Goal: Task Accomplishment & Management: Manage account settings

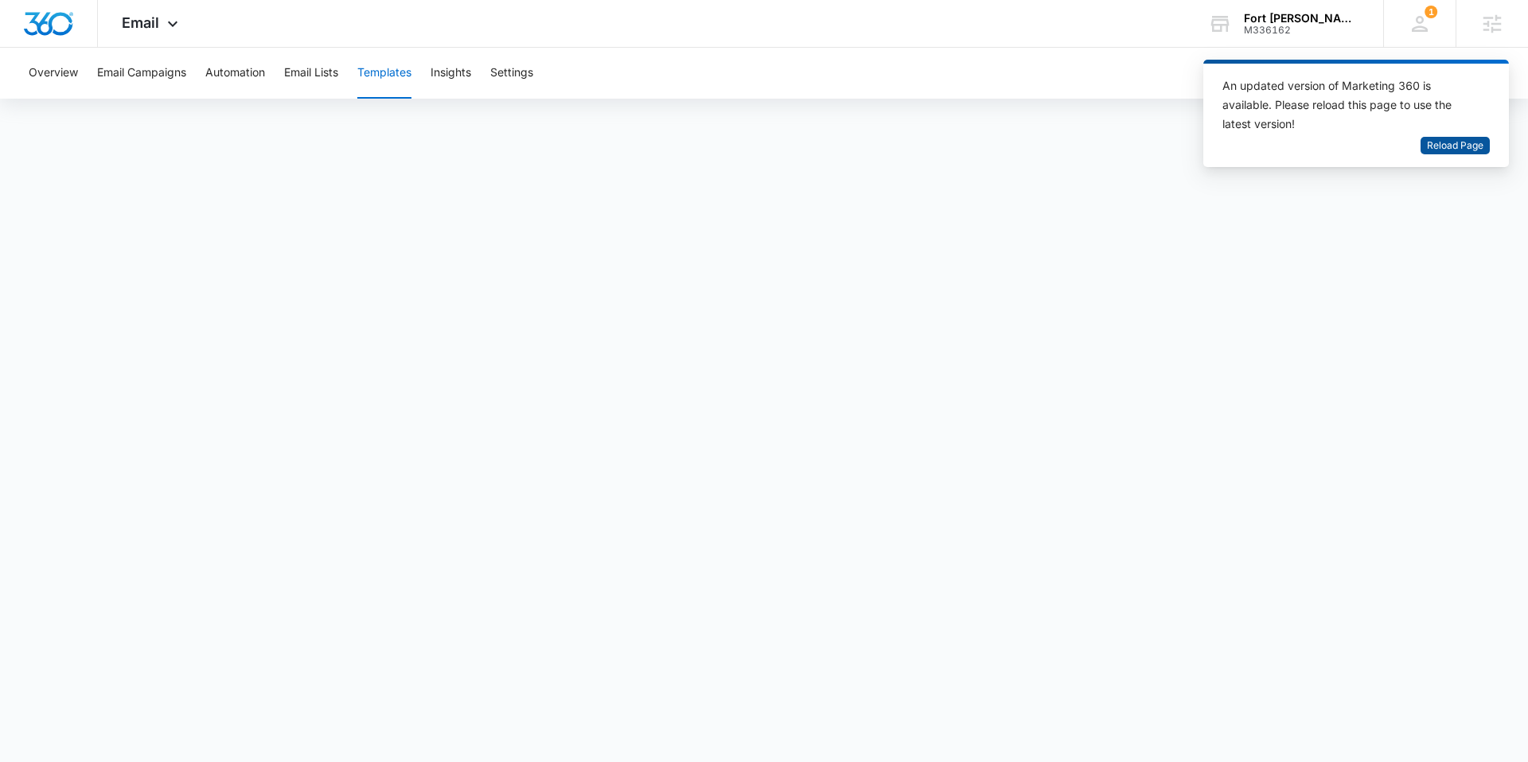
click at [1445, 150] on span "Reload Page" at bounding box center [1455, 145] width 57 height 15
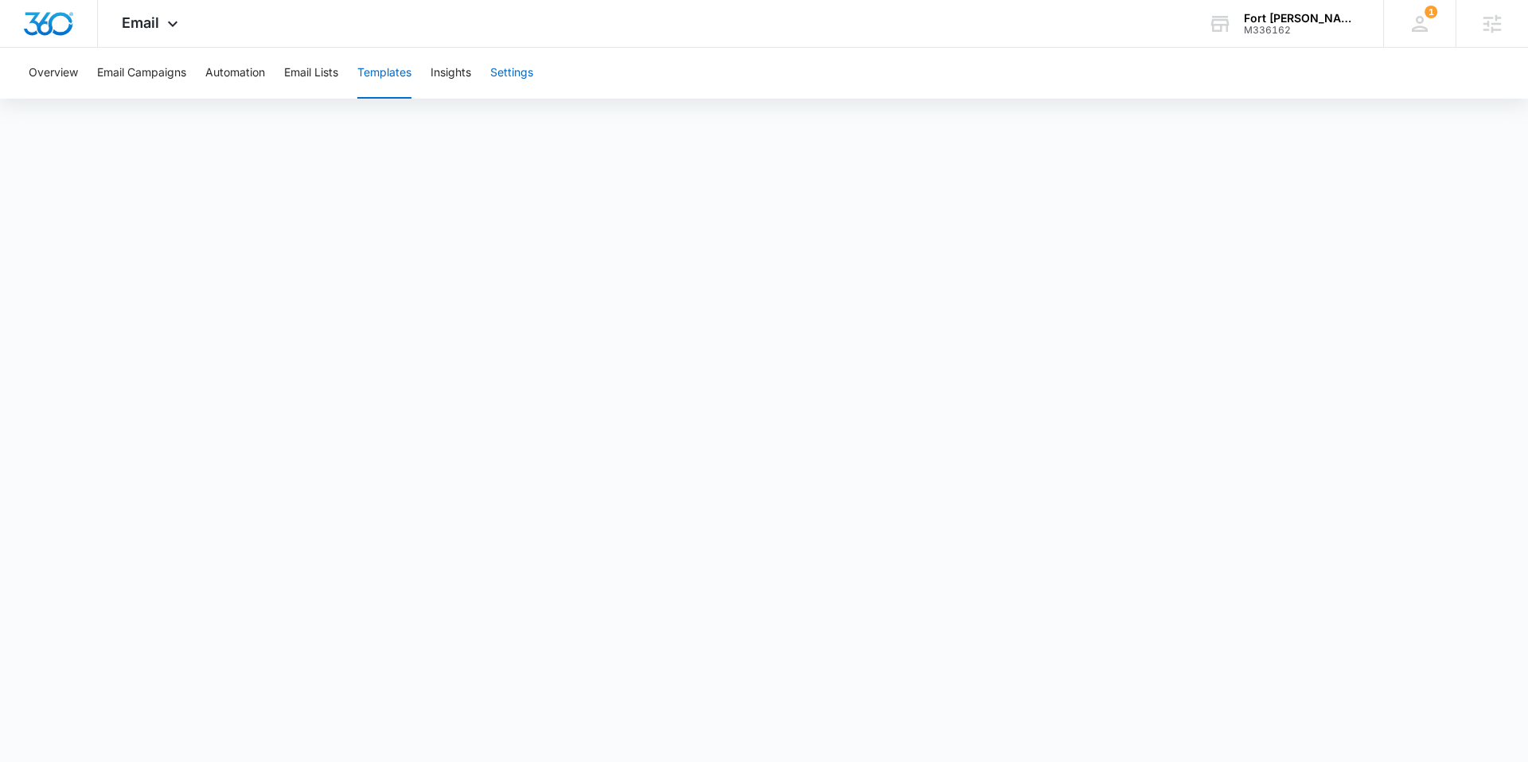
click at [505, 60] on button "Settings" at bounding box center [511, 73] width 43 height 51
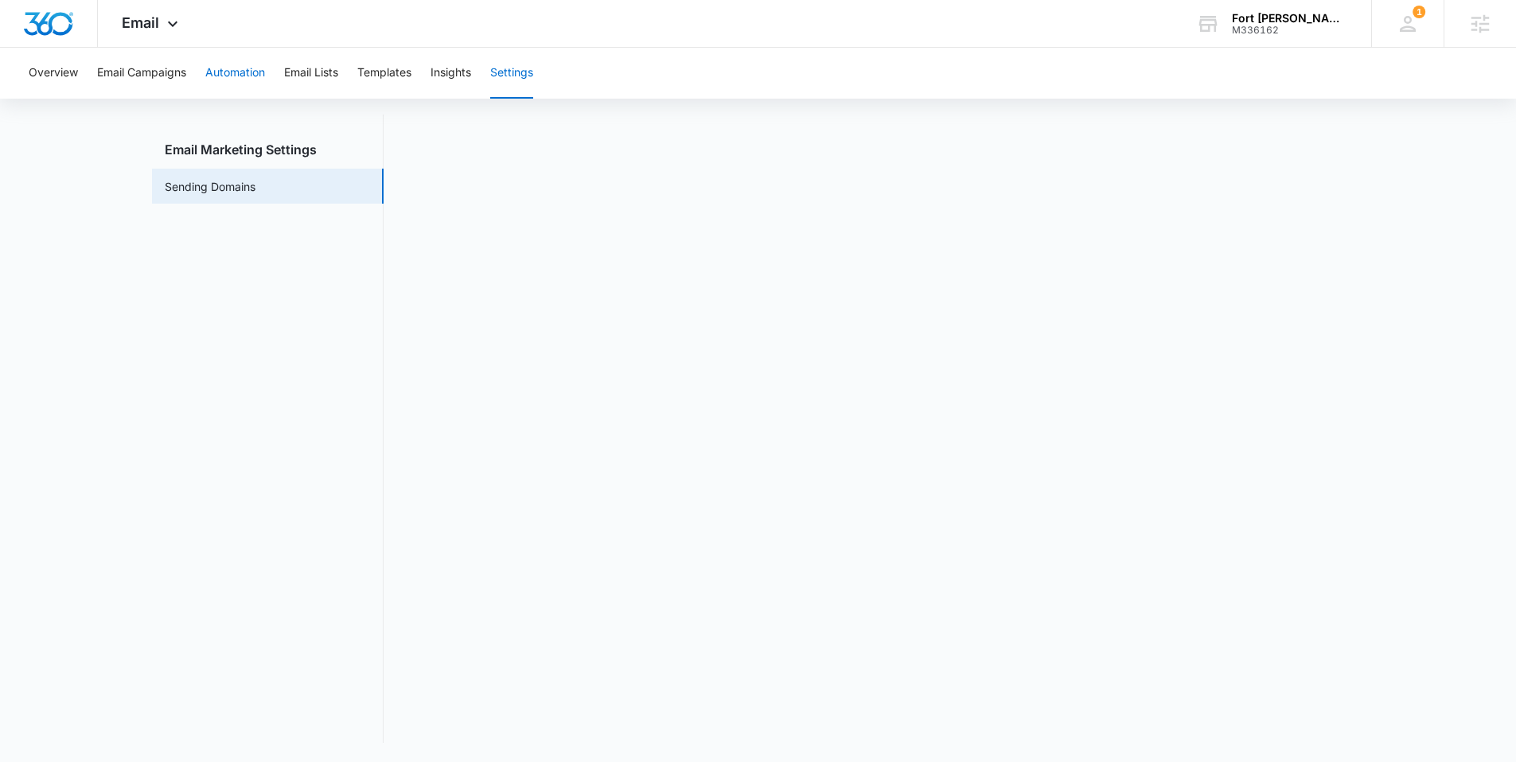
click at [239, 74] on button "Automation" at bounding box center [235, 73] width 60 height 51
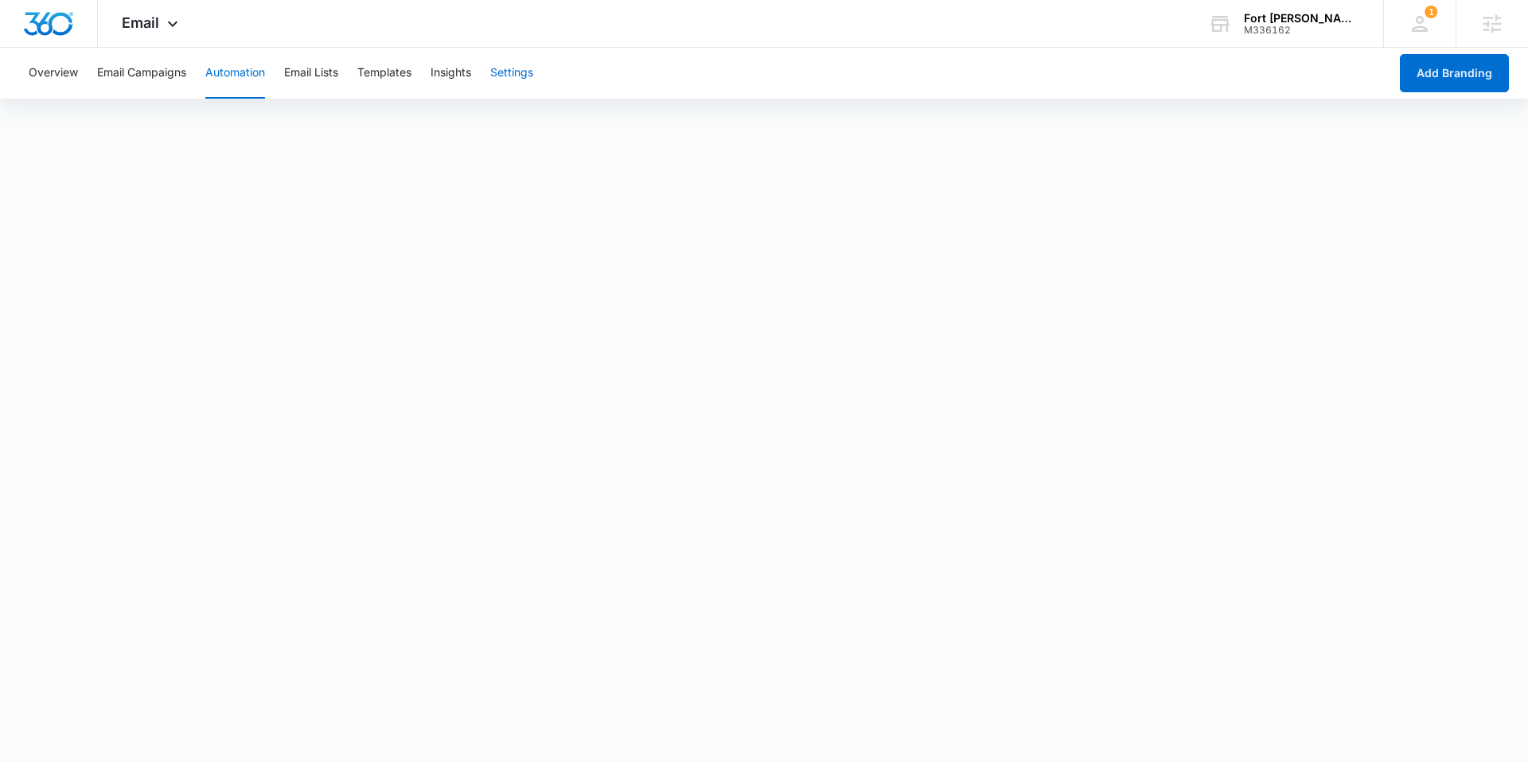
click at [507, 71] on button "Settings" at bounding box center [511, 73] width 43 height 51
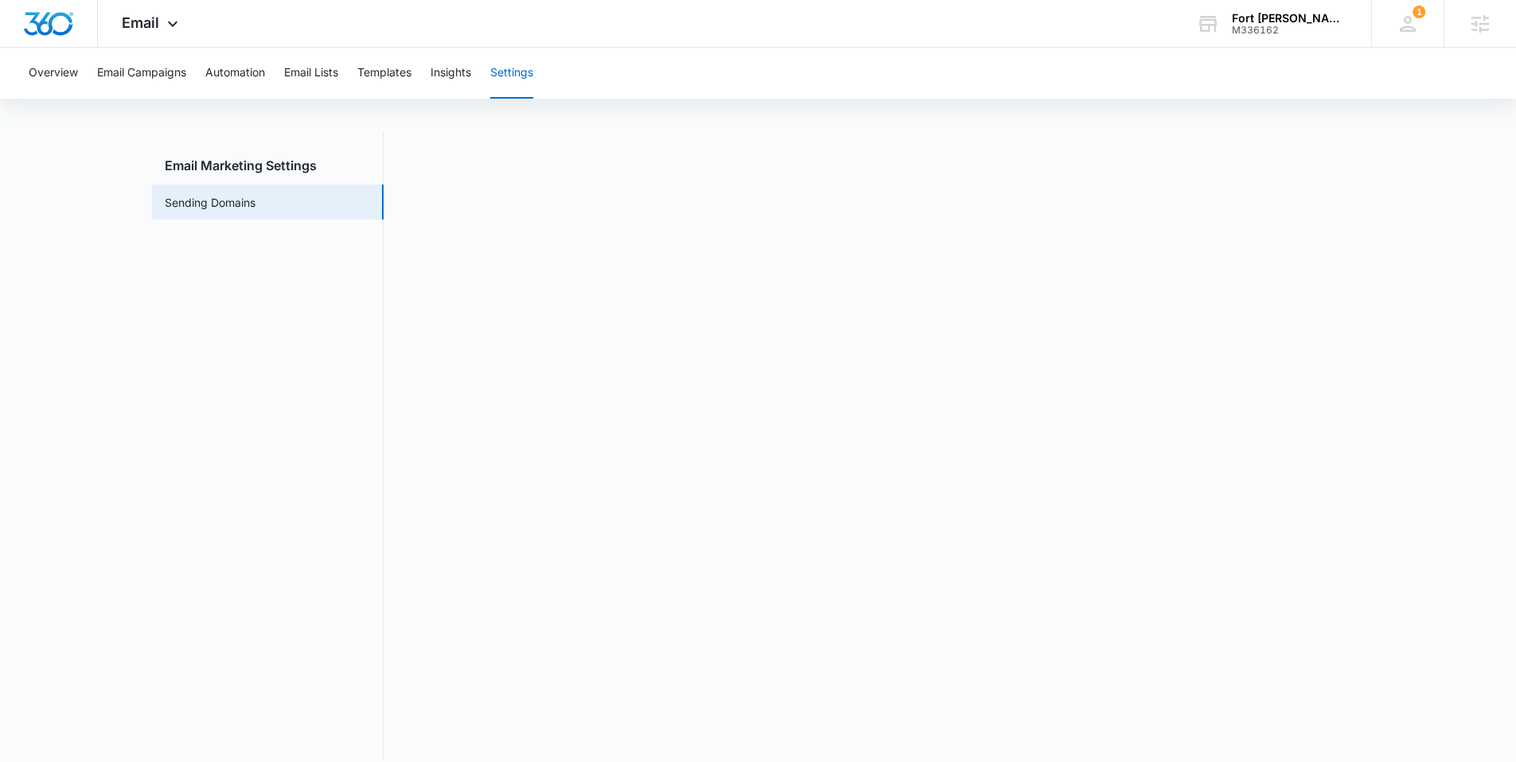
scroll to position [35, 0]
click at [49, 25] on img "Dashboard" at bounding box center [48, 24] width 51 height 24
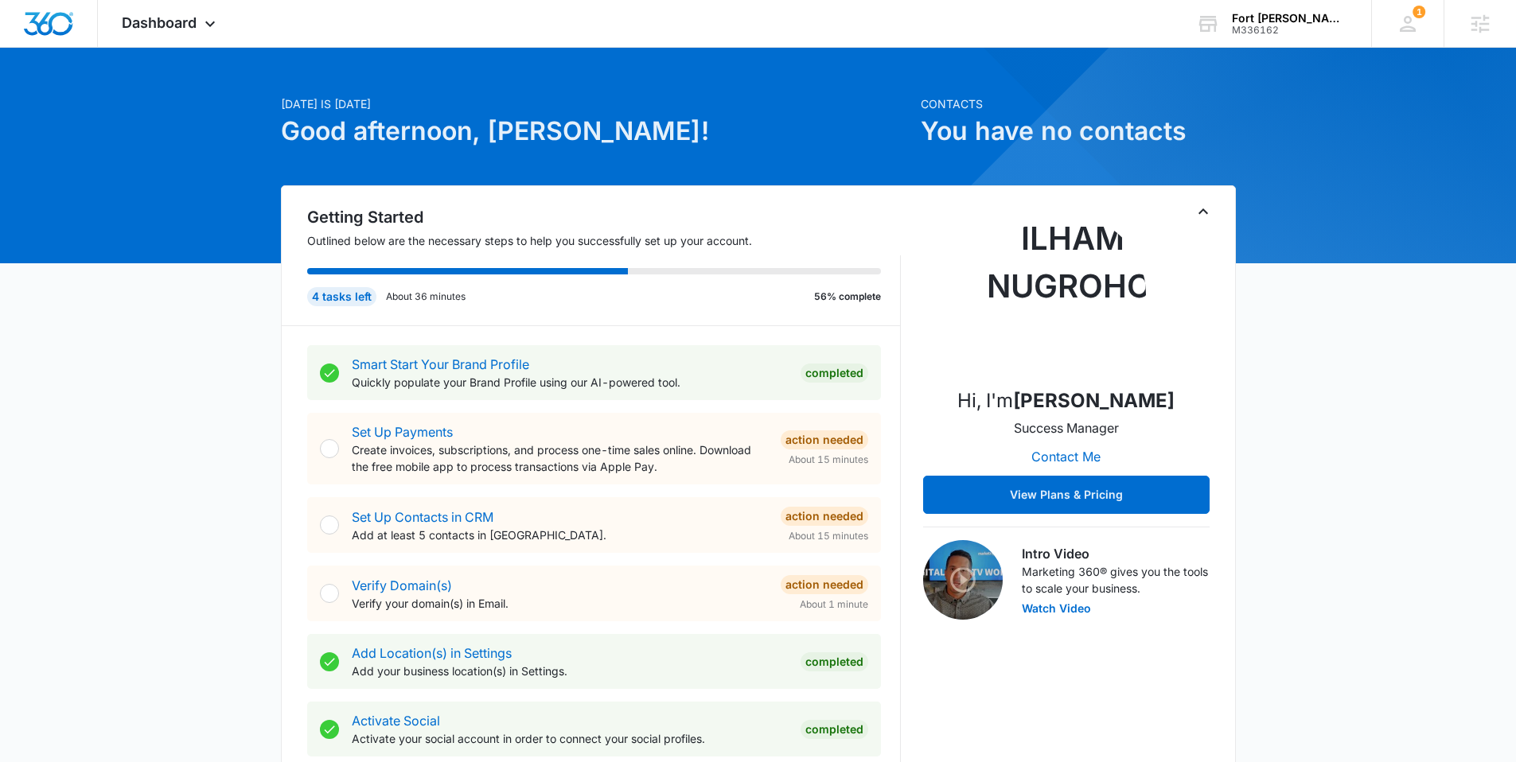
scroll to position [21, 0]
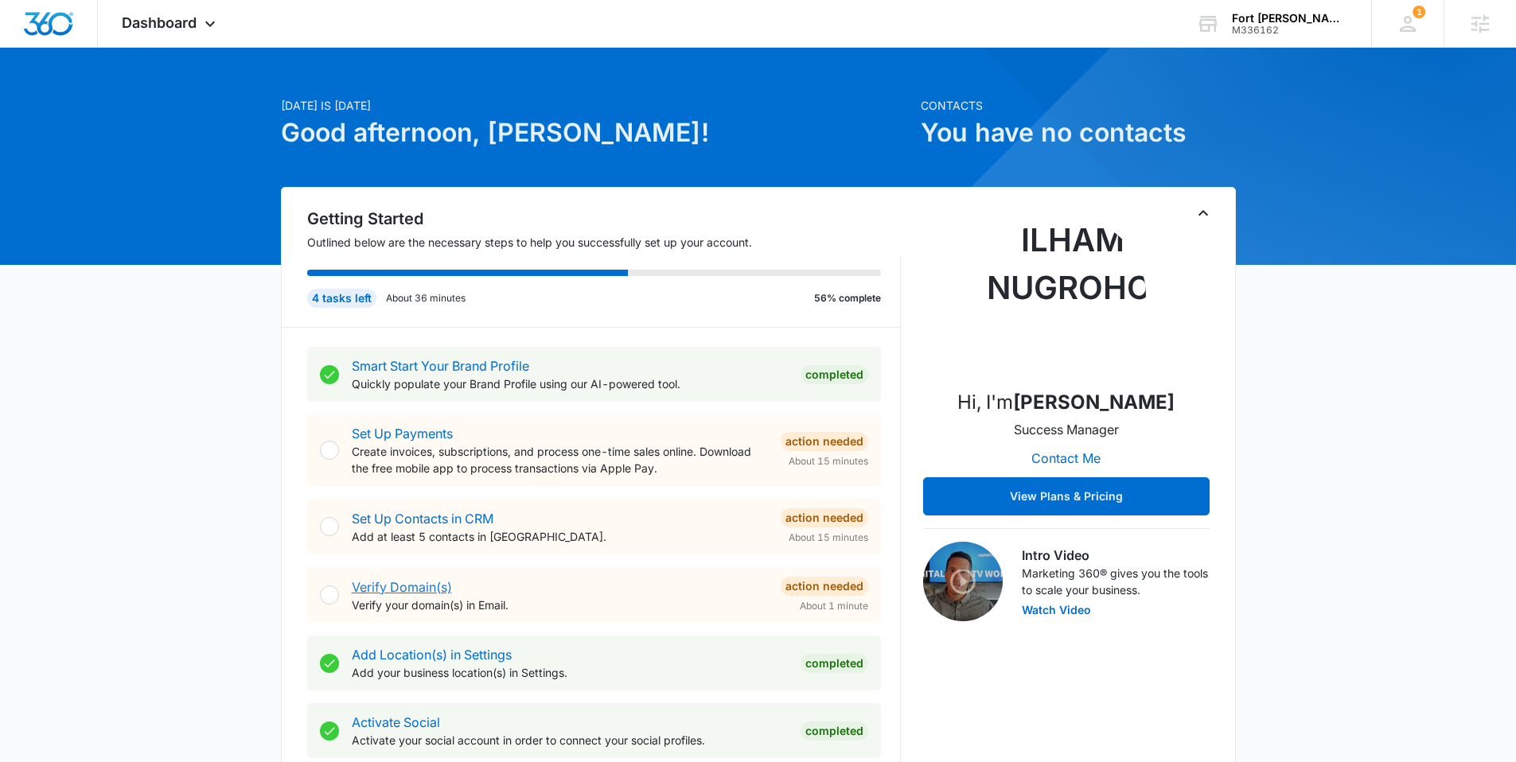
click at [427, 583] on link "Verify Domain(s)" at bounding box center [402, 587] width 100 height 16
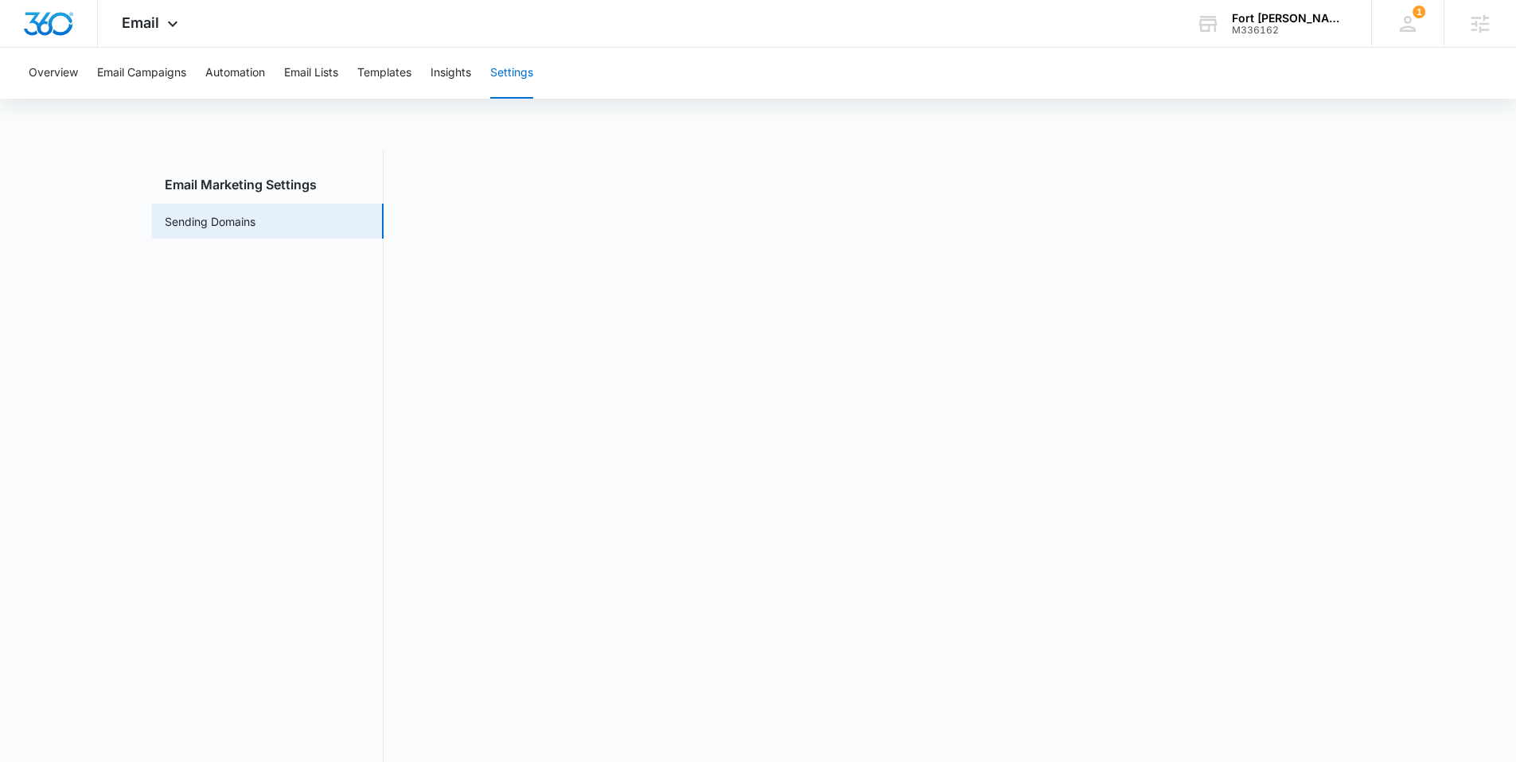
click at [1415, 283] on main "Email Marketing Settings Sending Domains" at bounding box center [758, 474] width 1516 height 648
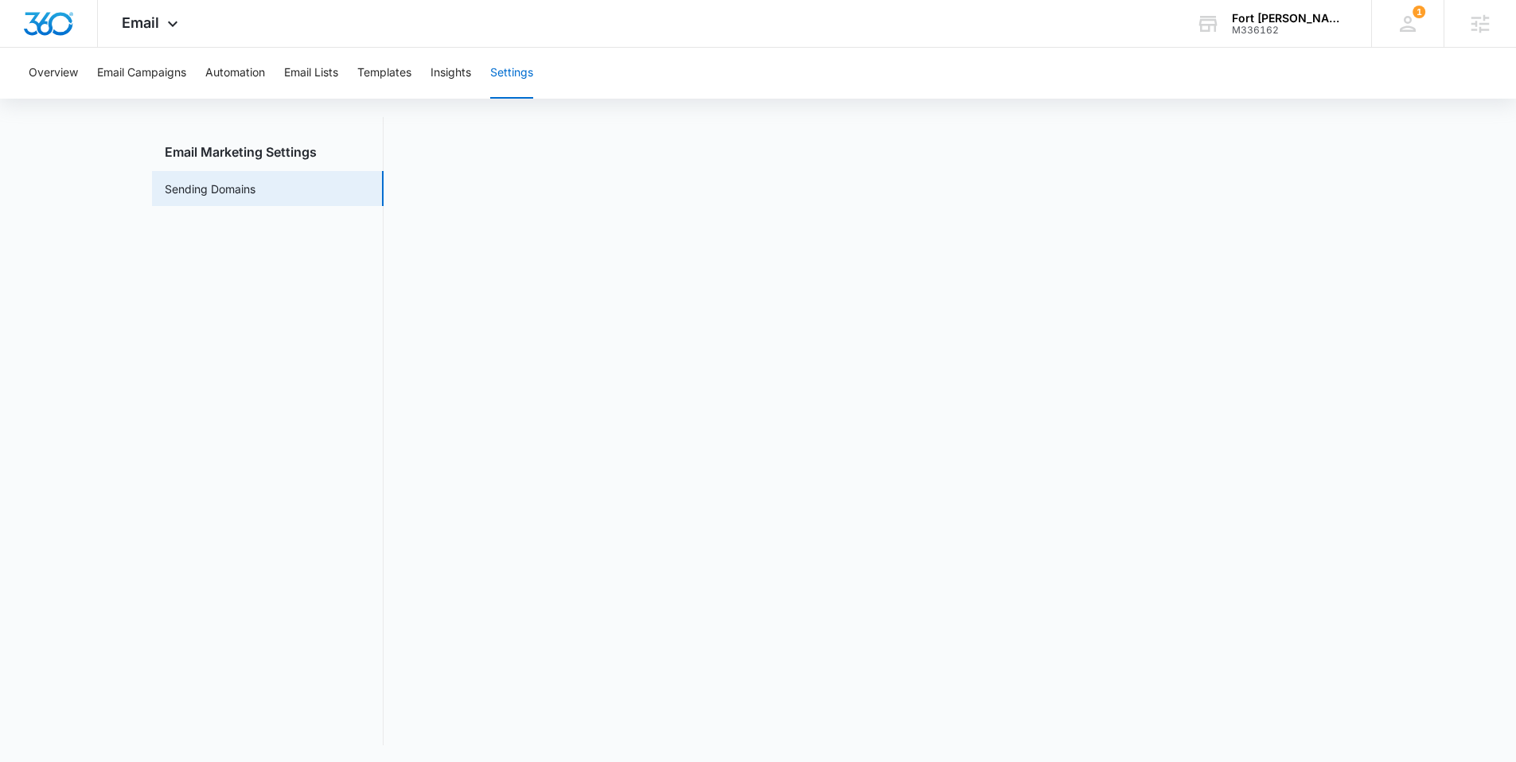
scroll to position [35, 0]
click at [385, 64] on button "Templates" at bounding box center [384, 73] width 54 height 51
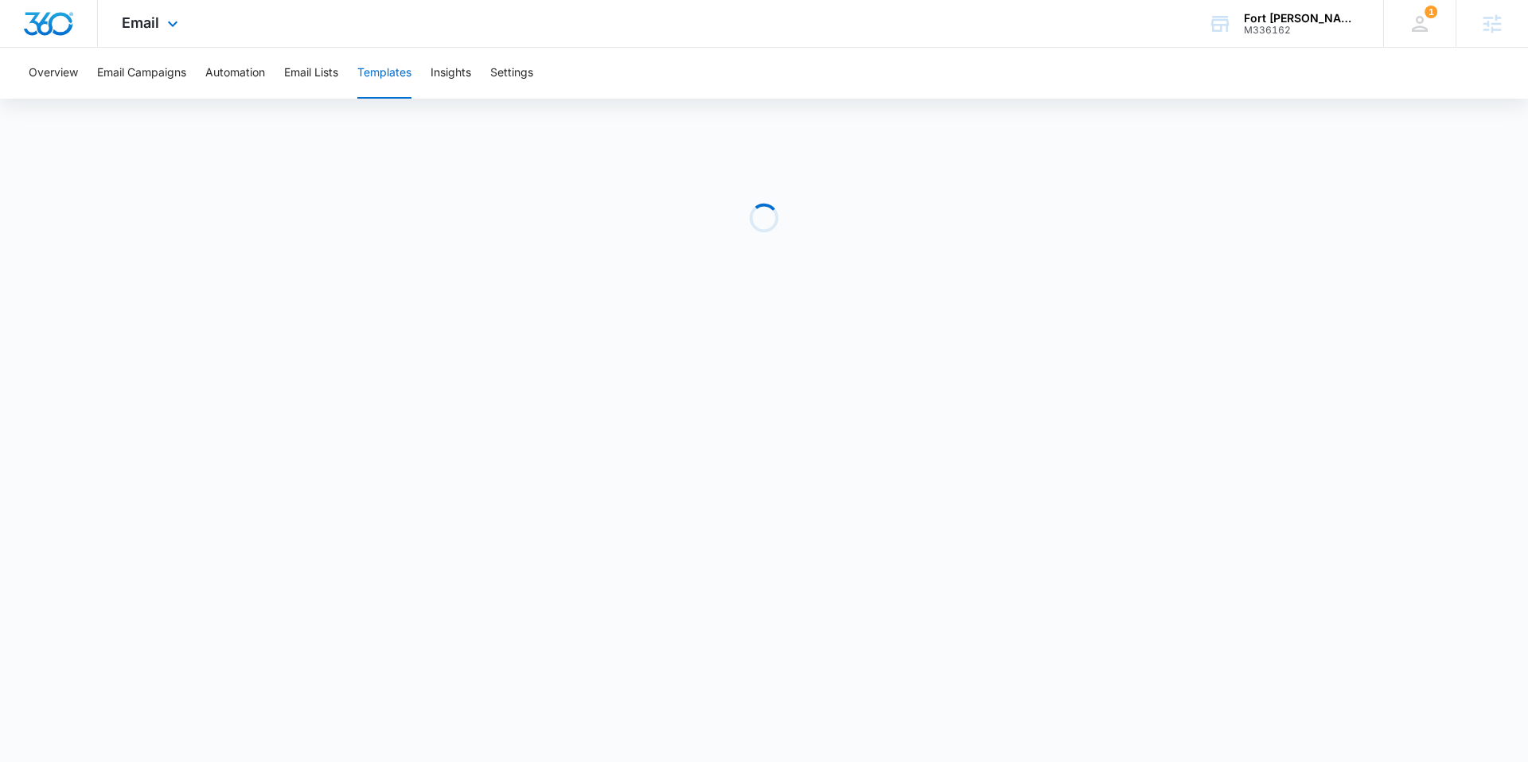
click at [58, 21] on img "Dashboard" at bounding box center [48, 24] width 51 height 24
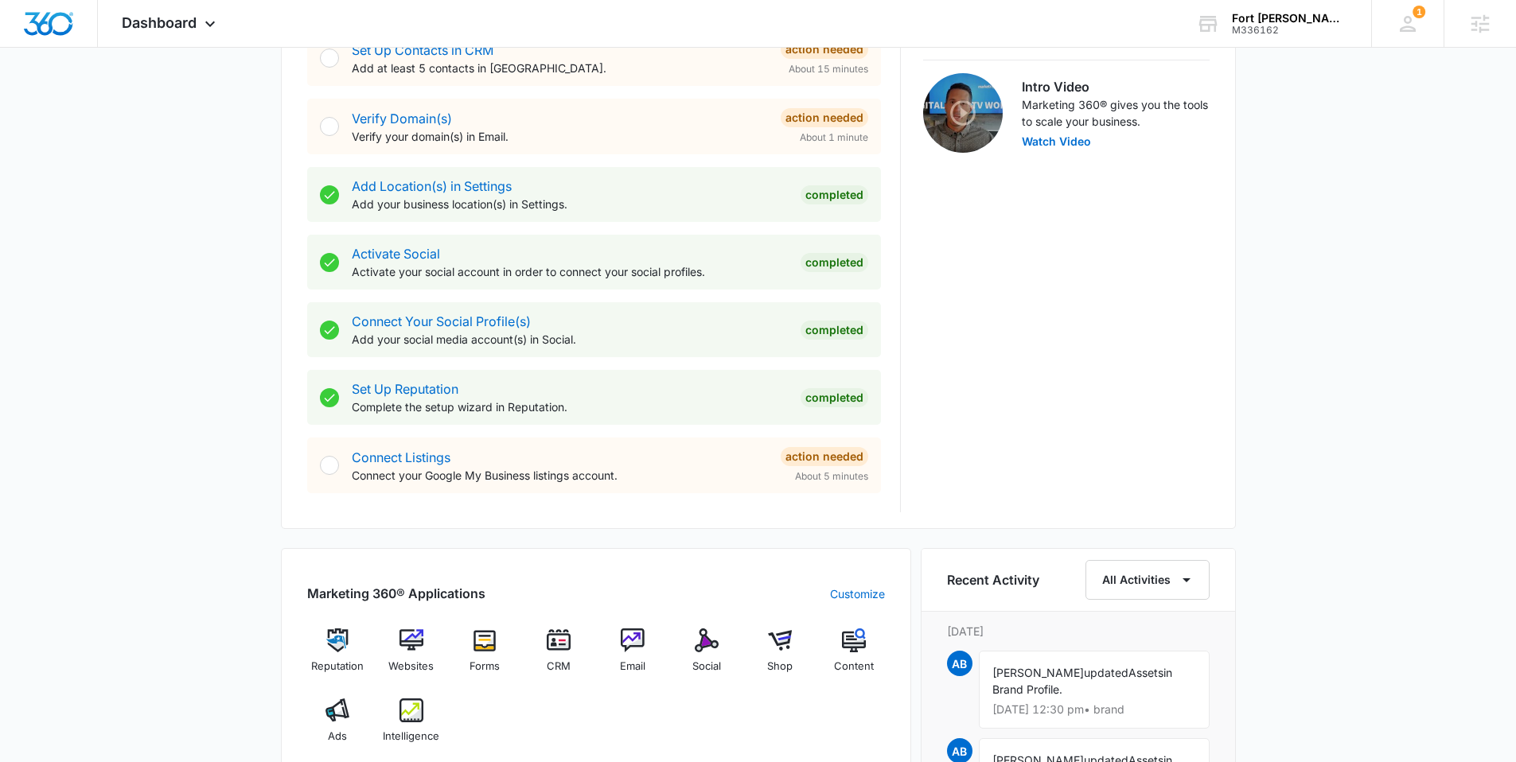
scroll to position [583, 0]
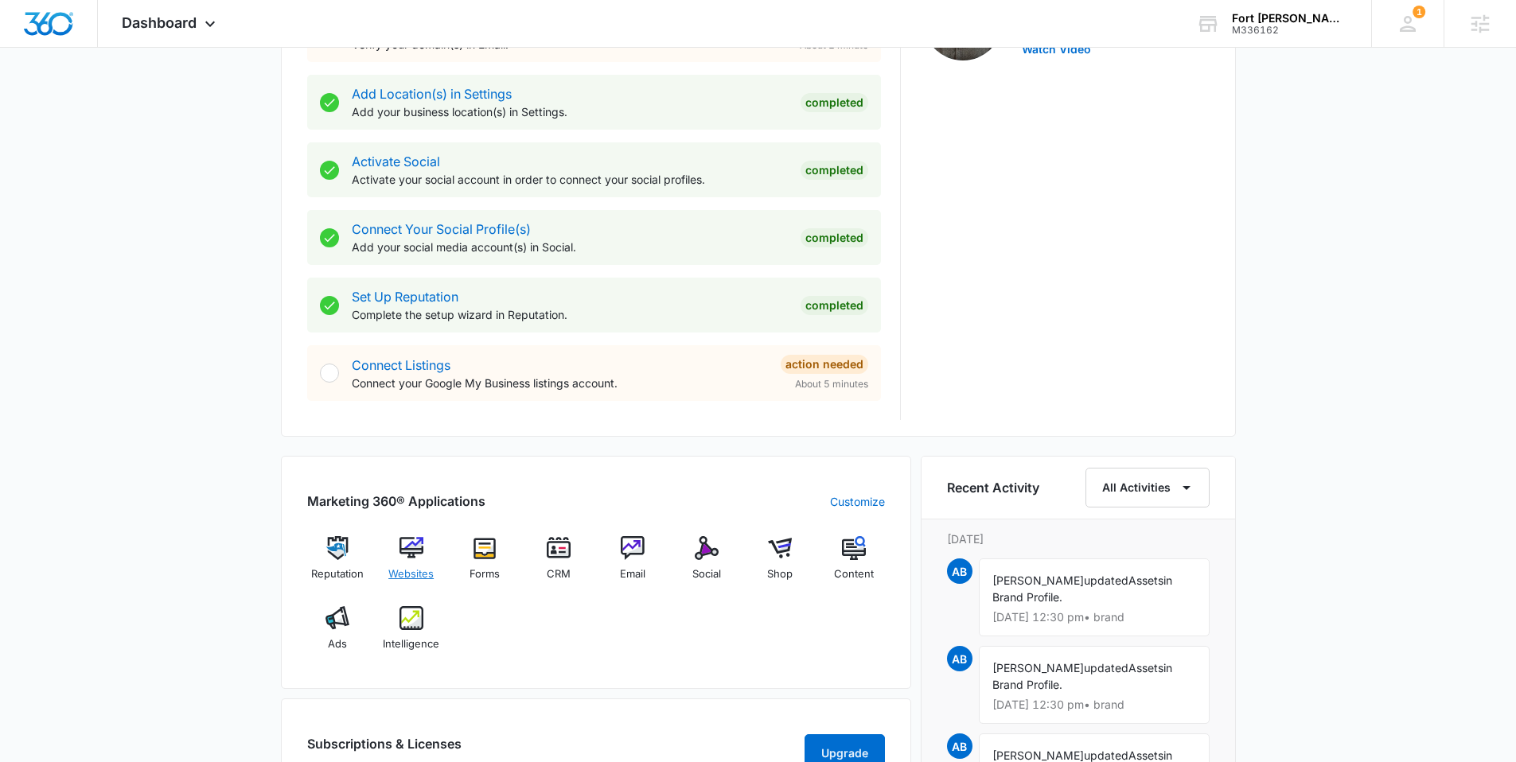
click at [414, 548] on img at bounding box center [411, 548] width 24 height 24
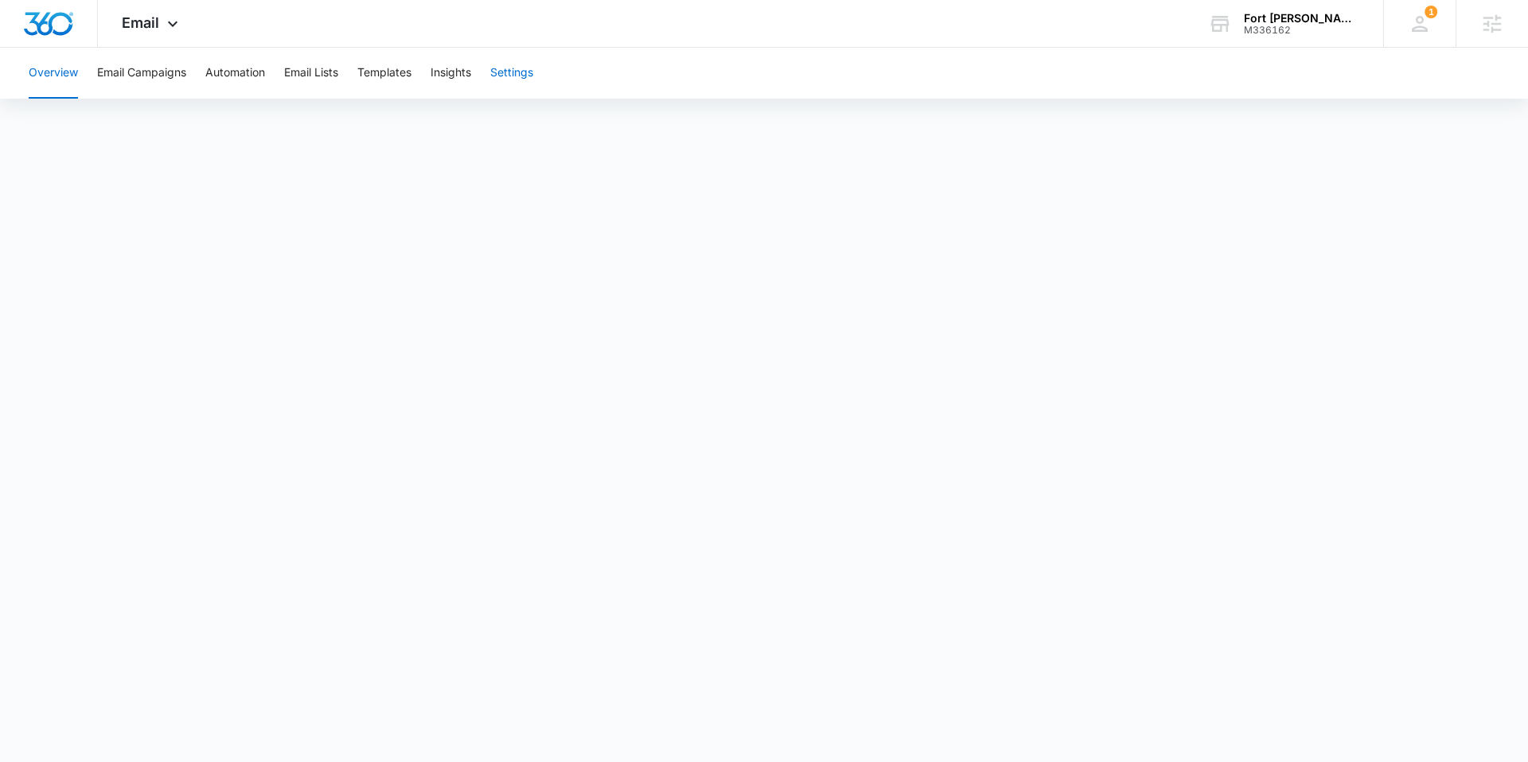
click at [500, 66] on button "Settings" at bounding box center [511, 73] width 43 height 51
click at [140, 25] on span "Email" at bounding box center [140, 22] width 37 height 17
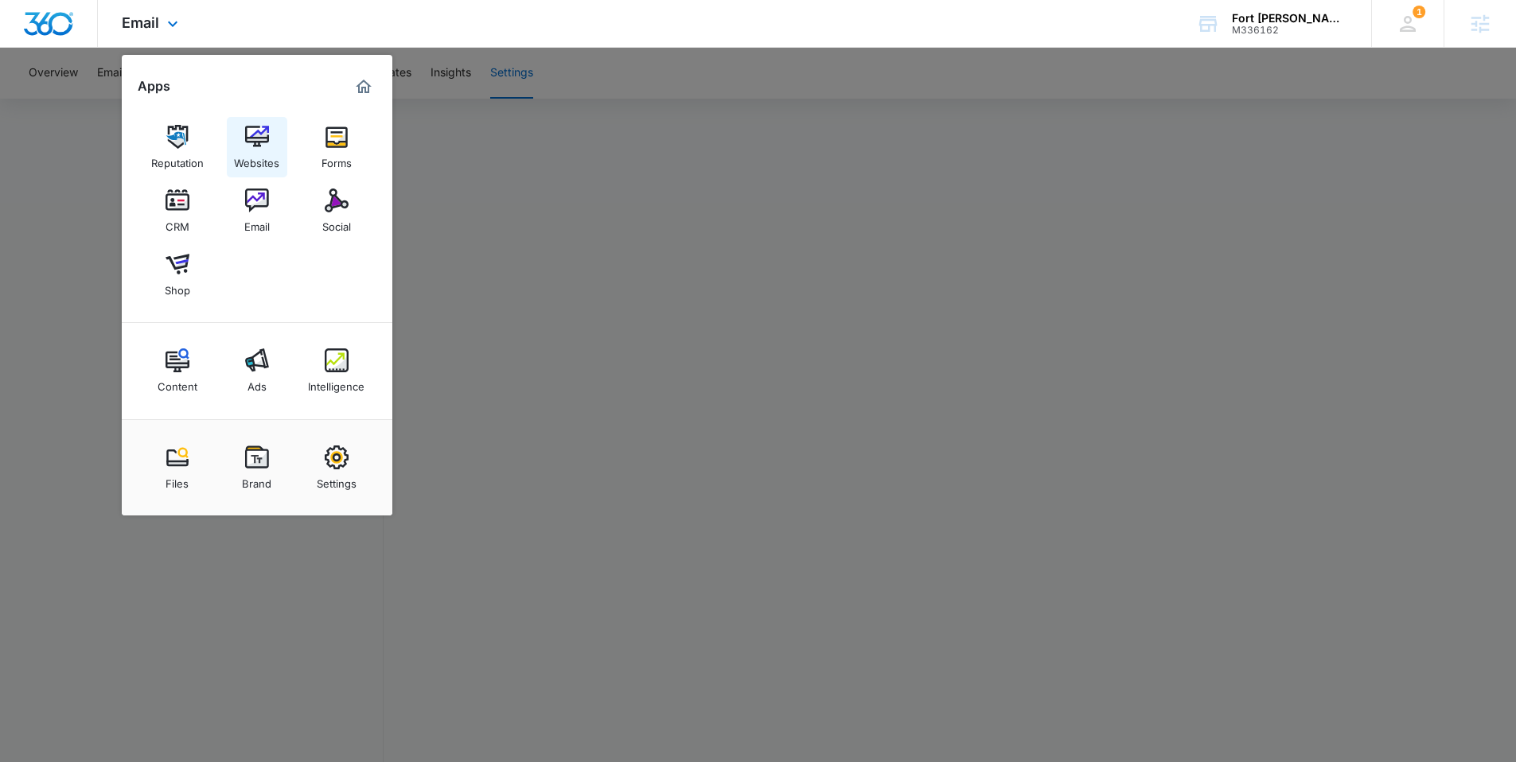
click at [251, 132] on img at bounding box center [257, 137] width 24 height 24
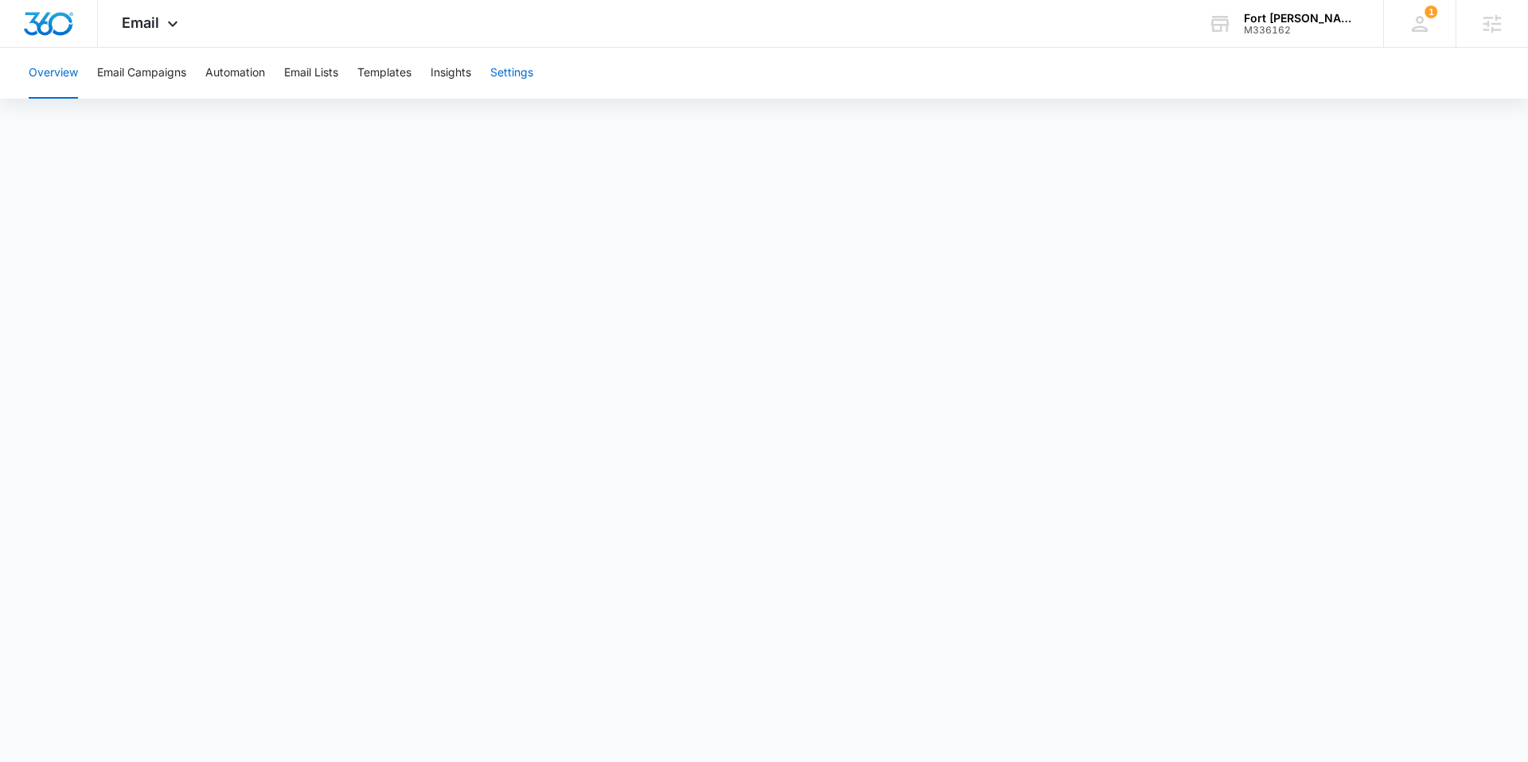
click at [527, 60] on button "Settings" at bounding box center [511, 73] width 43 height 51
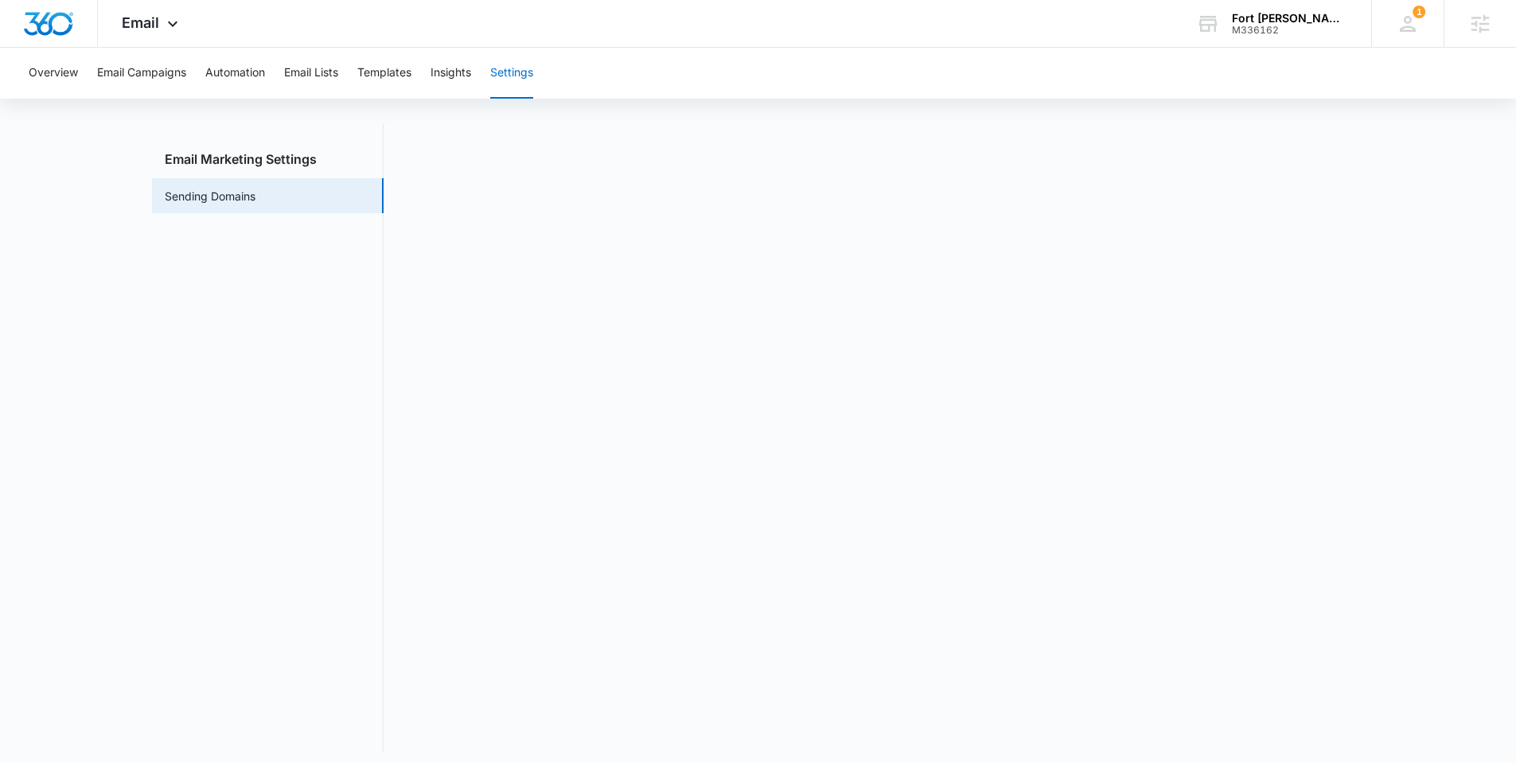
scroll to position [28, 0]
click at [244, 74] on button "Automation" at bounding box center [235, 73] width 60 height 51
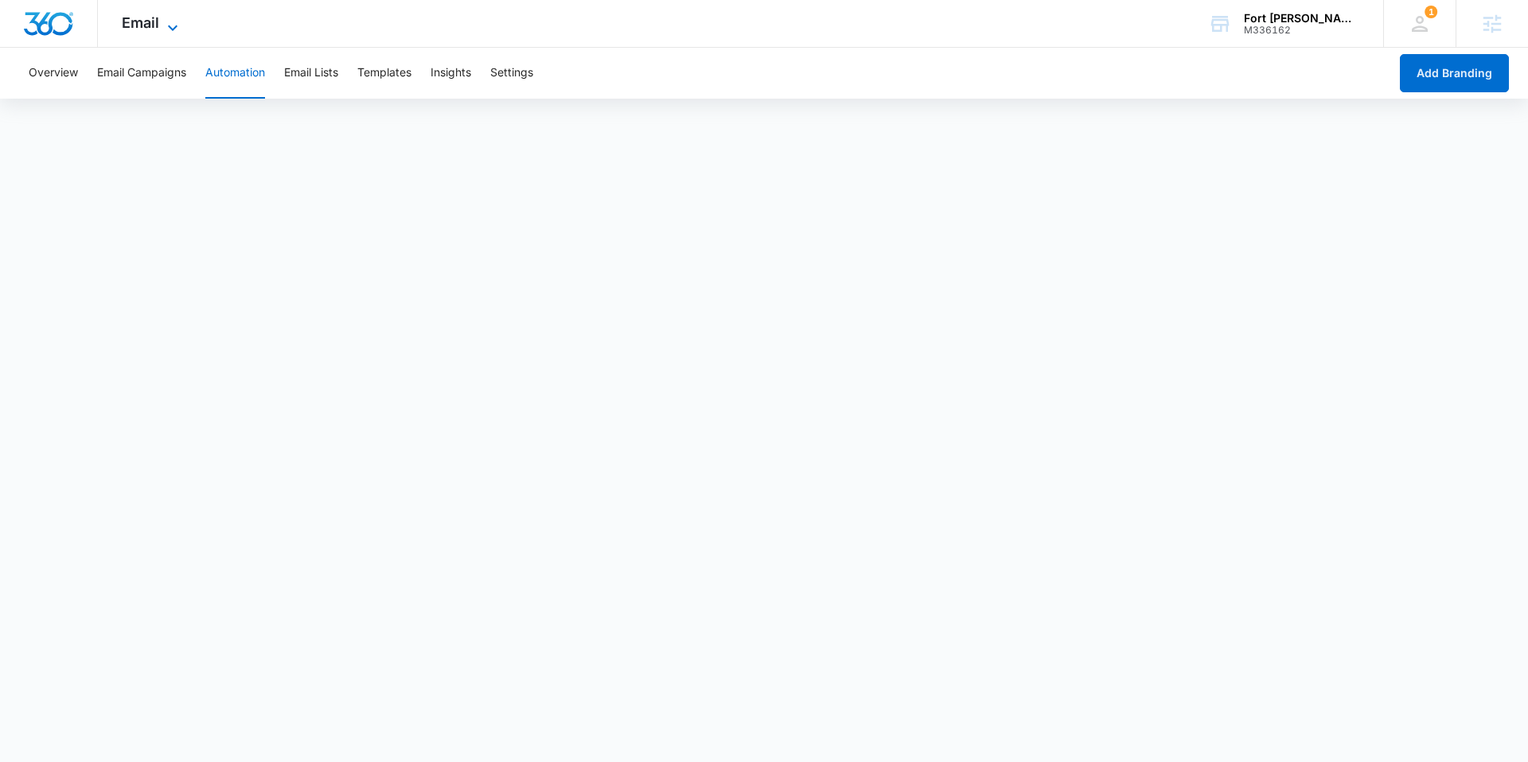
click at [127, 23] on span "Email" at bounding box center [140, 22] width 37 height 17
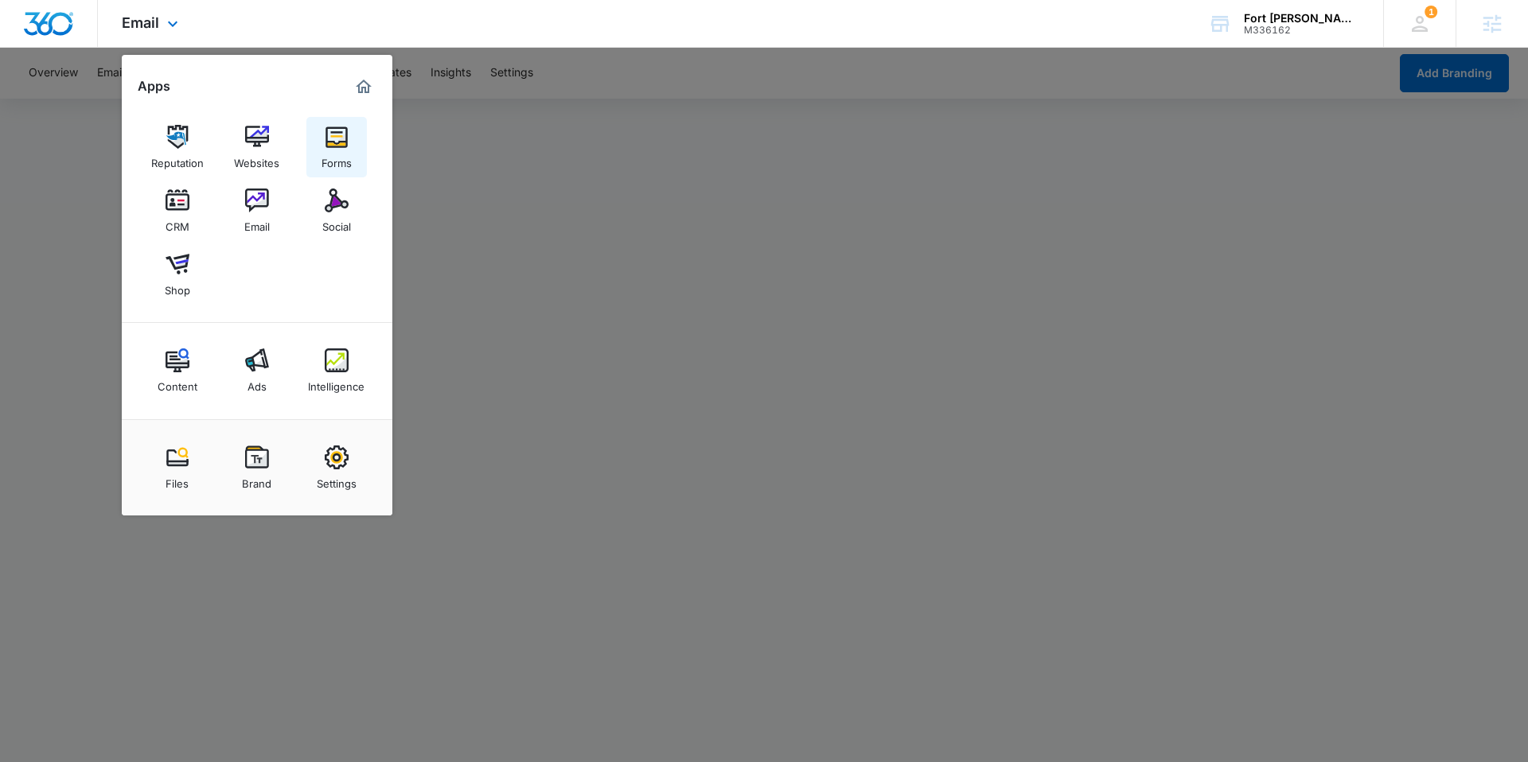
click at [331, 142] on img at bounding box center [337, 137] width 24 height 24
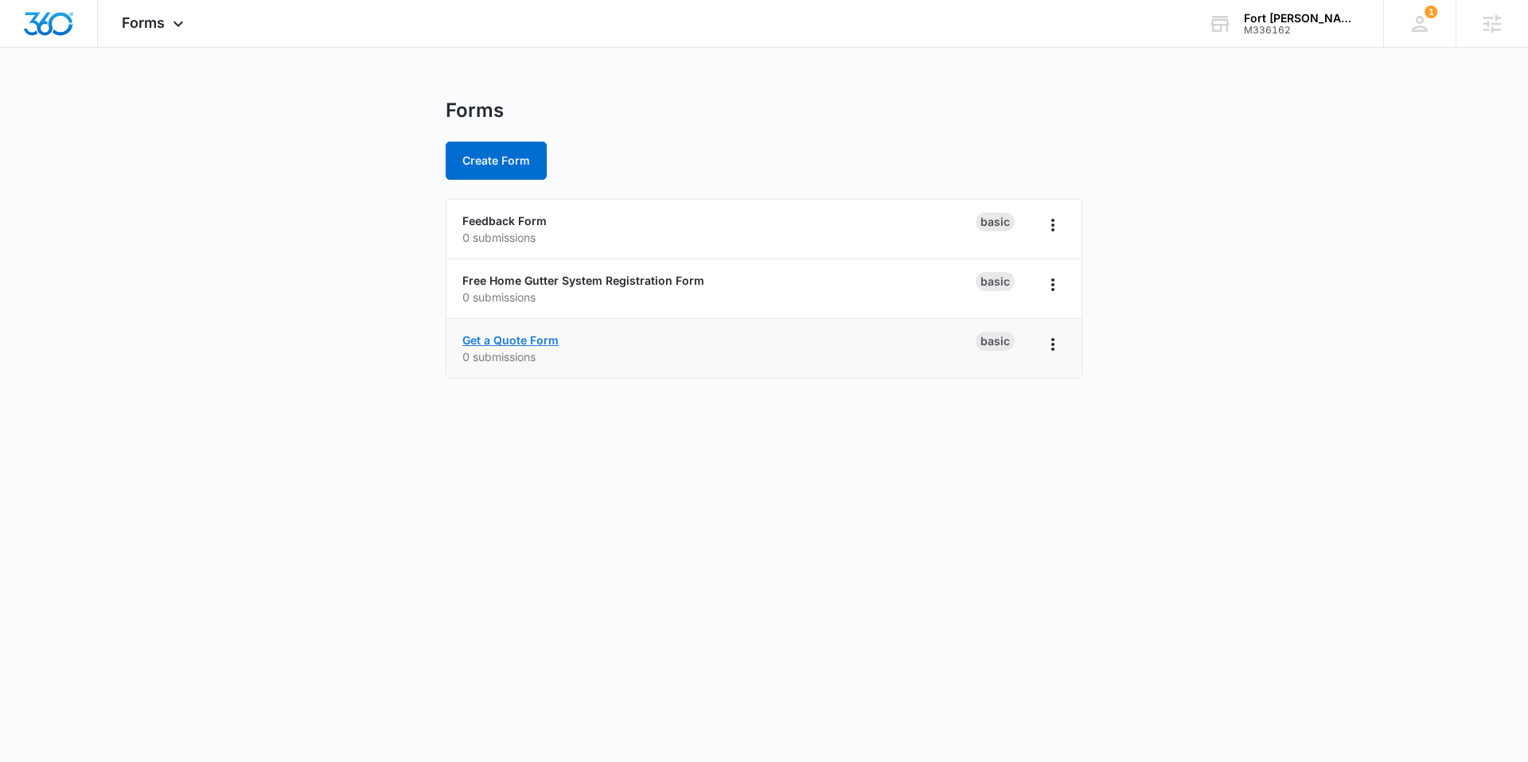
click at [540, 341] on link "Get a Quote Form" at bounding box center [510, 340] width 96 height 14
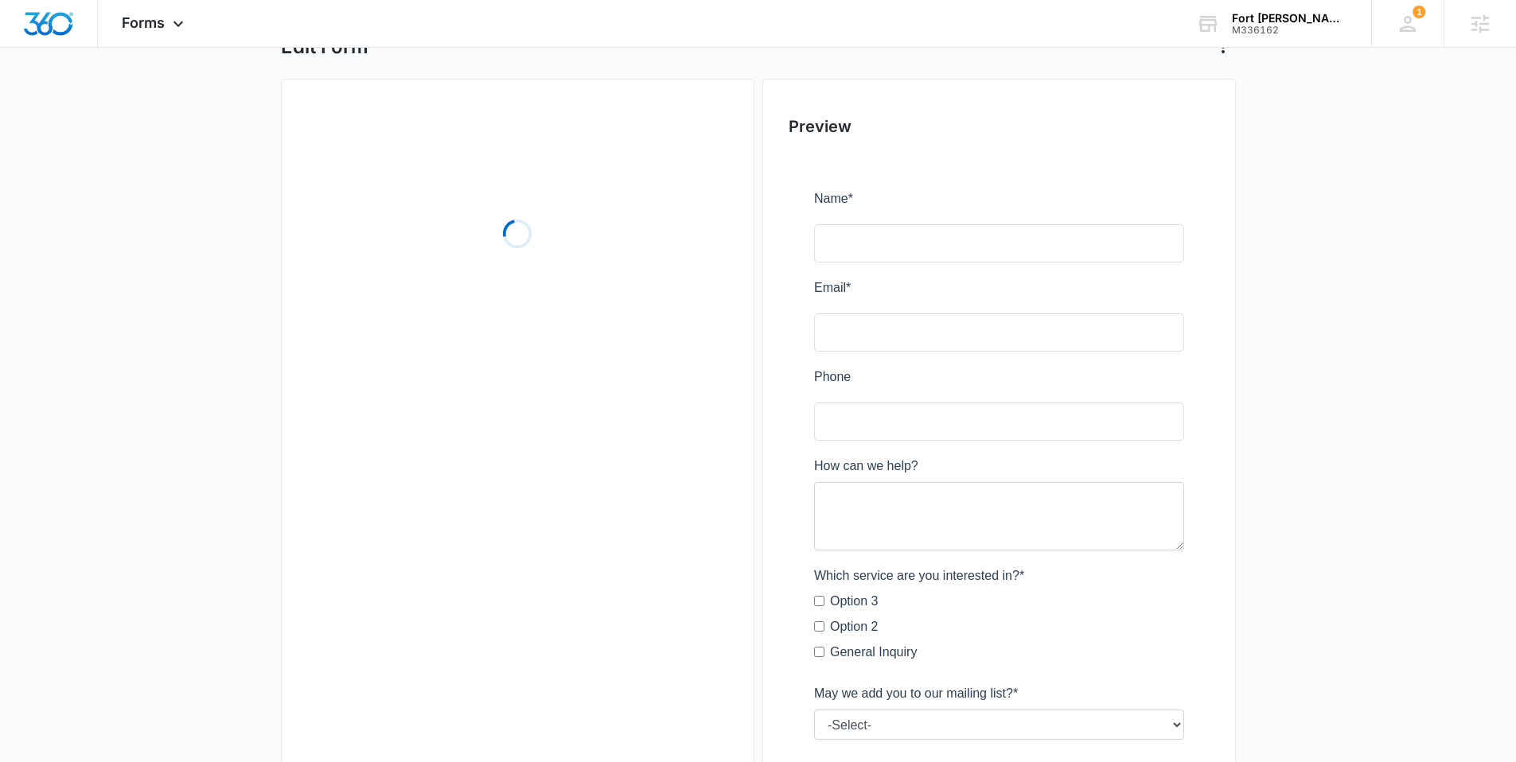
scroll to position [104, 0]
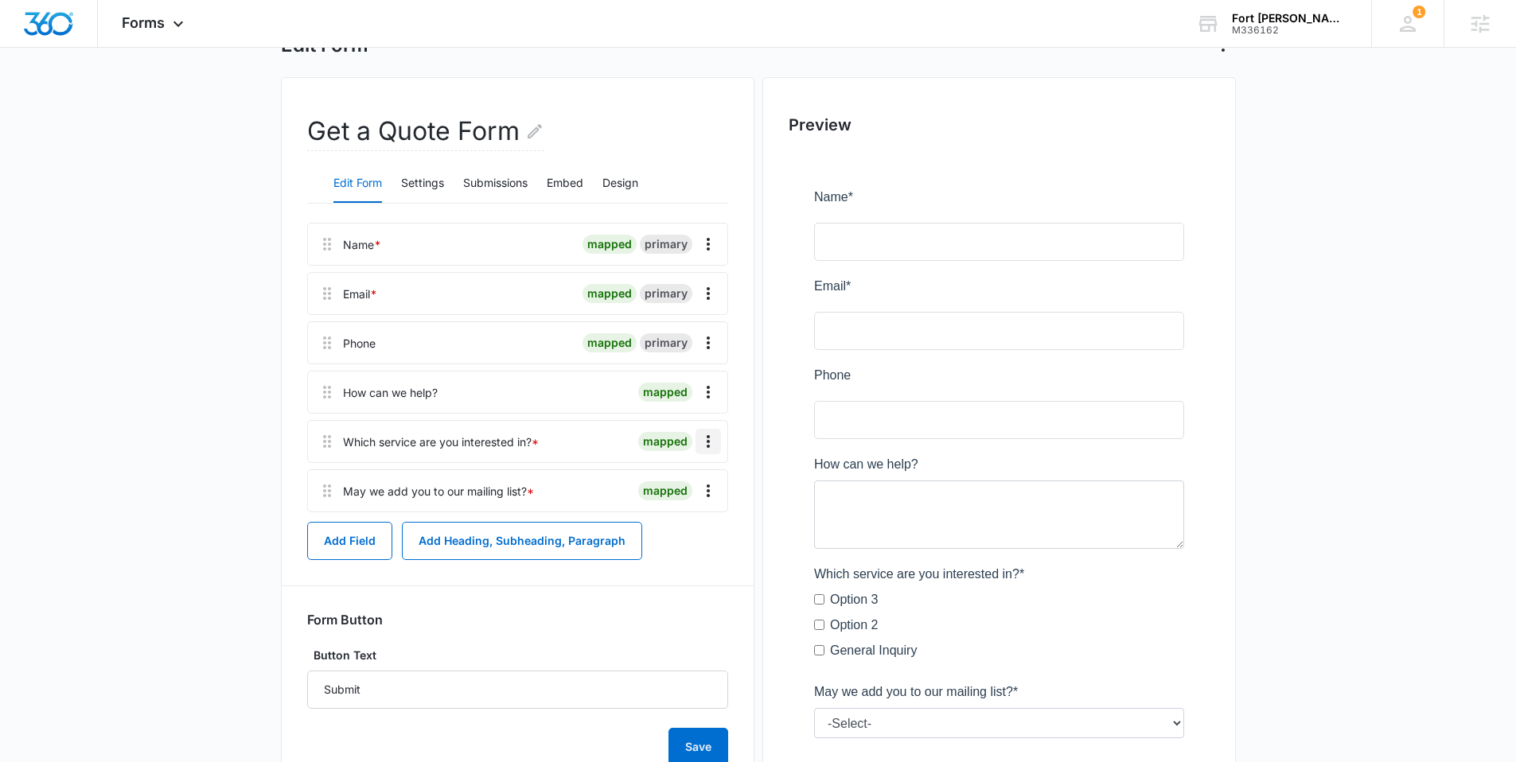
click at [708, 433] on icon "Overflow Menu" at bounding box center [708, 441] width 19 height 19
click at [654, 505] on div "Delete" at bounding box center [665, 510] width 33 height 11
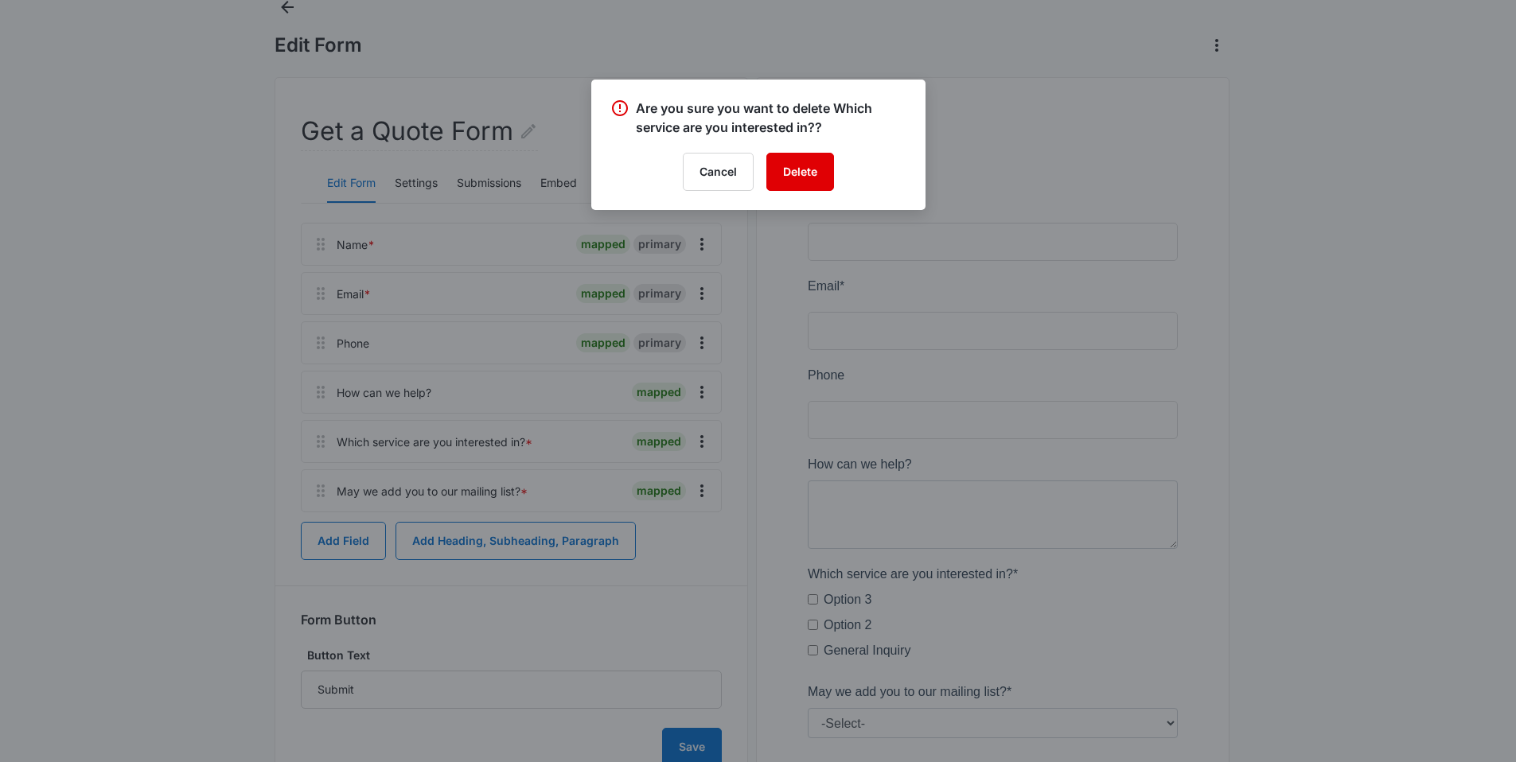
click at [810, 169] on button "Delete" at bounding box center [800, 172] width 68 height 38
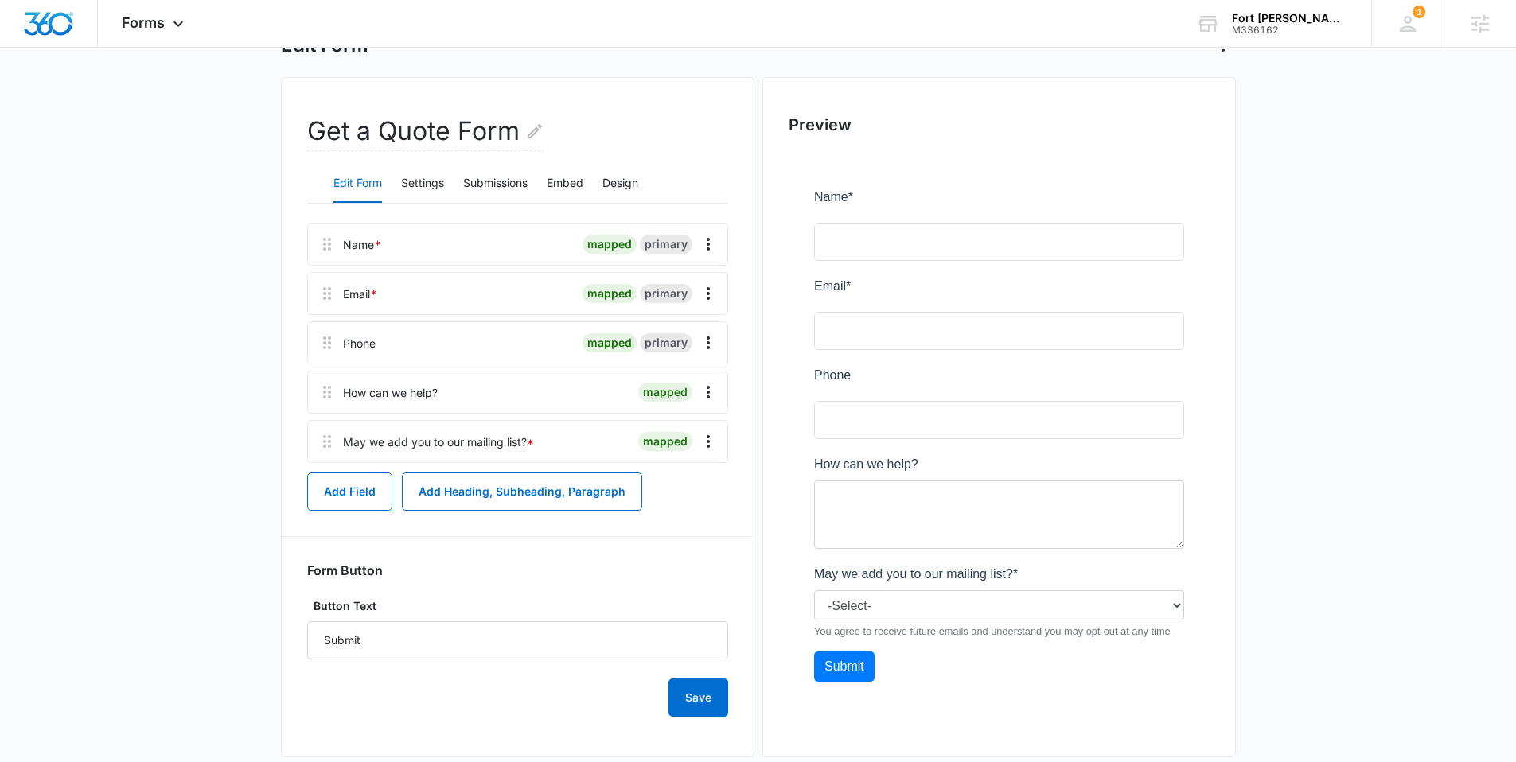
scroll to position [0, 0]
click at [435, 177] on button "Settings" at bounding box center [422, 184] width 43 height 38
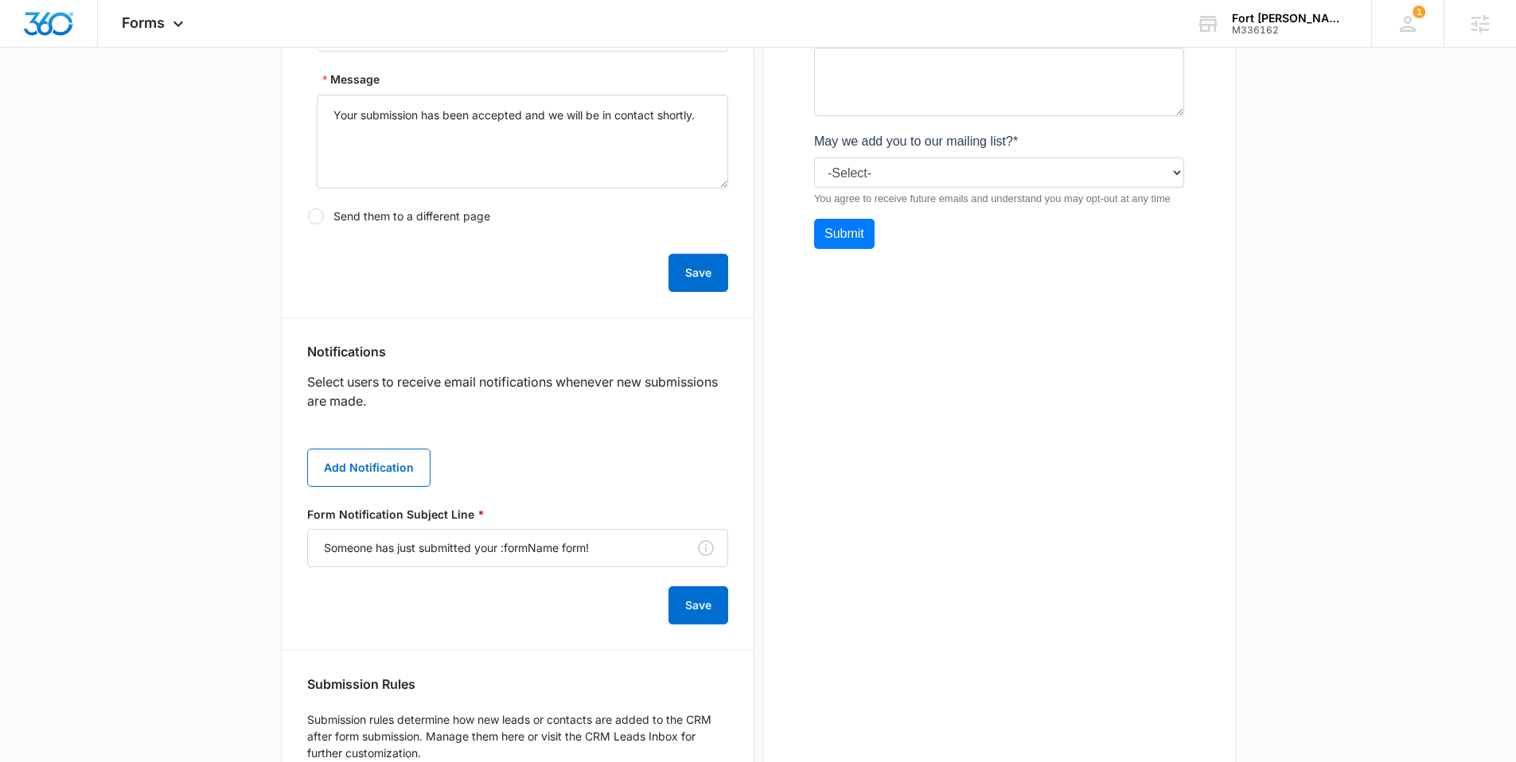
scroll to position [546, 0]
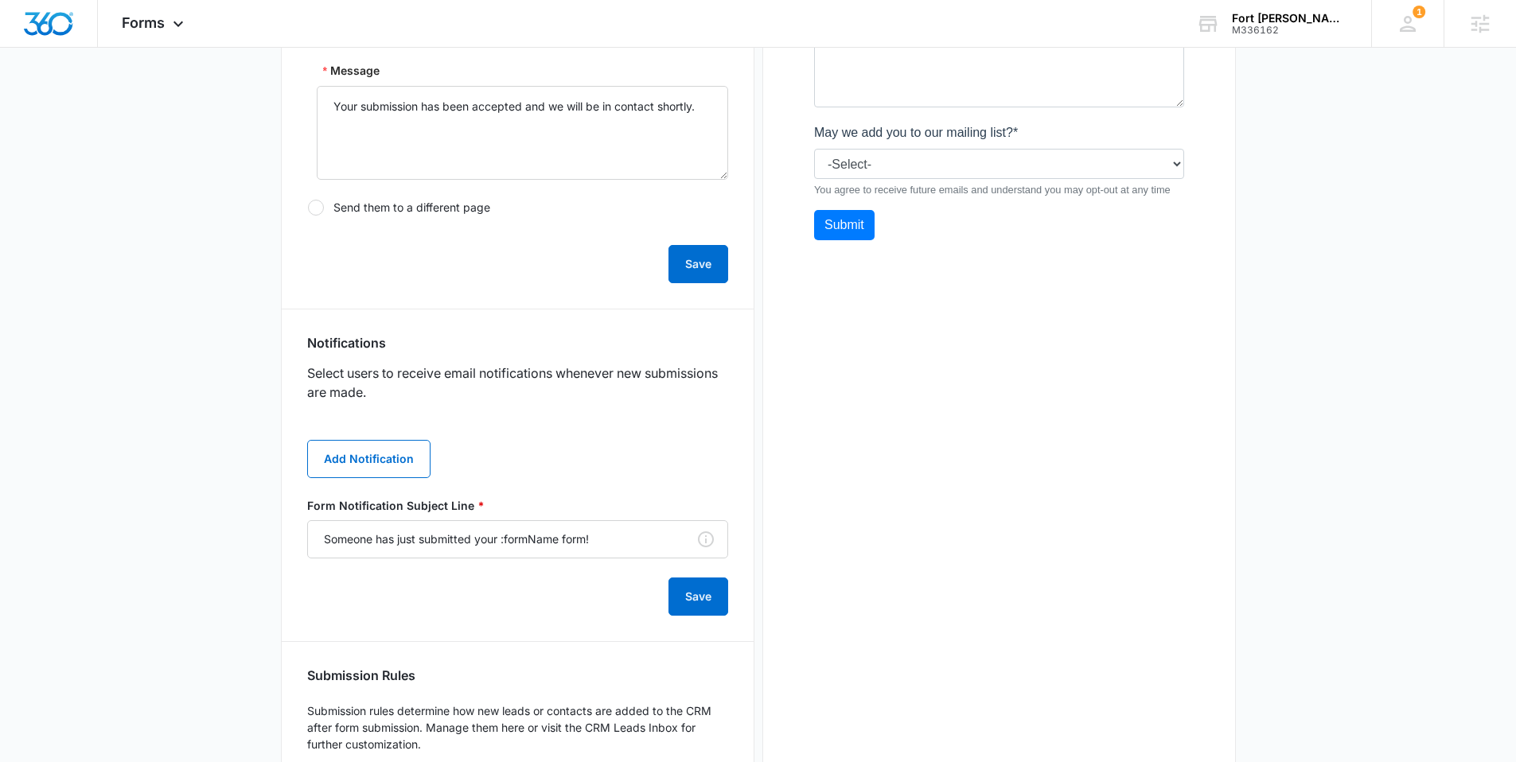
click at [368, 478] on div "Add Notification Form Notification Subject Line * Someone has just submitted yo…" at bounding box center [517, 518] width 421 height 195
click at [374, 477] on button "Add Notification" at bounding box center [368, 459] width 123 height 38
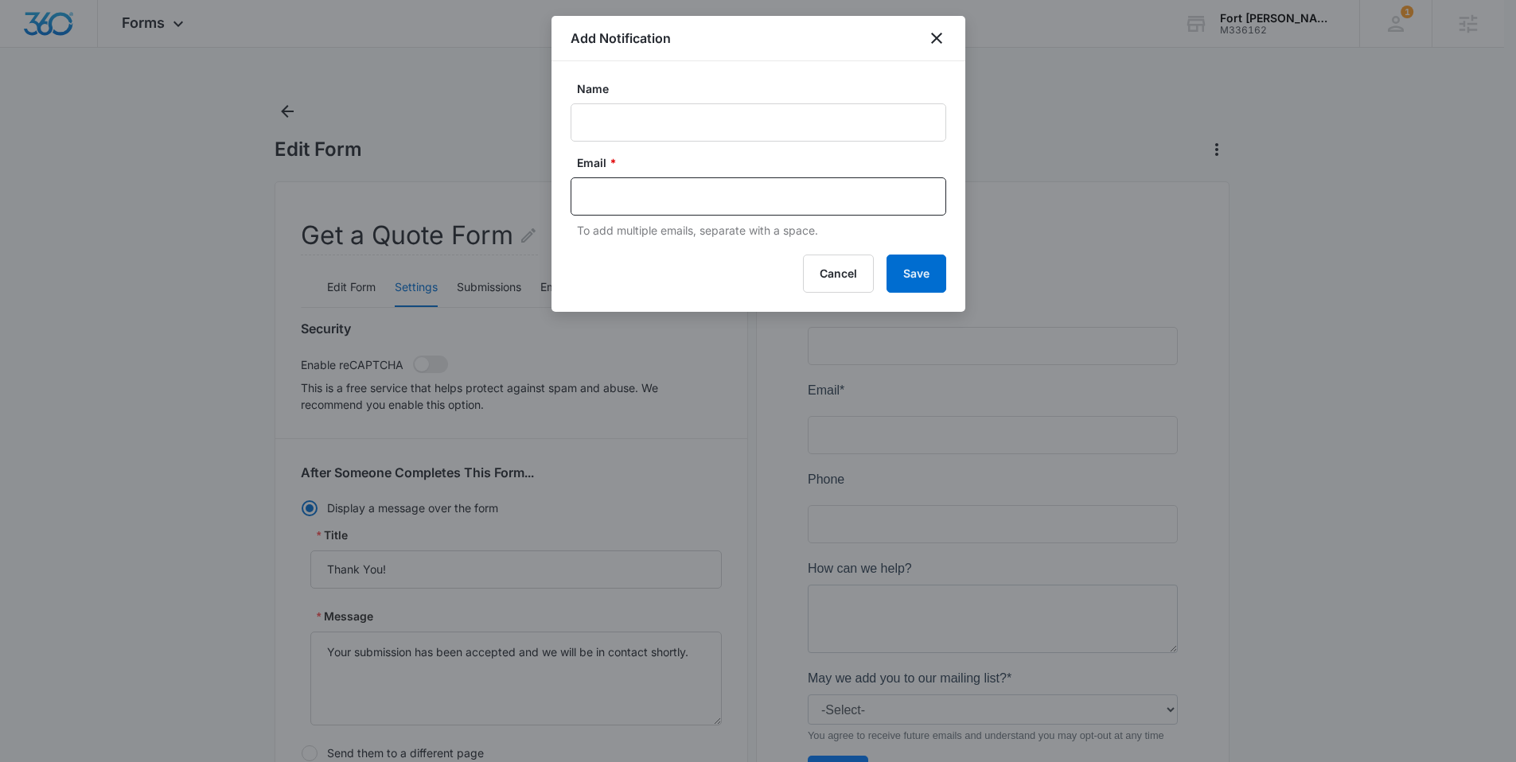
scroll to position [0, 0]
click at [587, 130] on input "Name" at bounding box center [759, 122] width 376 height 38
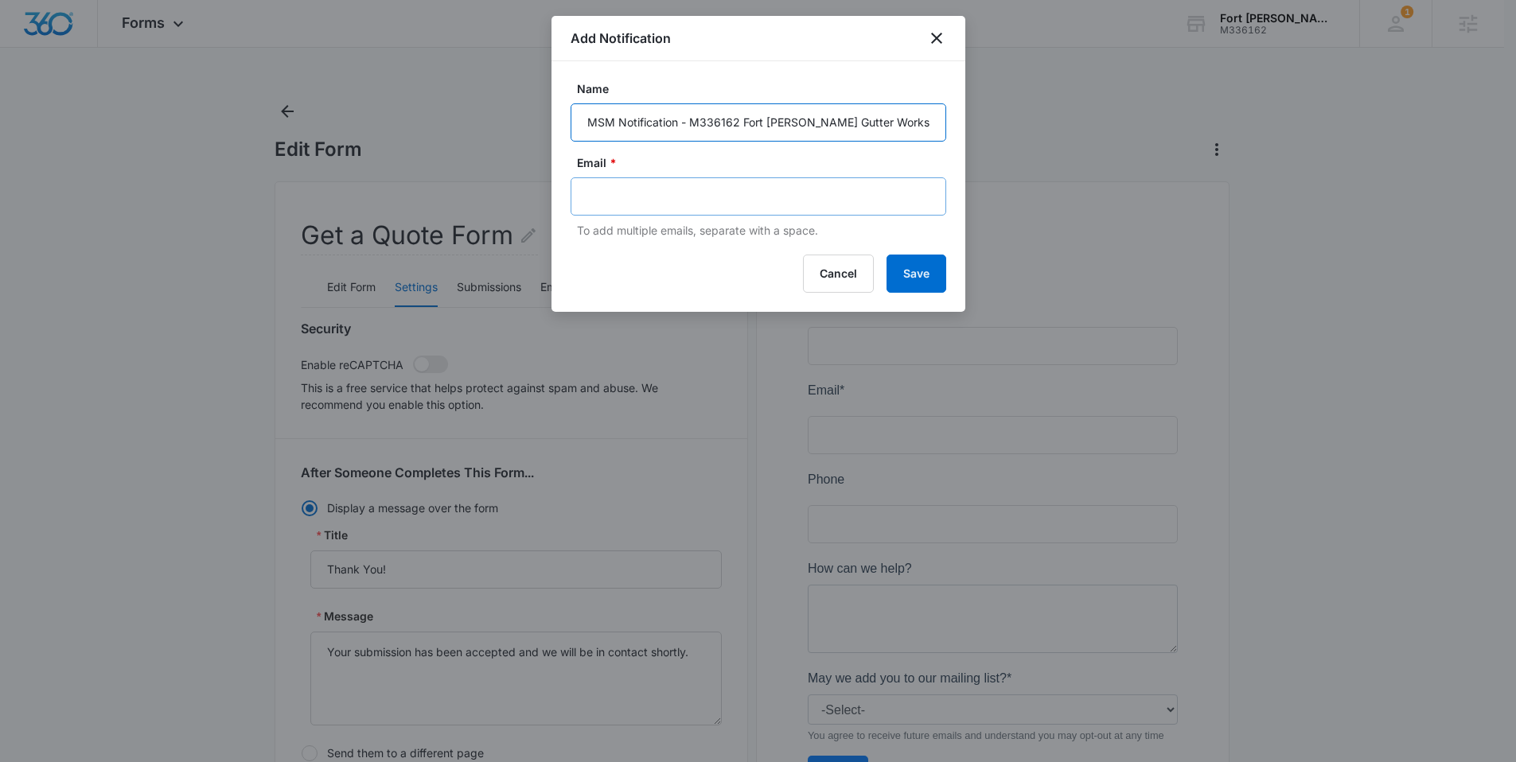
type input "MSM Notification - M336162 Fort Smith Gutter Works"
click at [621, 183] on div at bounding box center [759, 196] width 376 height 38
click at [612, 193] on input "text" at bounding box center [759, 197] width 345 height 24
type input "[EMAIL_ADDRESS][DOMAIN_NAME]"
click at [917, 277] on button "Save" at bounding box center [917, 274] width 60 height 38
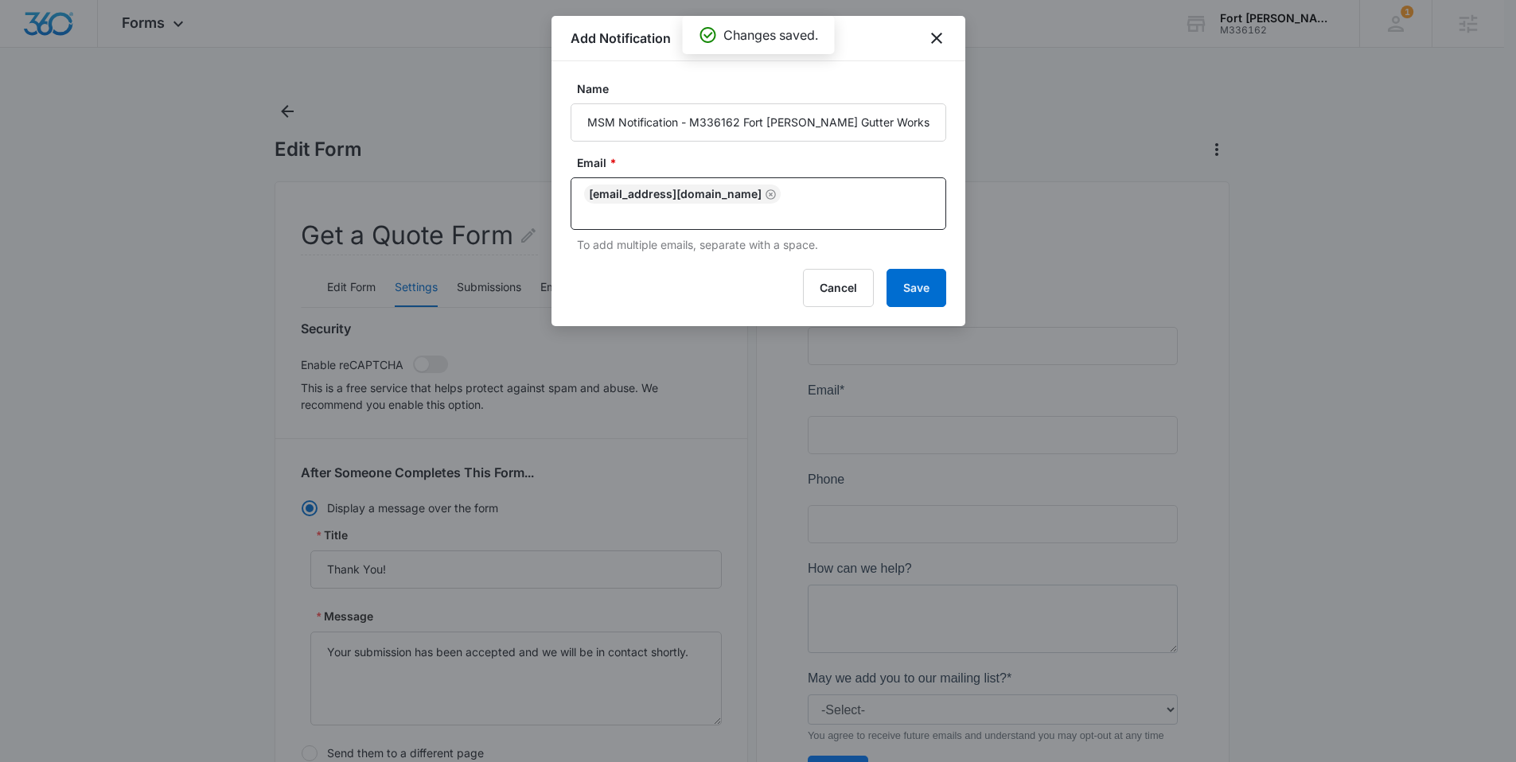
scroll to position [700, 0]
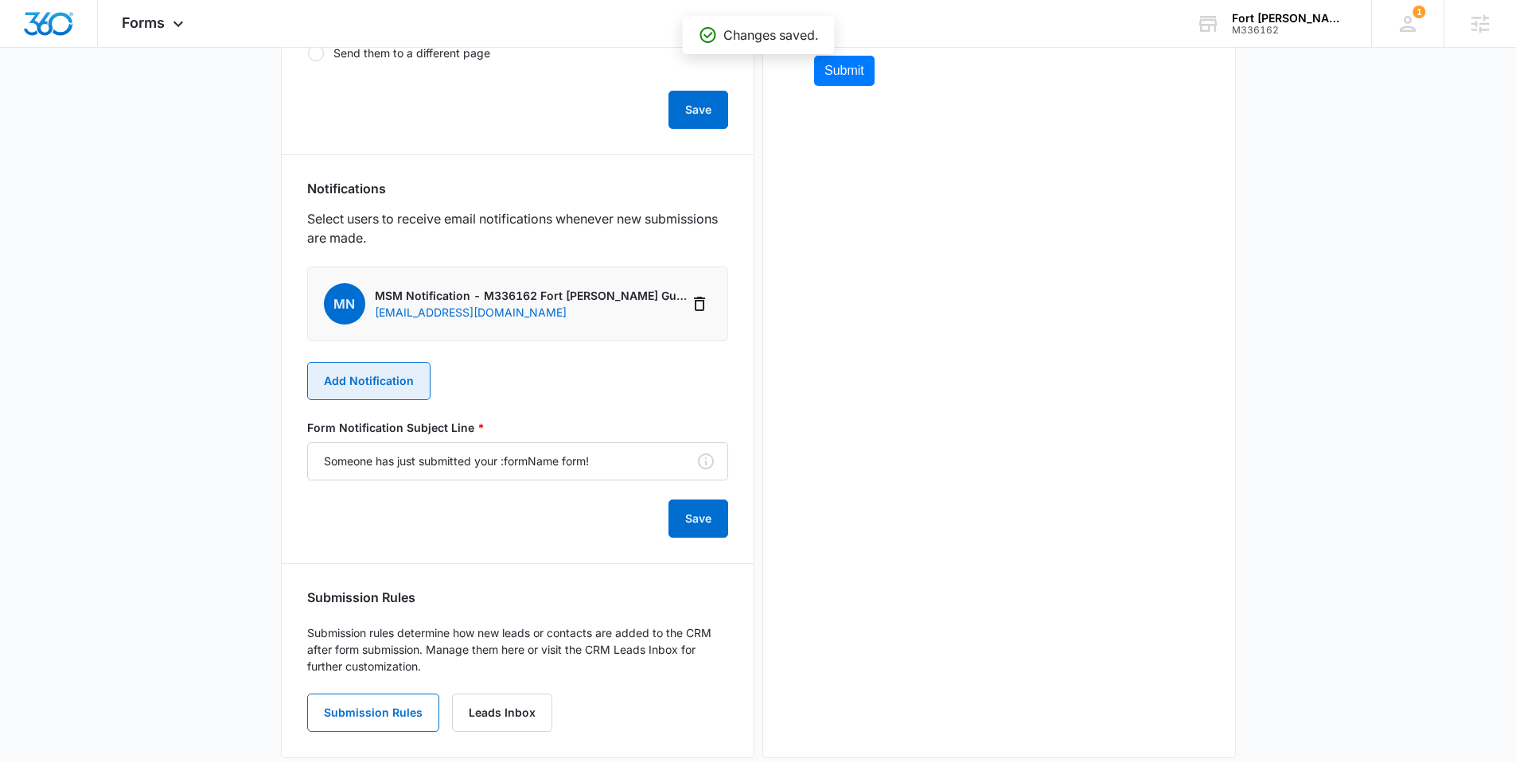
click at [362, 368] on button "Add Notification" at bounding box center [368, 381] width 123 height 38
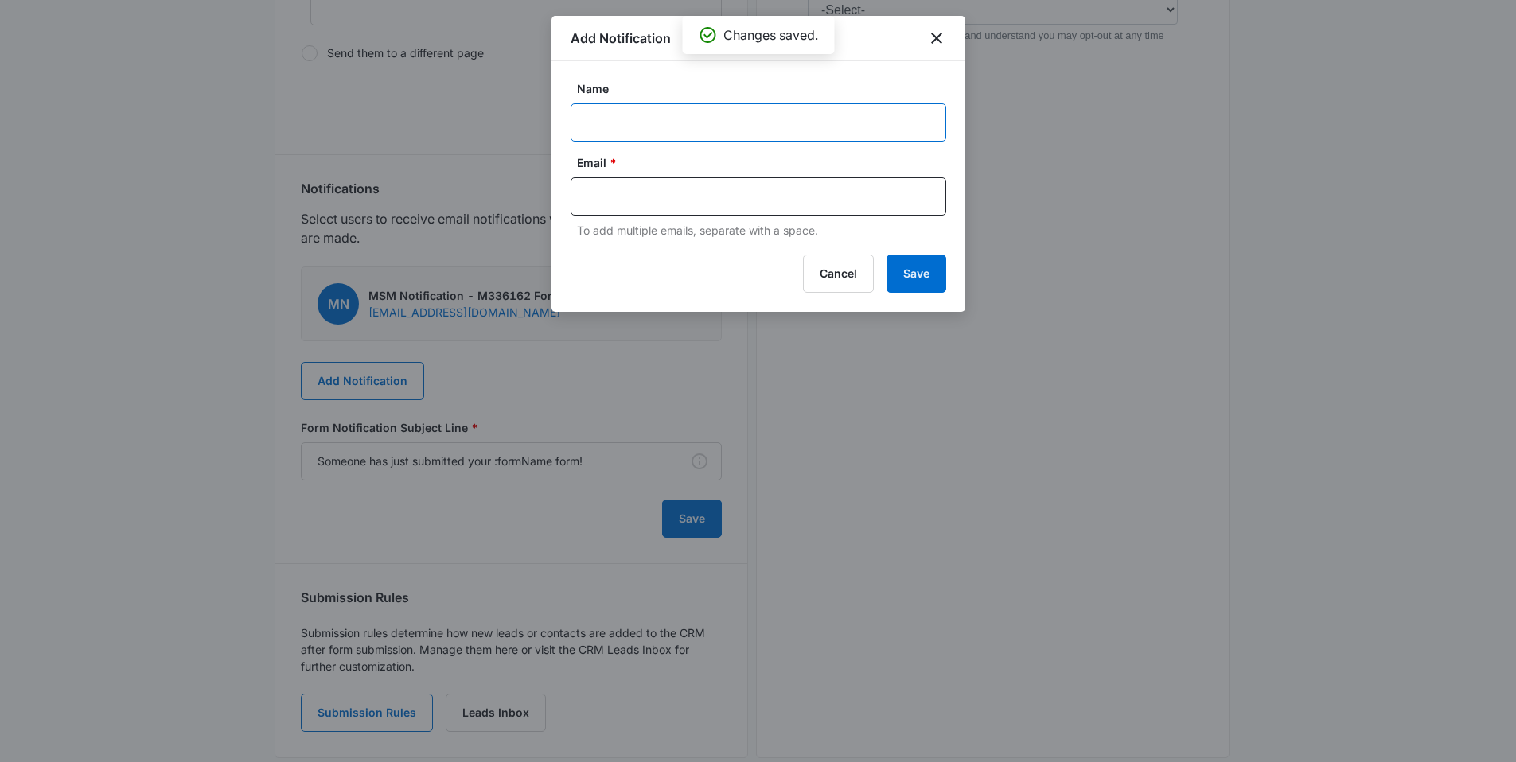
click at [664, 127] on input "Name" at bounding box center [759, 122] width 376 height 38
type input "Bill - new contact us form Fort Smith Gutter Works"
click at [640, 189] on input "text" at bounding box center [759, 197] width 345 height 24
type input "bill"
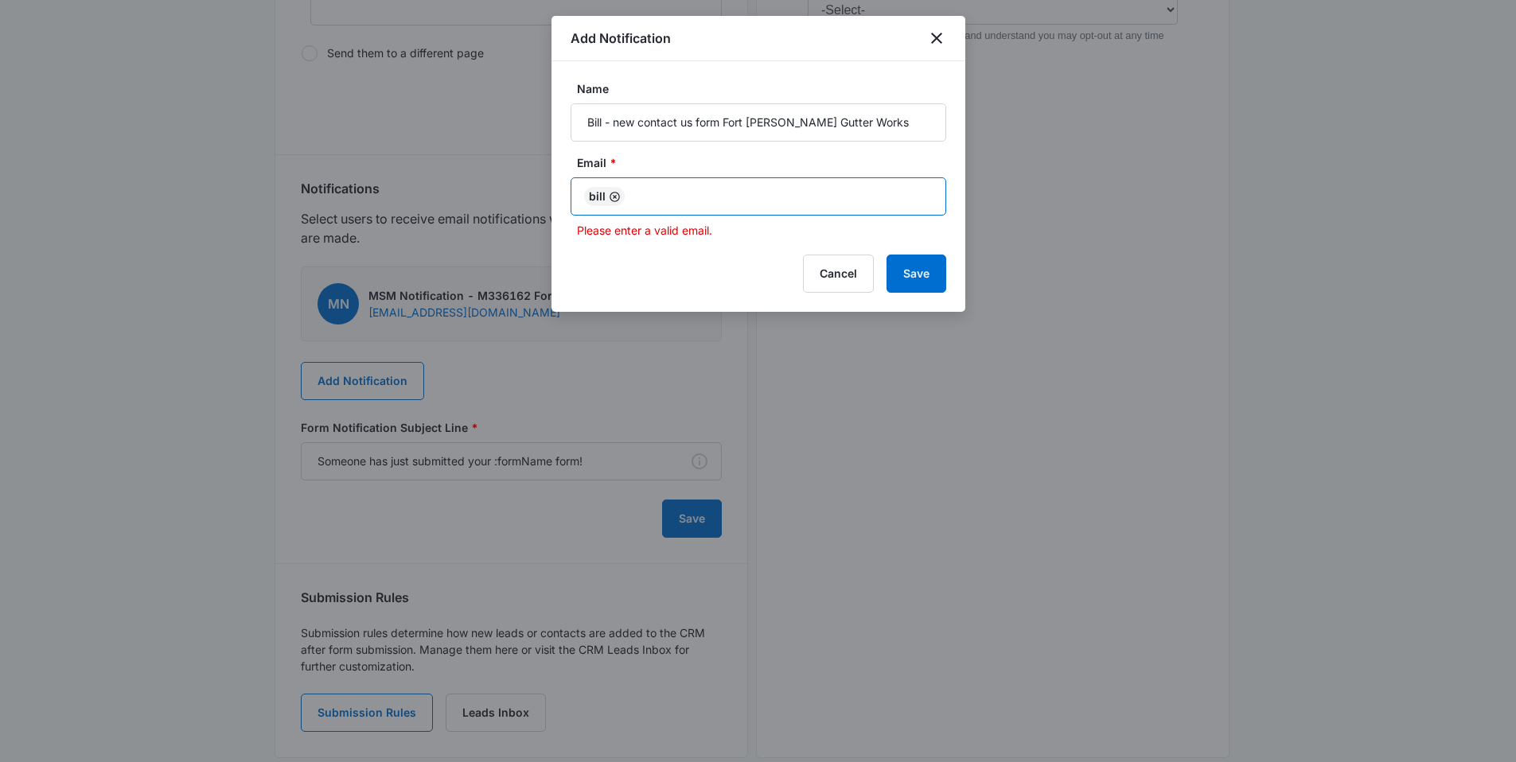
click at [613, 197] on icon "Remove" at bounding box center [615, 197] width 10 height 10
click at [611, 198] on input "text" at bounding box center [759, 197] width 345 height 24
paste input "bill.staggs@fortsmithgutterworks.com"
type input "bill.staggs@fortsmithgutterworks.com"
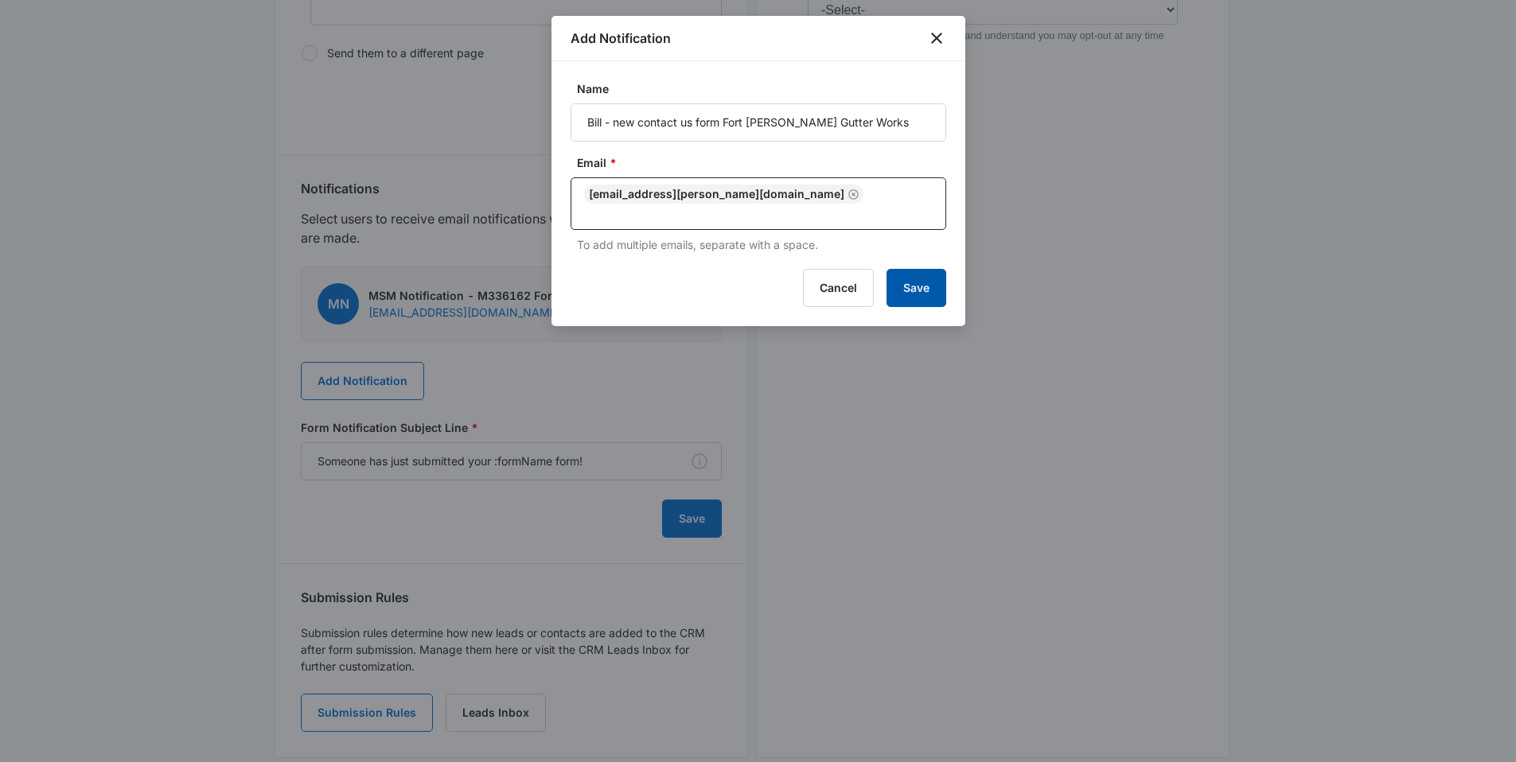
click at [913, 301] on button "Save" at bounding box center [917, 288] width 60 height 38
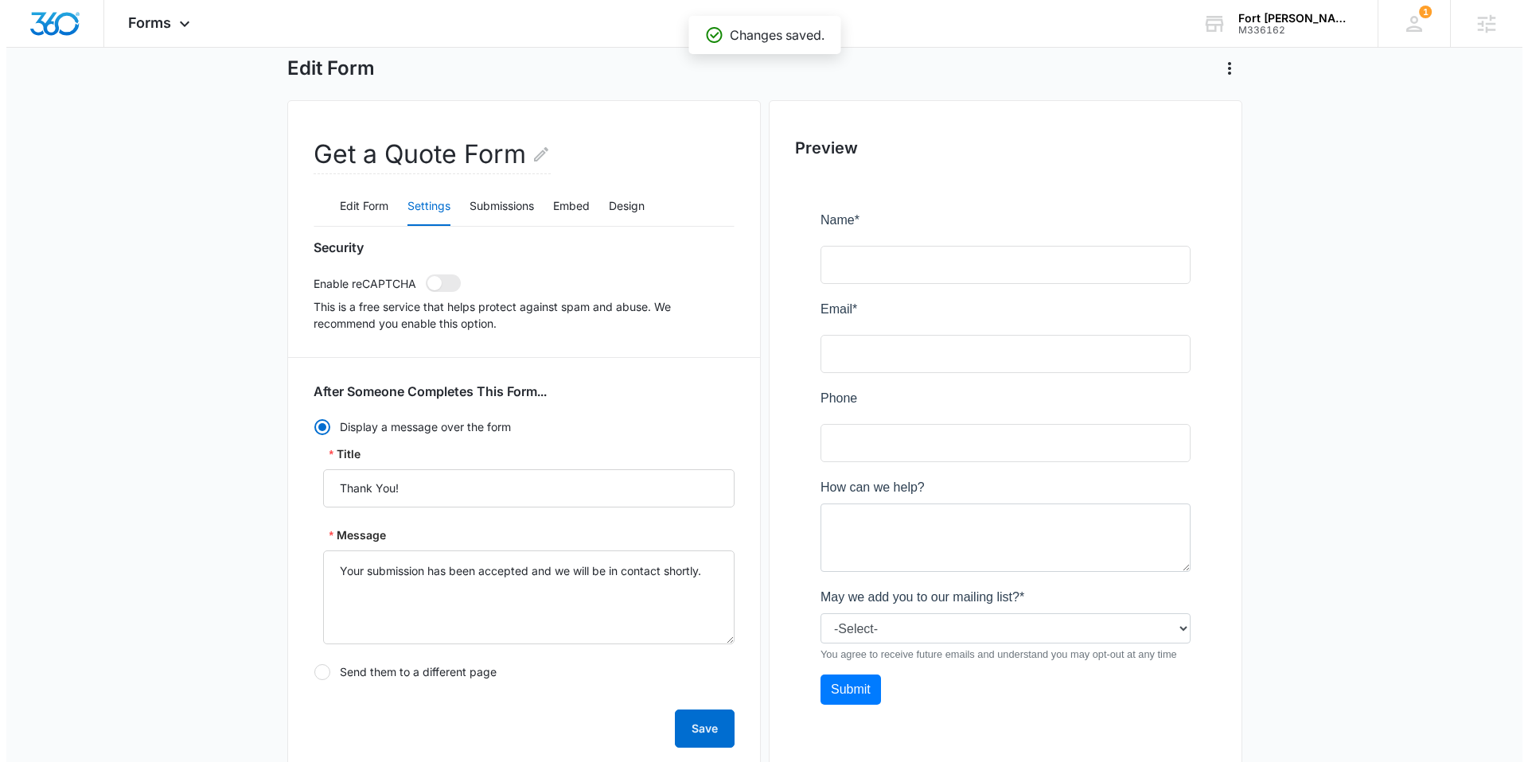
scroll to position [0, 0]
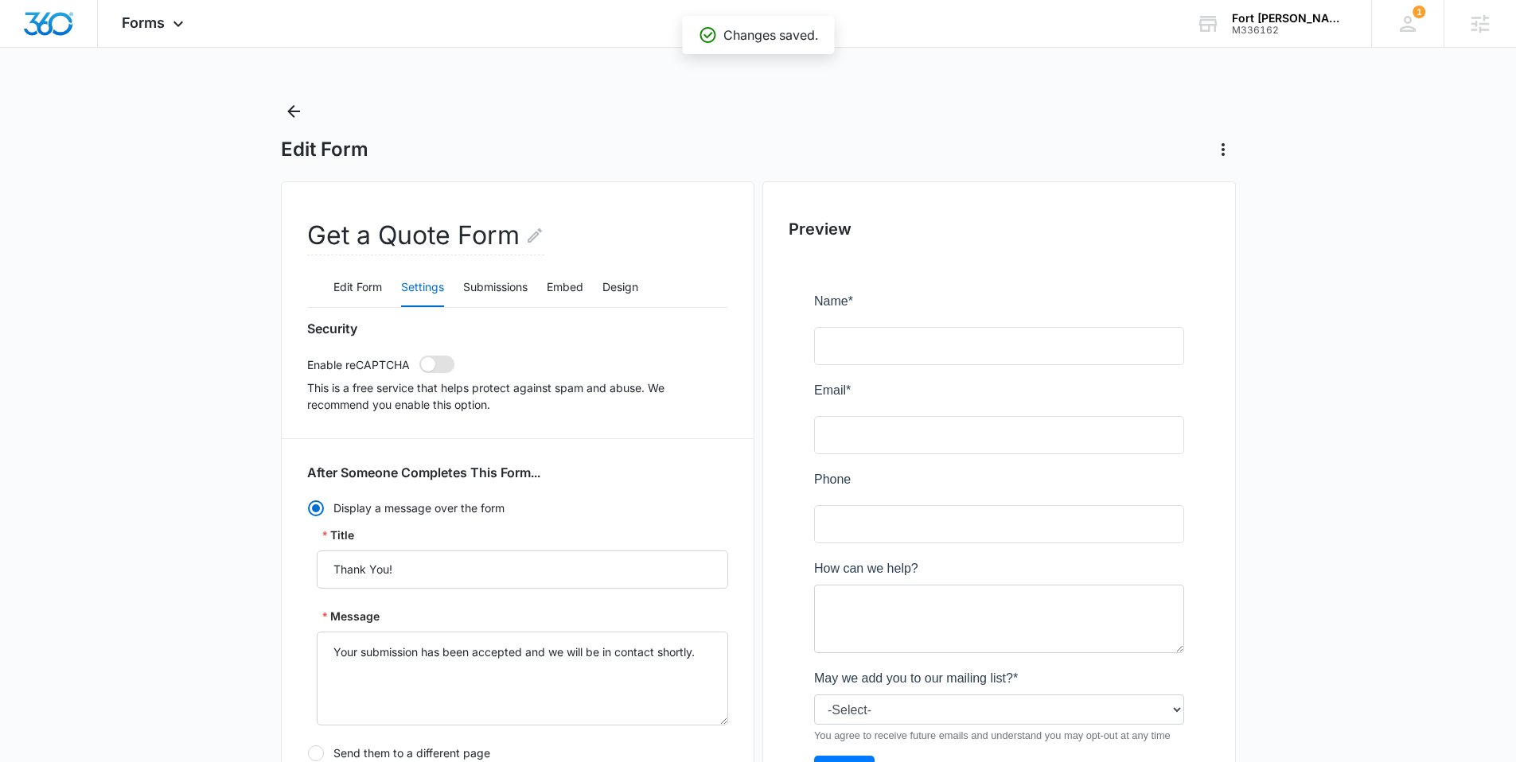
click at [446, 372] on div "Security Enable reCAPTCHA This is a free service that helps protect against spa…" at bounding box center [517, 367] width 421 height 92
click at [443, 361] on span at bounding box center [436, 365] width 35 height 18
click at [419, 356] on input "checkbox" at bounding box center [419, 355] width 1 height 1
checkbox input "true"
click at [298, 114] on icon "Back" at bounding box center [293, 111] width 19 height 19
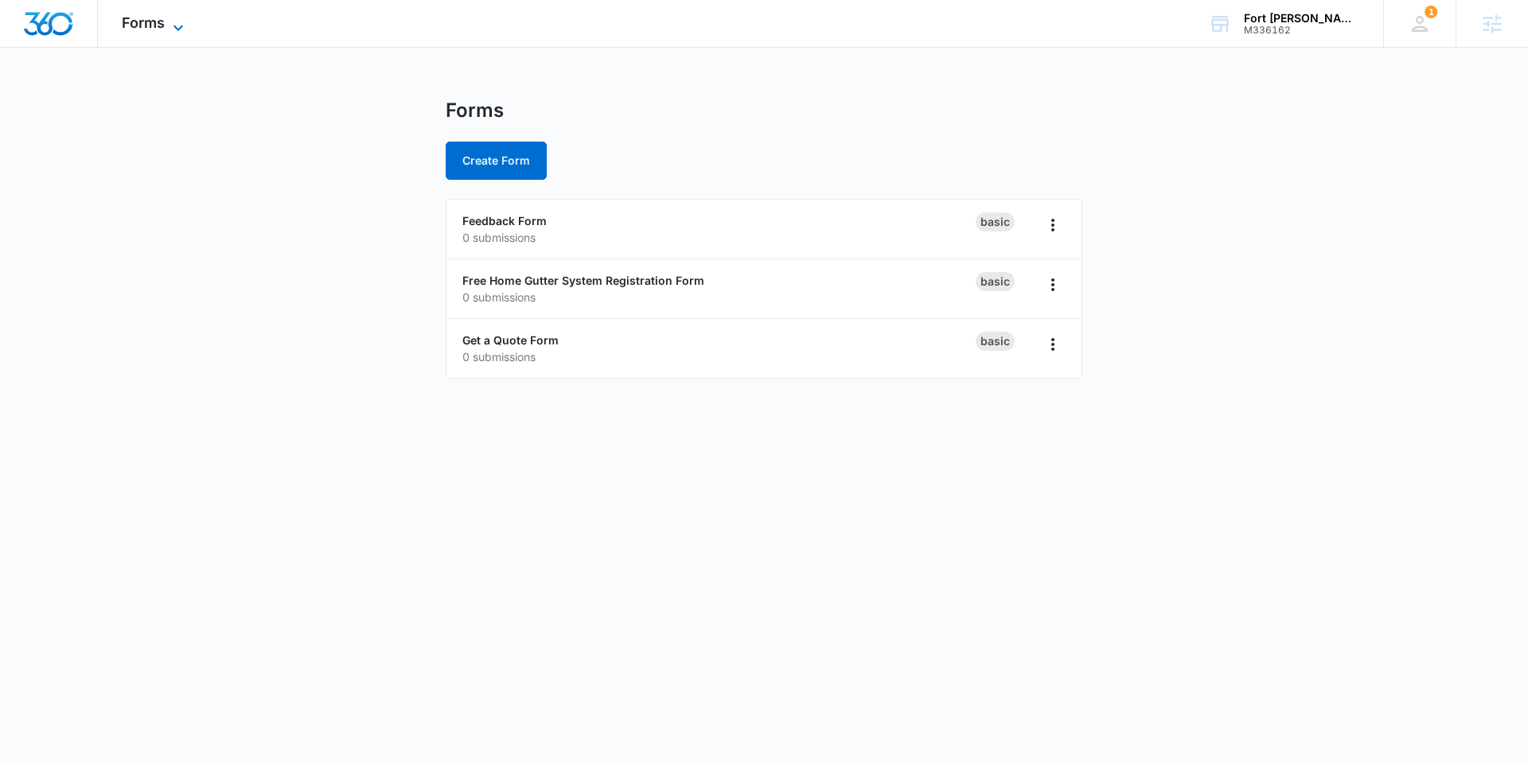
click at [162, 24] on span "Forms" at bounding box center [143, 22] width 43 height 17
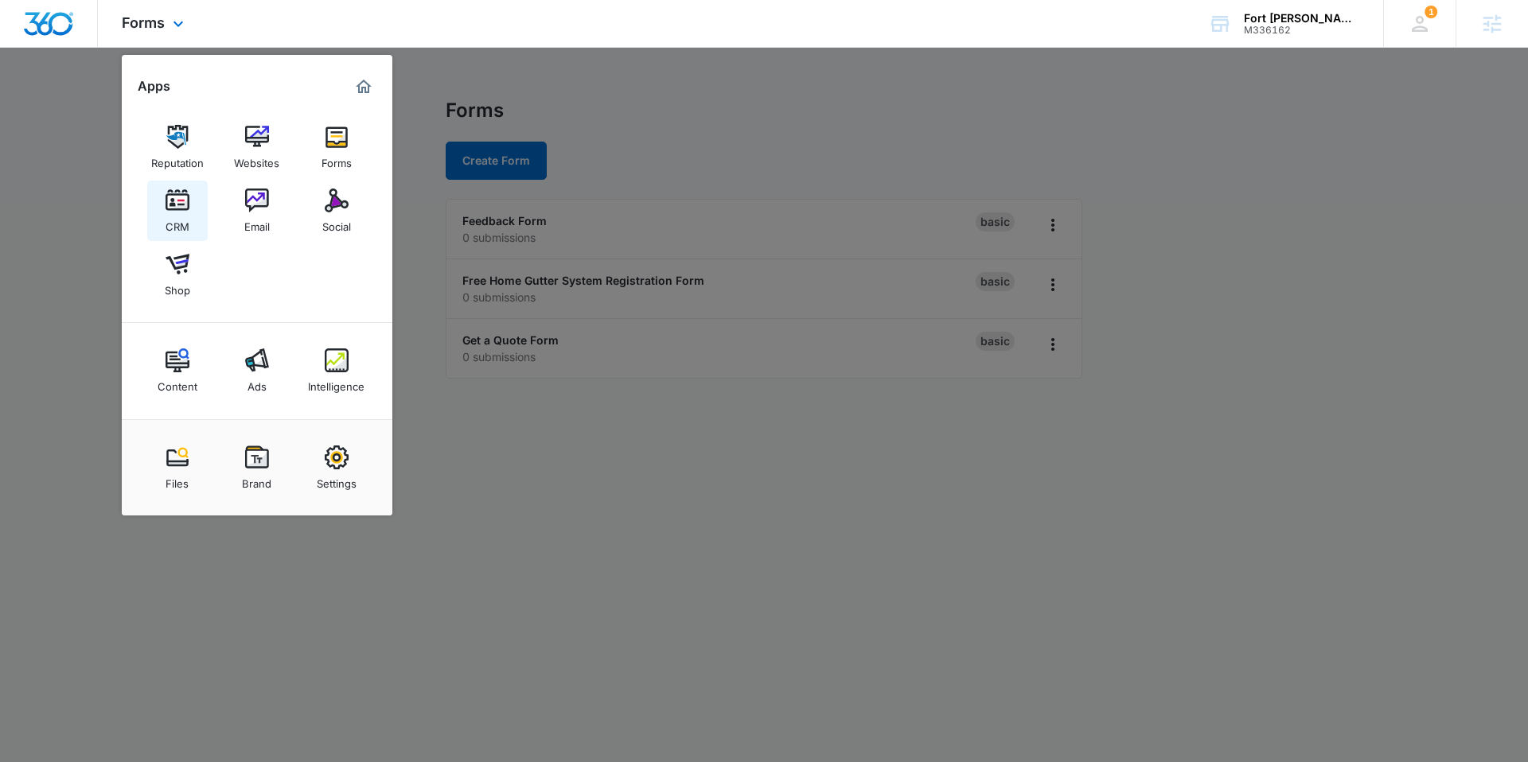
click at [171, 208] on img at bounding box center [178, 201] width 24 height 24
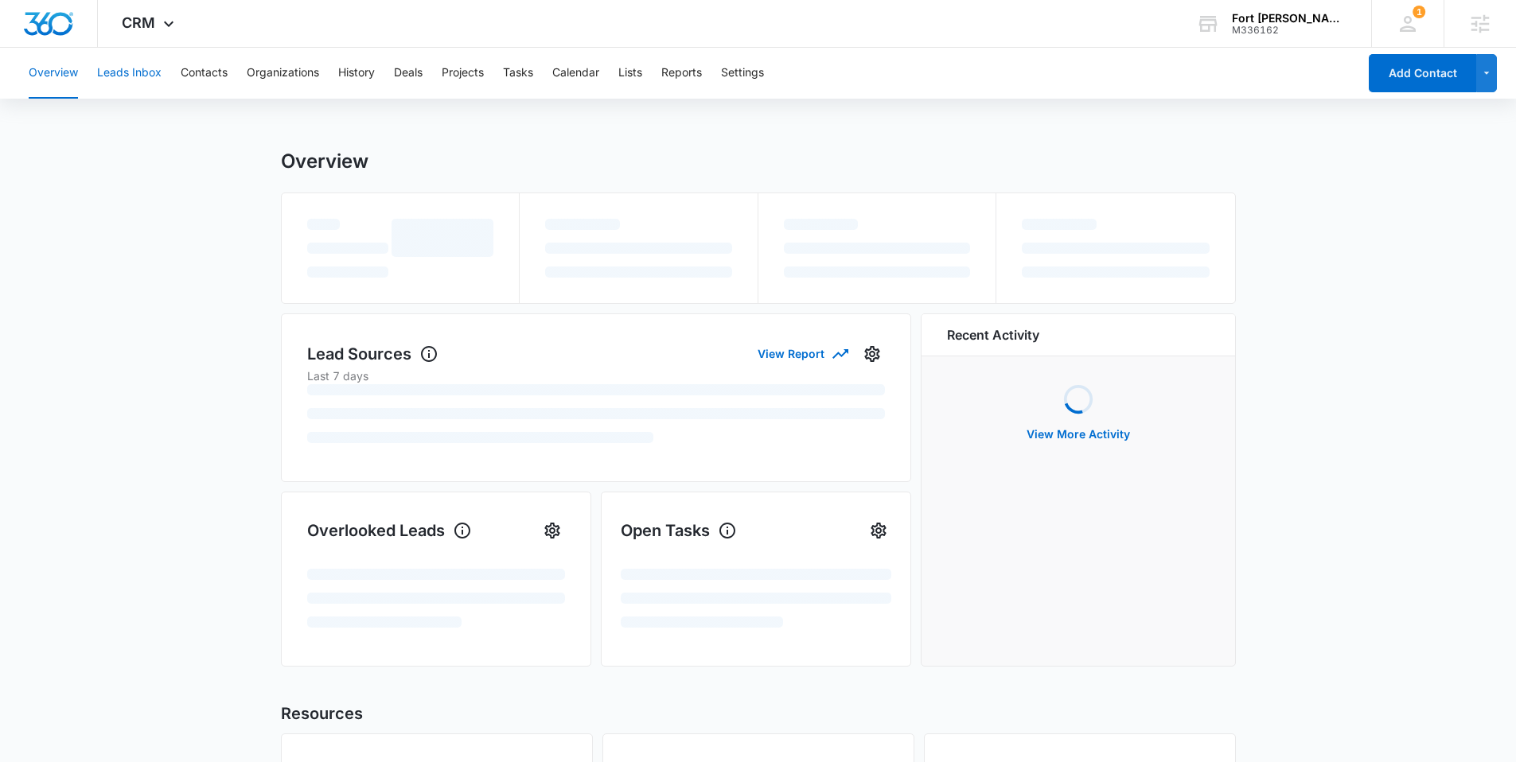
click at [127, 72] on button "Leads Inbox" at bounding box center [129, 73] width 64 height 51
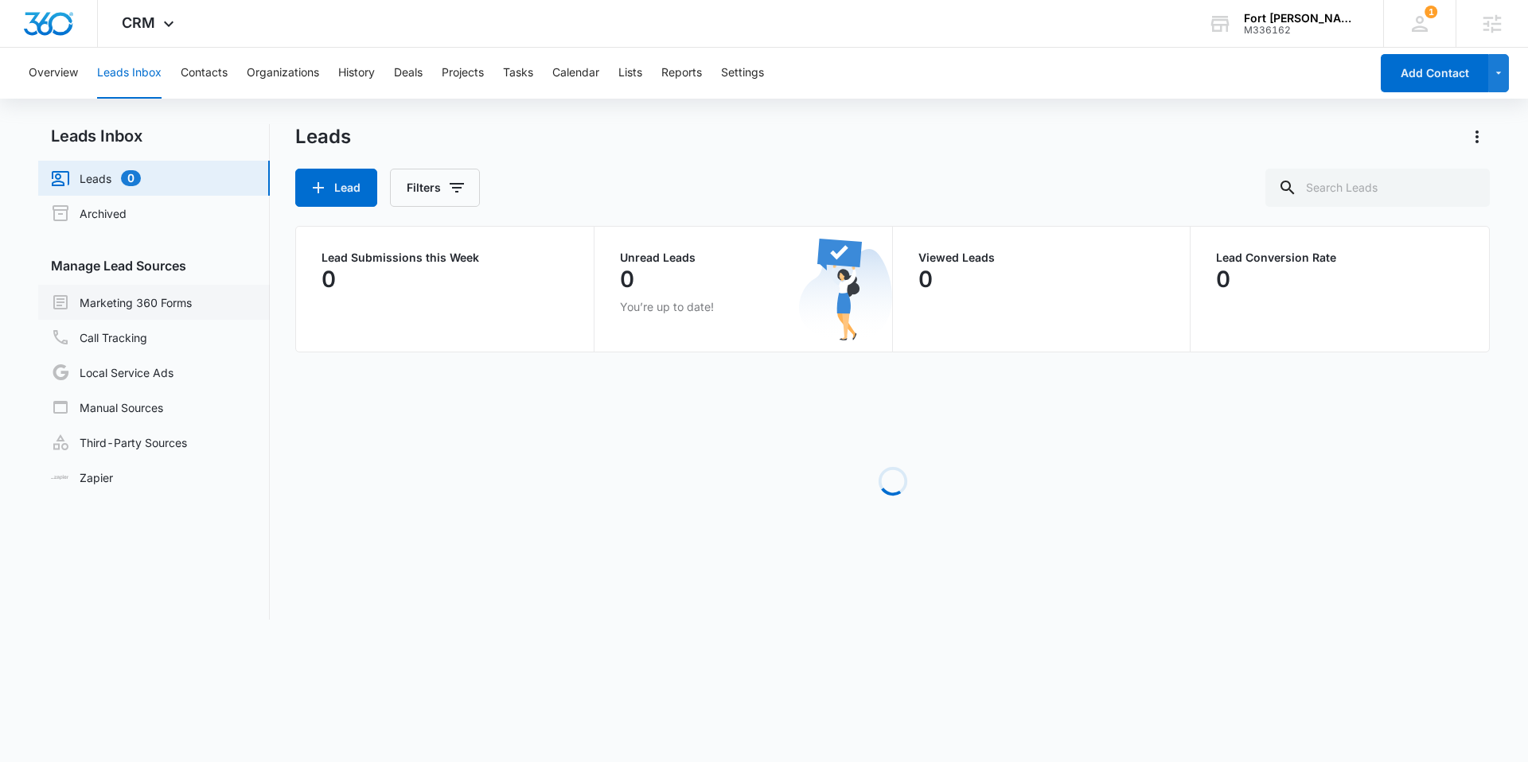
click at [176, 312] on link "Marketing 360 Forms" at bounding box center [121, 302] width 141 height 19
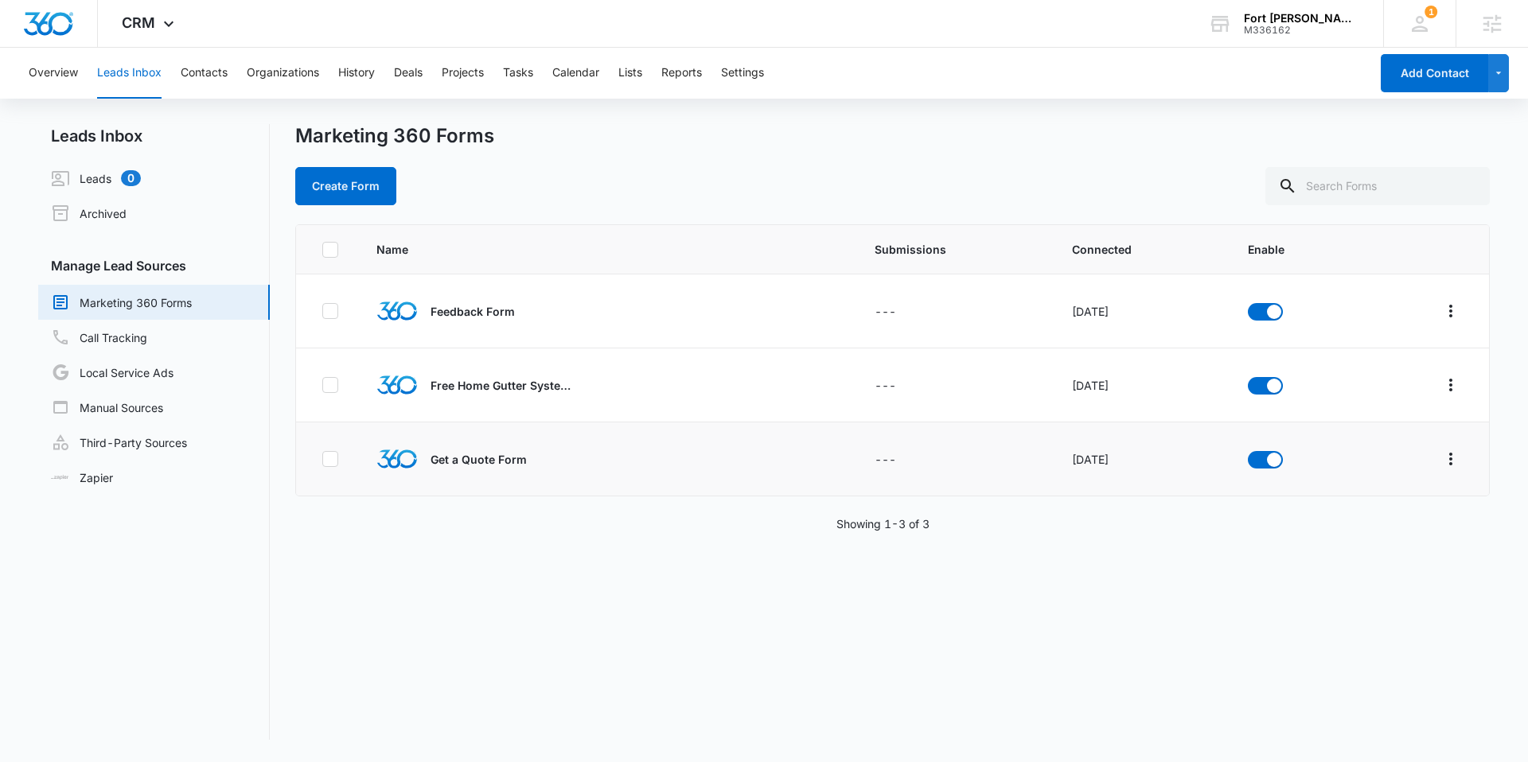
click at [1454, 467] on td at bounding box center [1426, 460] width 126 height 74
click at [1449, 453] on icon "Overflow Menu" at bounding box center [1450, 459] width 3 height 13
click at [1385, 546] on div "Field Mapping" at bounding box center [1368, 551] width 90 height 11
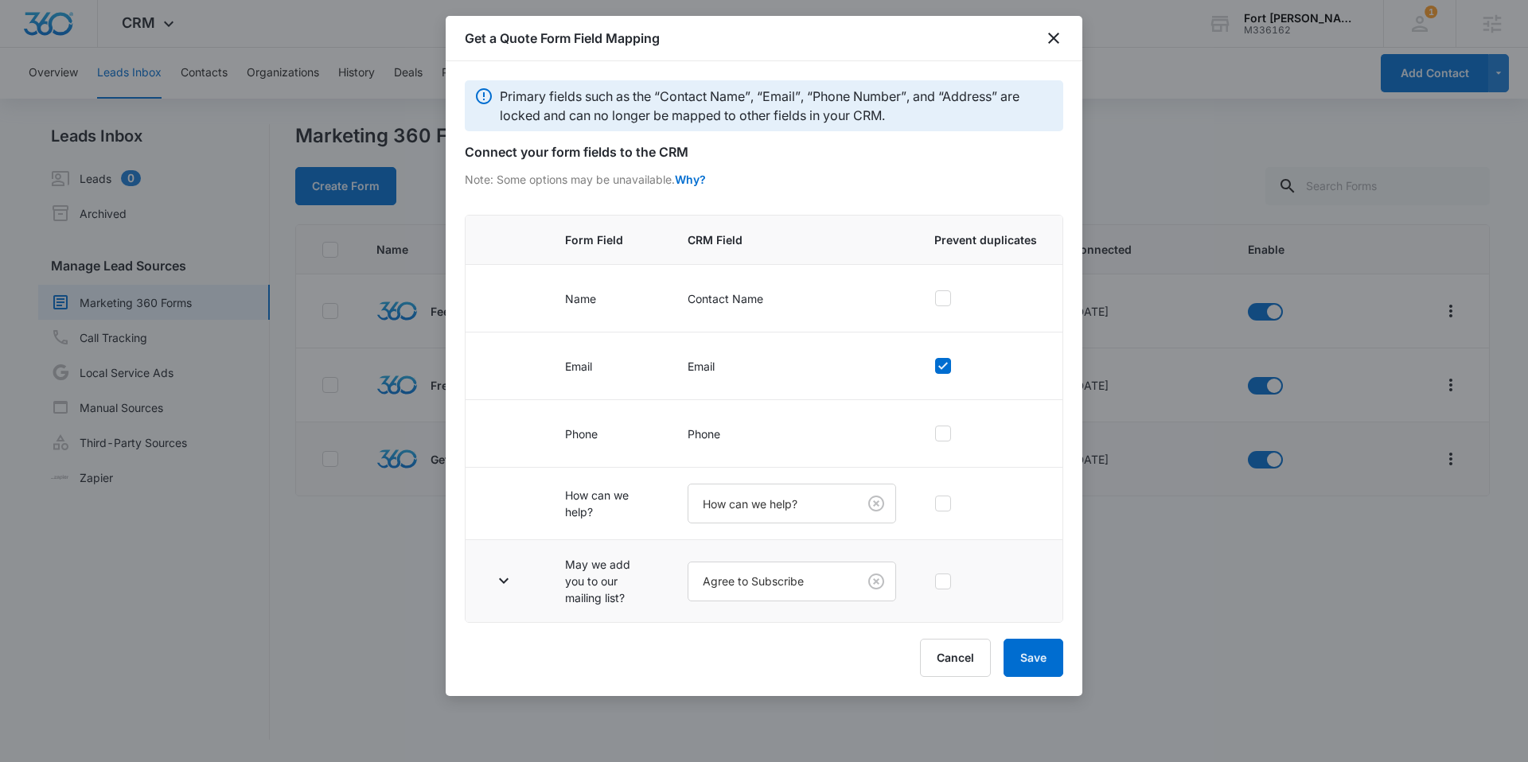
click at [505, 565] on td at bounding box center [506, 581] width 80 height 83
click at [502, 575] on icon "button" at bounding box center [503, 580] width 19 height 19
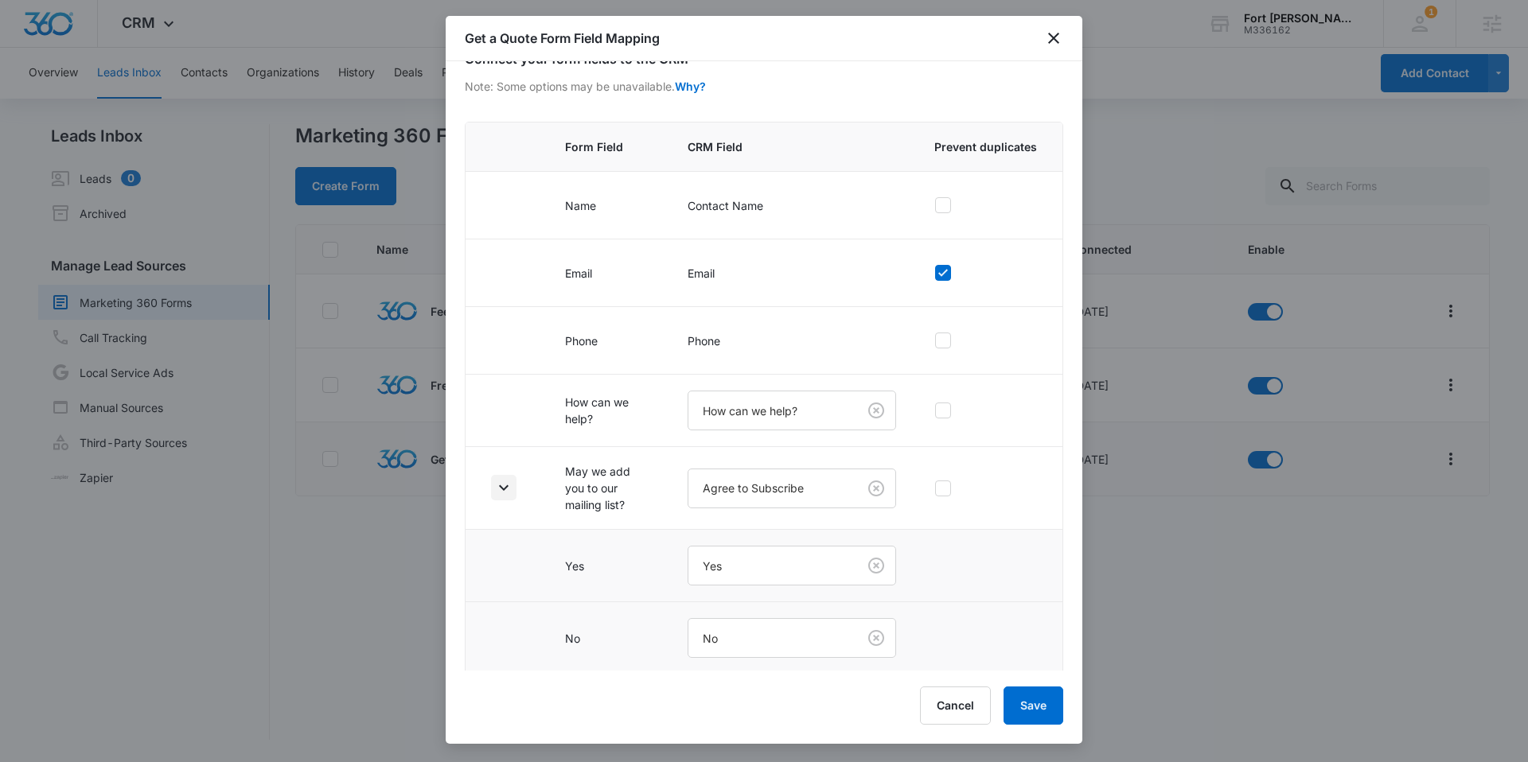
scroll to position [97, 0]
click at [1056, 38] on icon "close" at bounding box center [1053, 38] width 19 height 19
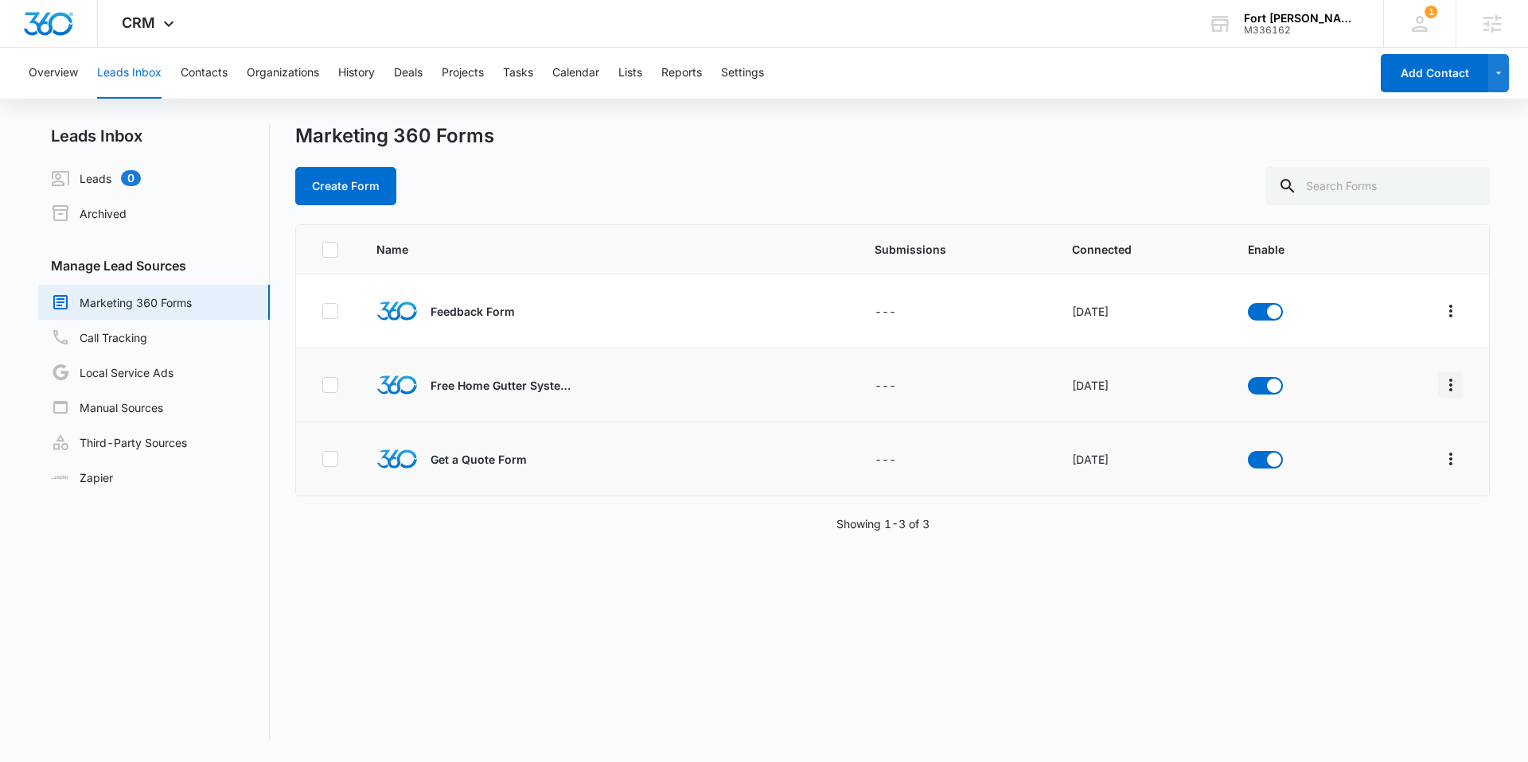
click at [1441, 380] on icon "Overflow Menu" at bounding box center [1450, 385] width 19 height 19
click at [1379, 474] on div "Field Mapping" at bounding box center [1368, 477] width 90 height 11
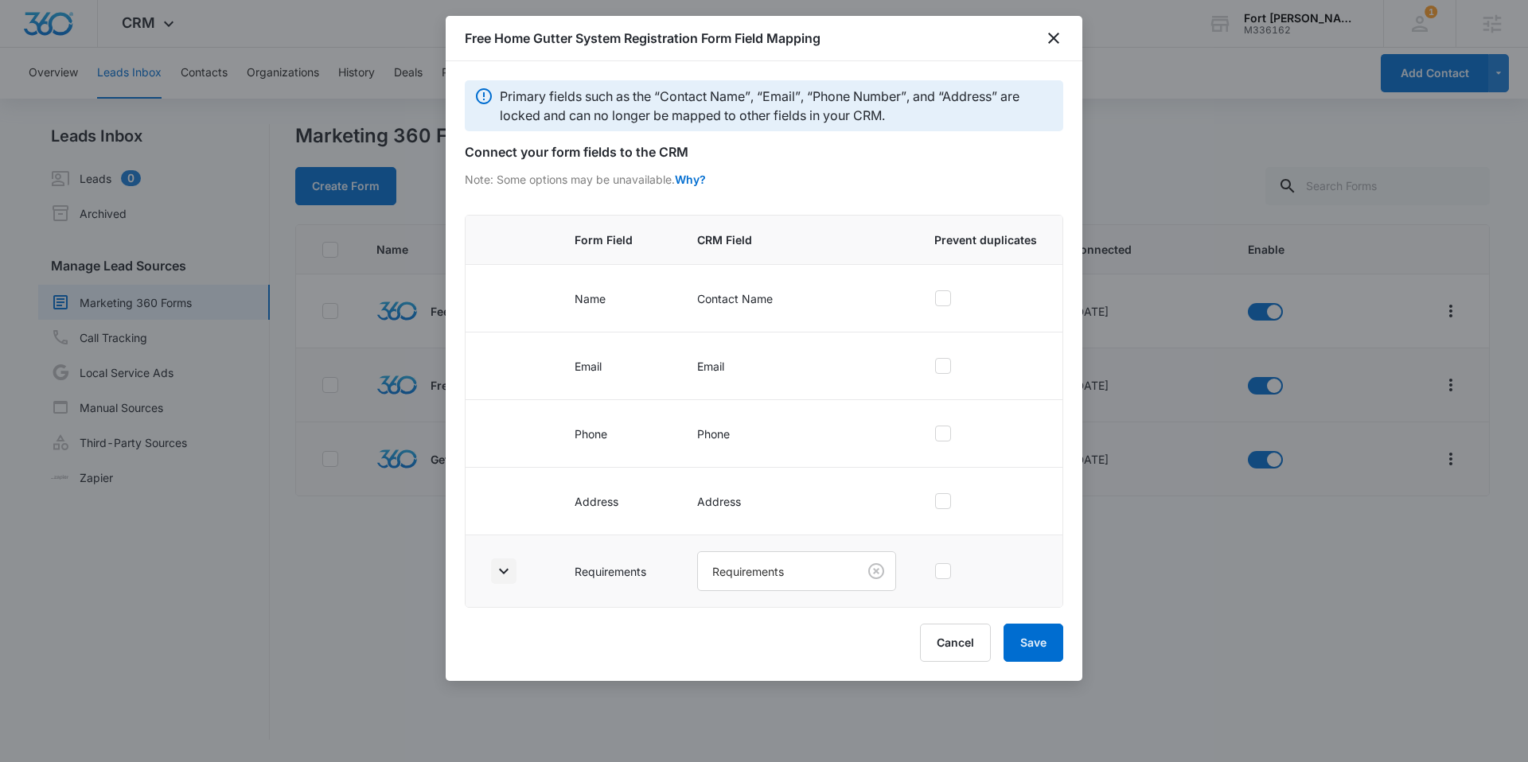
click at [510, 565] on icon "button" at bounding box center [503, 571] width 19 height 19
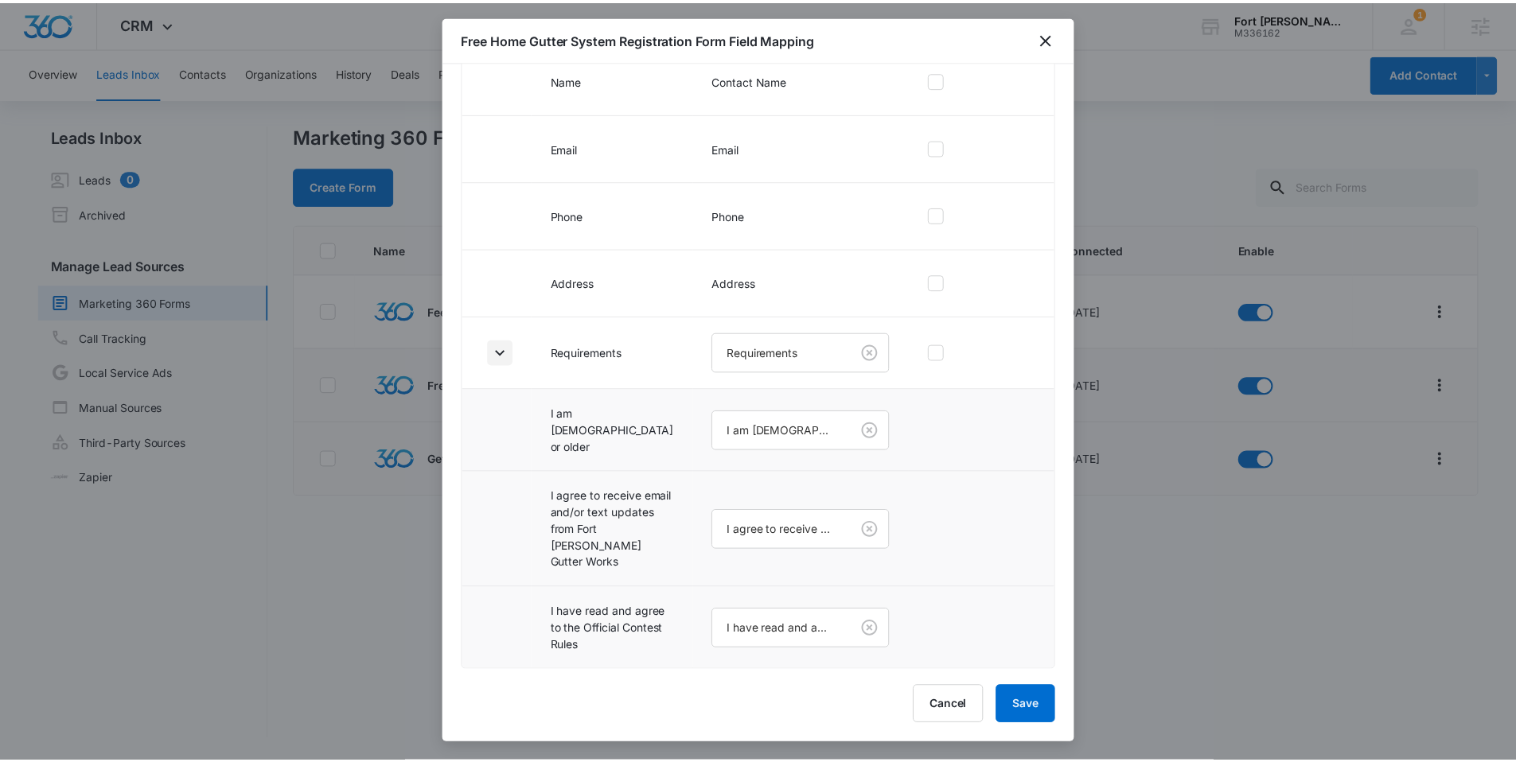
scroll to position [242, 0]
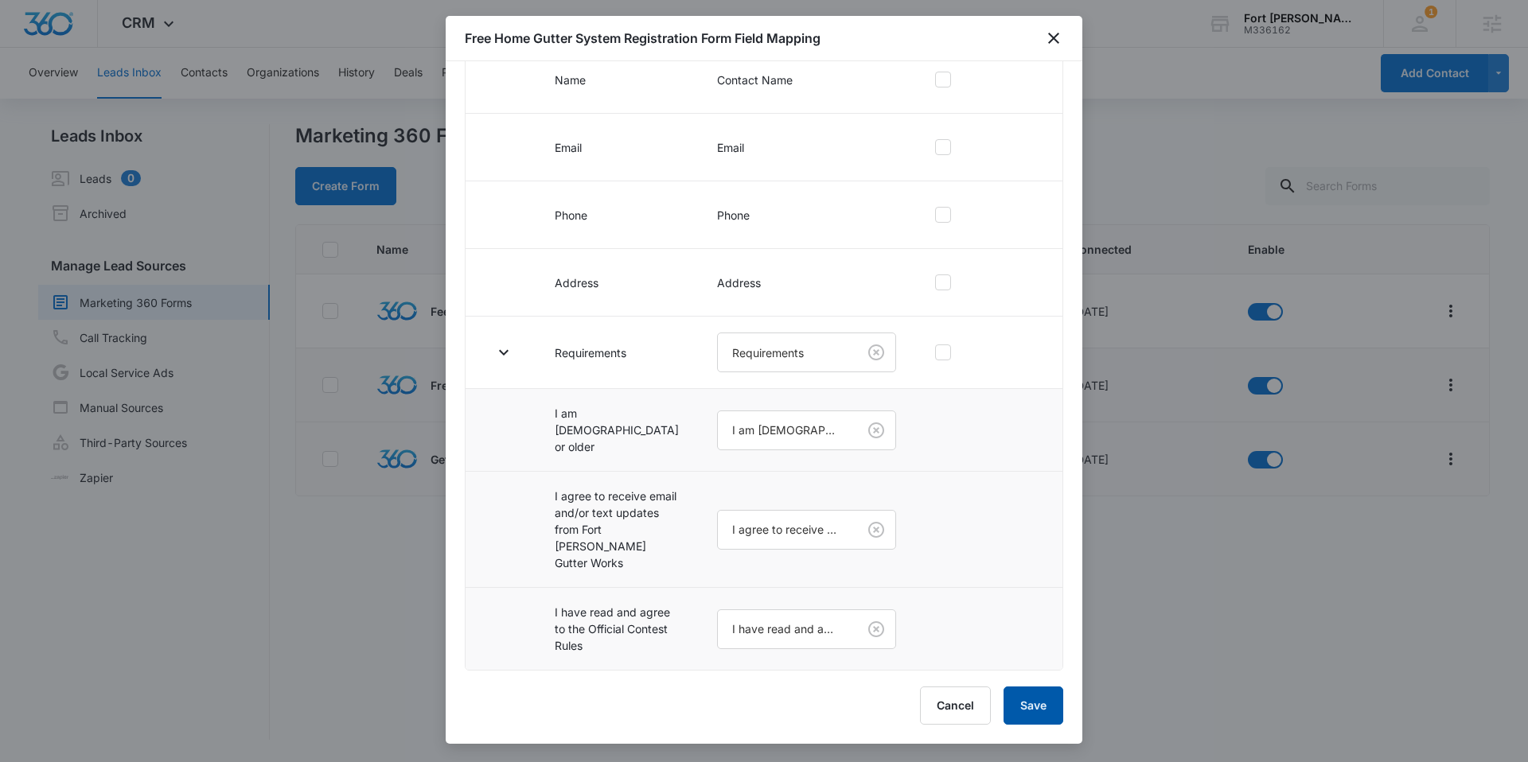
click at [1024, 695] on button "Save" at bounding box center [1033, 706] width 60 height 38
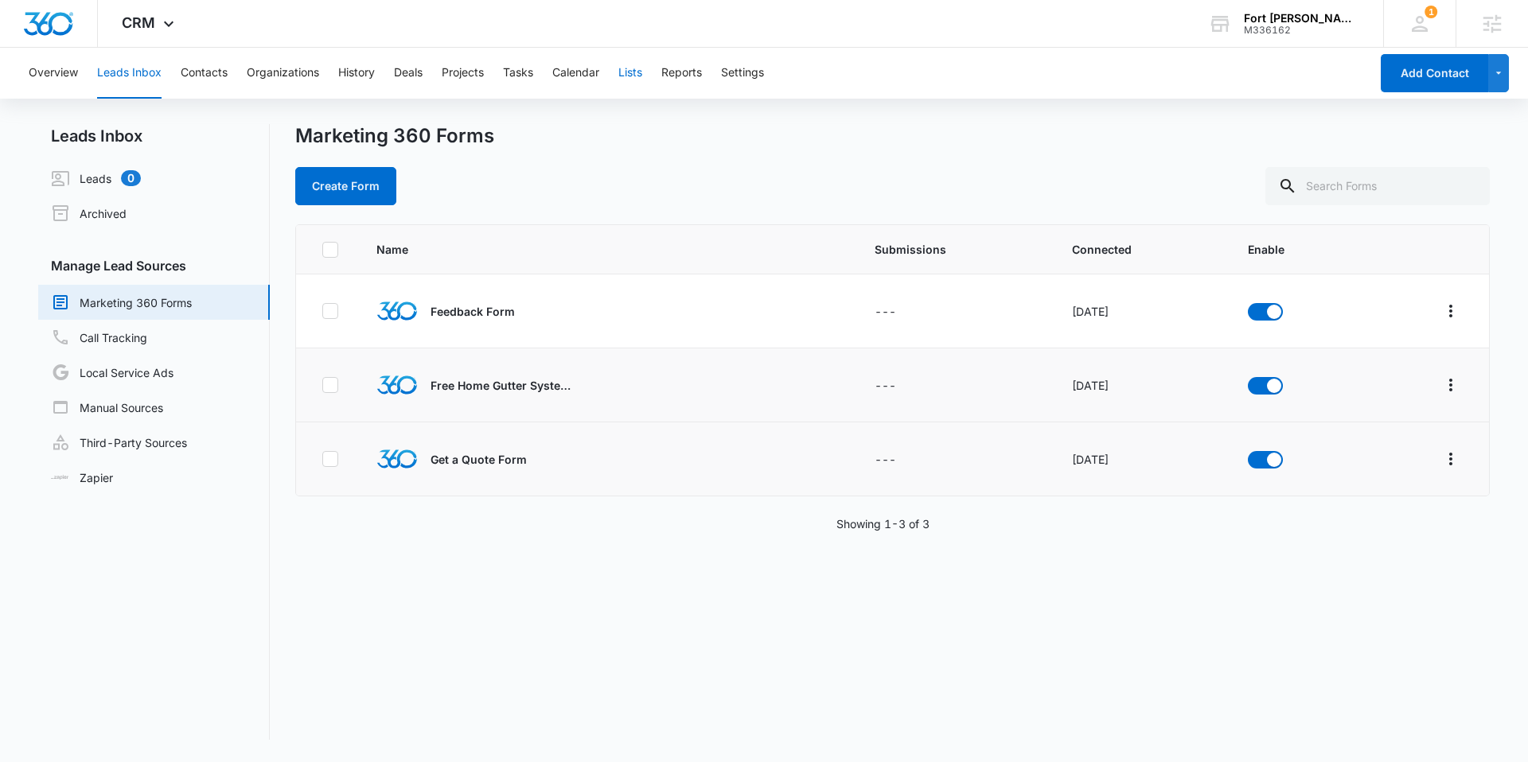
click at [632, 66] on button "Lists" at bounding box center [630, 73] width 24 height 51
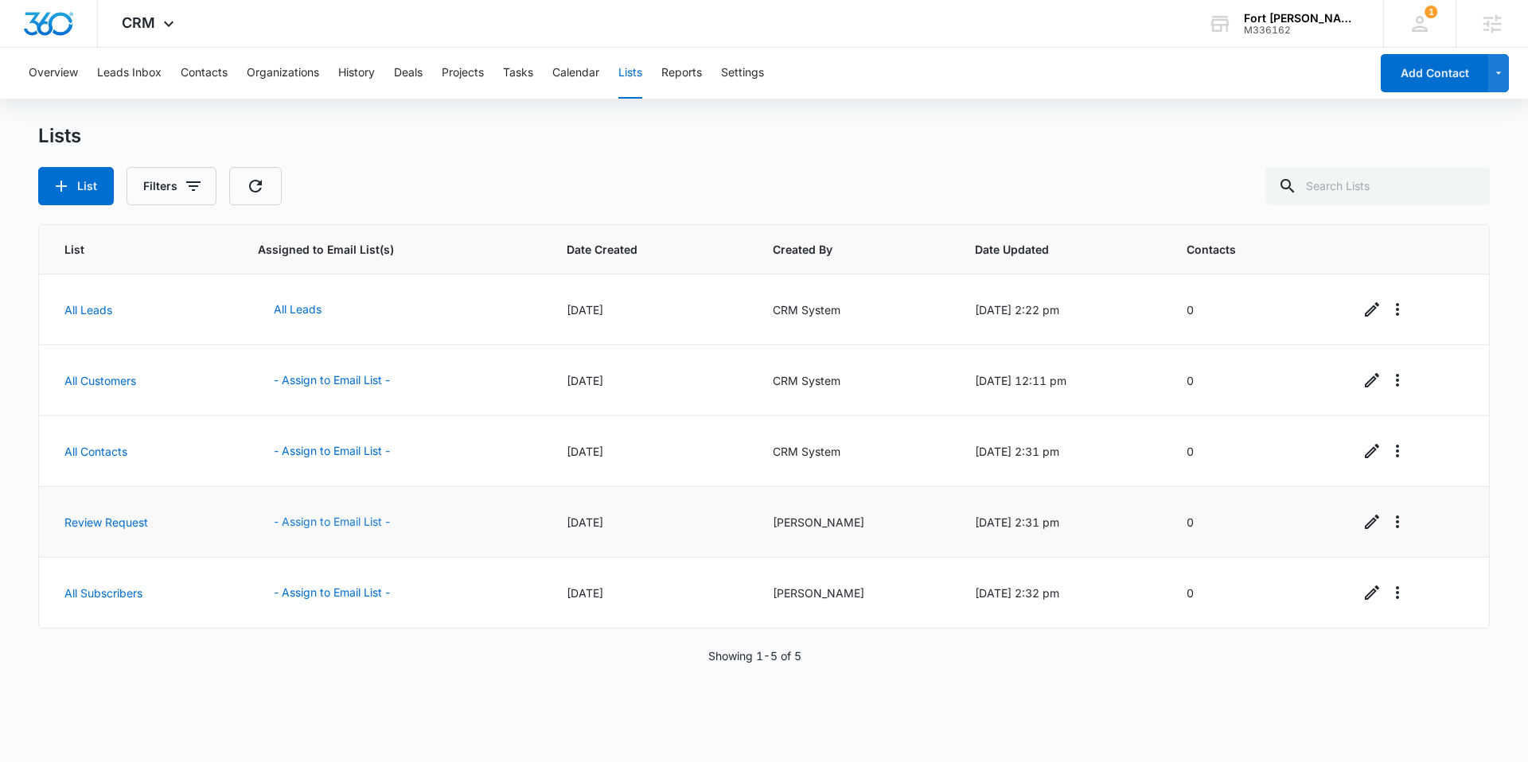
click at [322, 522] on button "- Assign to Email List -" at bounding box center [332, 522] width 148 height 38
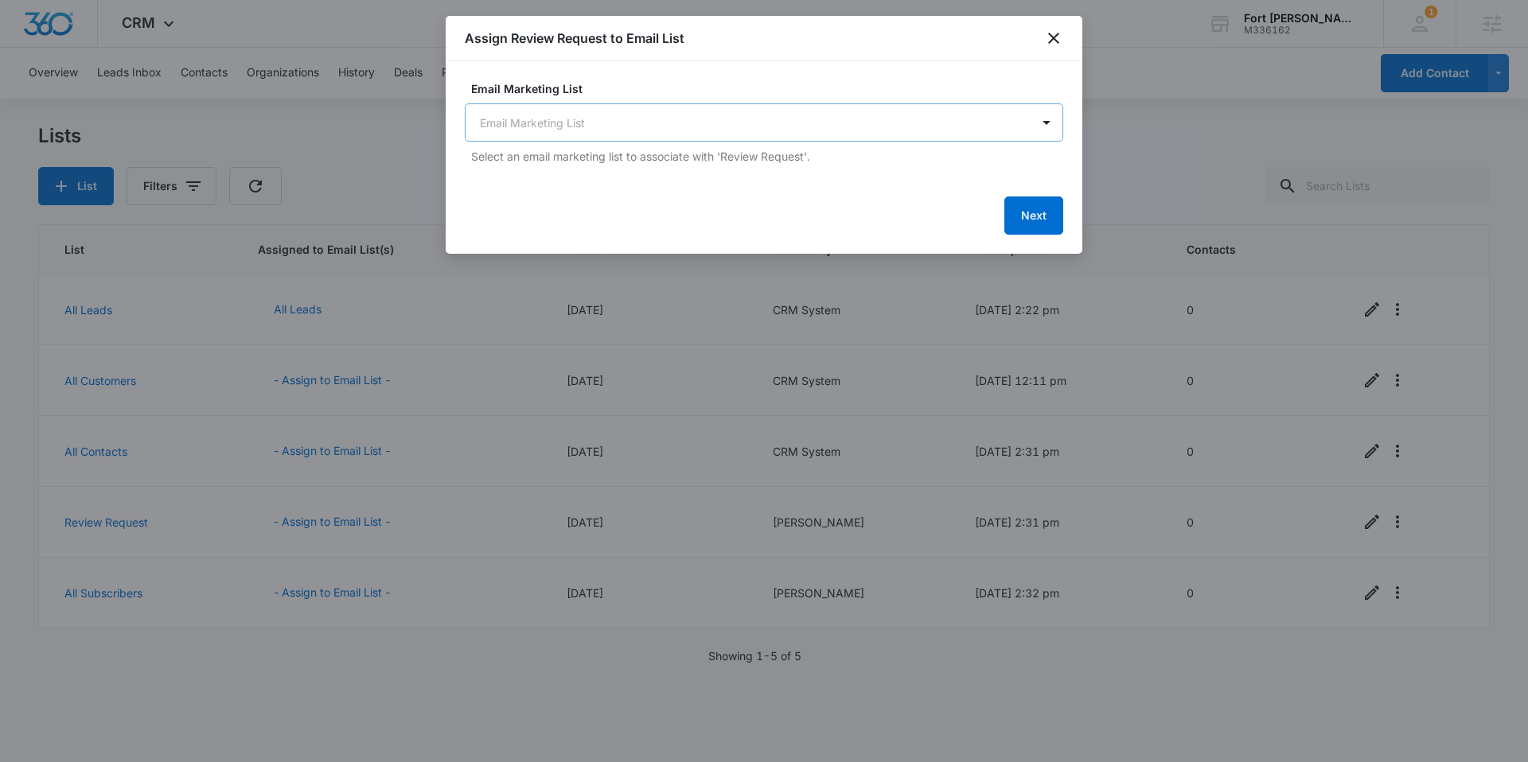
click at [714, 127] on body "CRM Apps Reputation Websites Forms CRM Email Social Shop Content Ads Intelligen…" at bounding box center [764, 381] width 1528 height 762
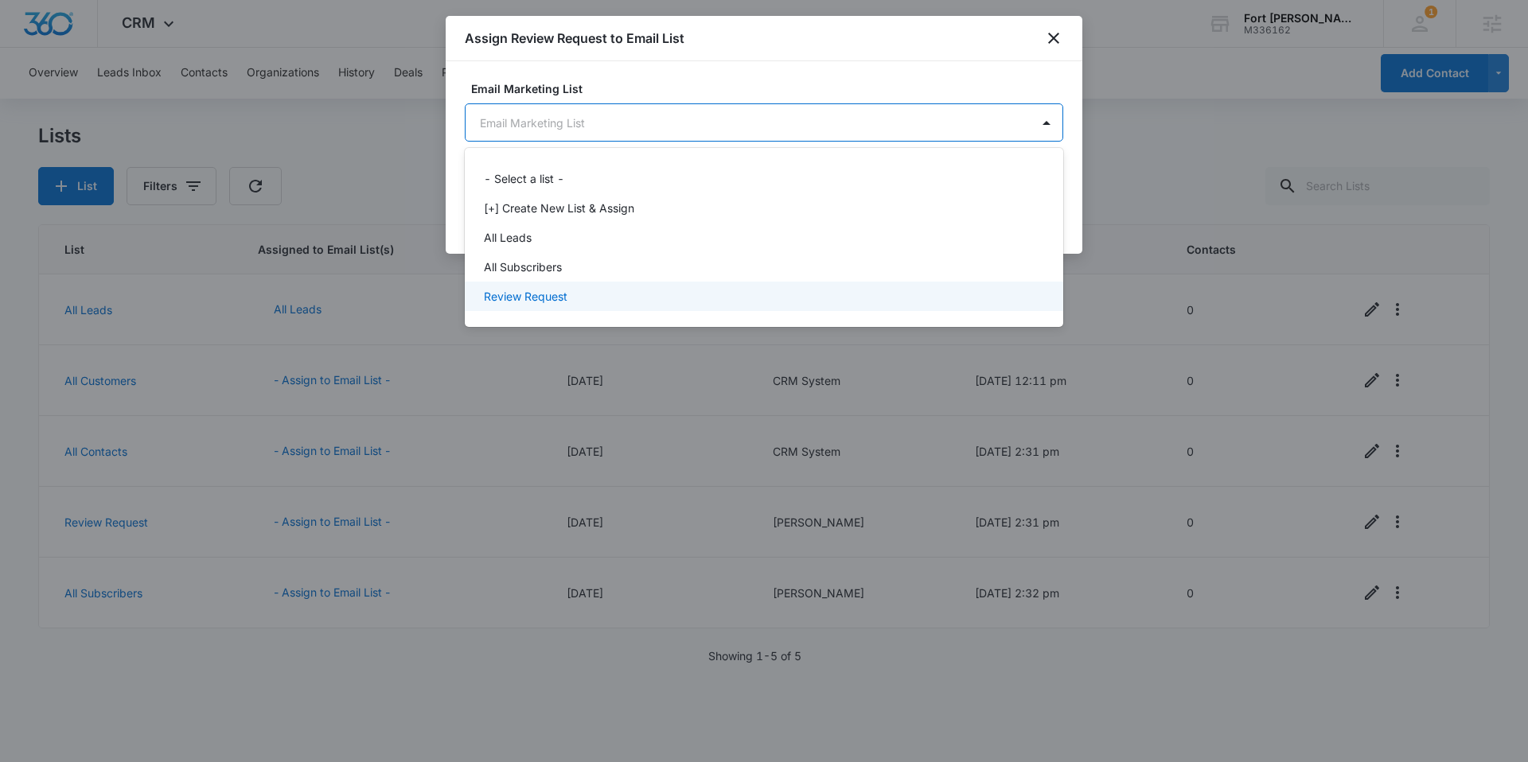
click at [540, 302] on p "Review Request" at bounding box center [526, 296] width 84 height 17
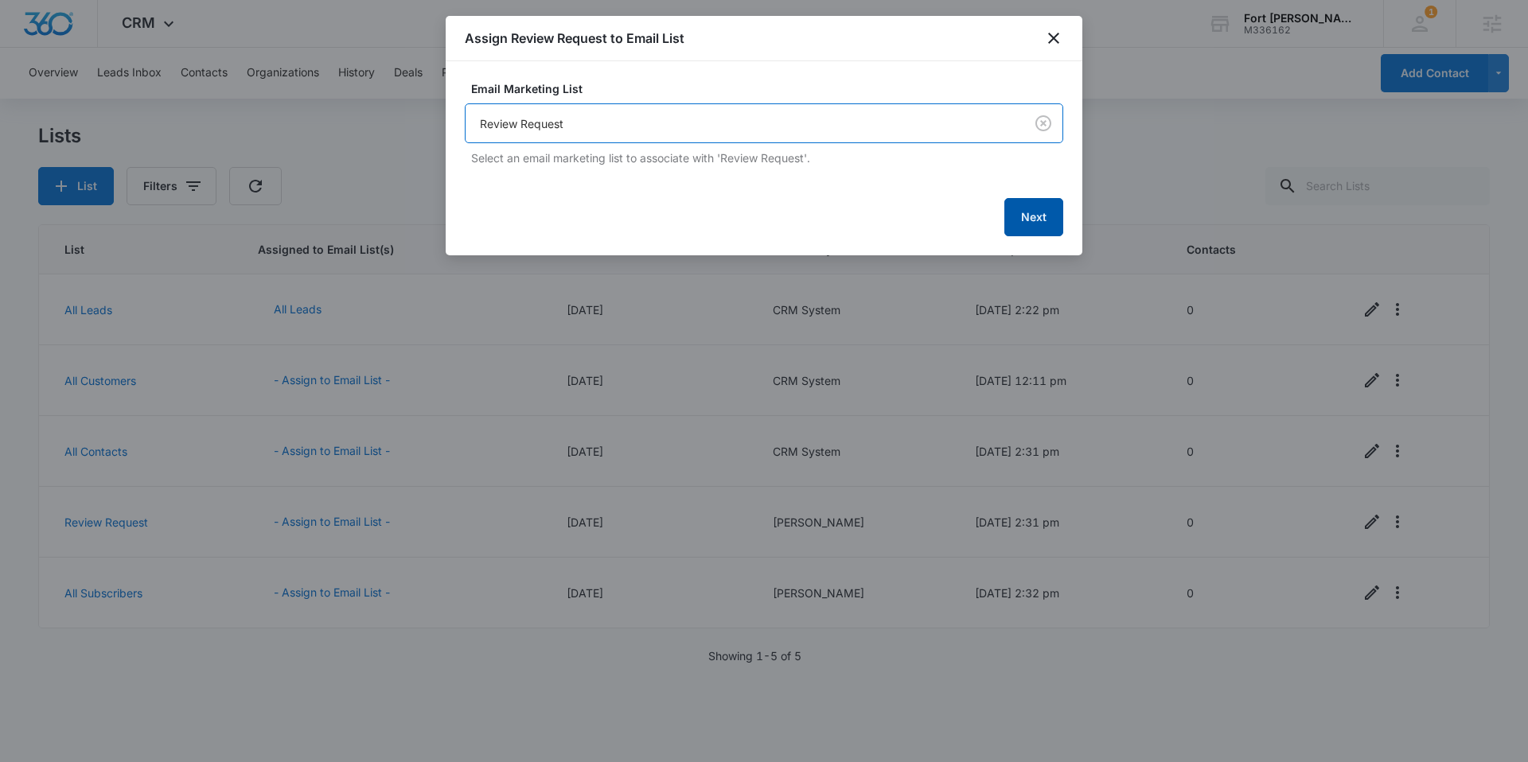
click at [1032, 232] on button "Next" at bounding box center [1033, 217] width 59 height 38
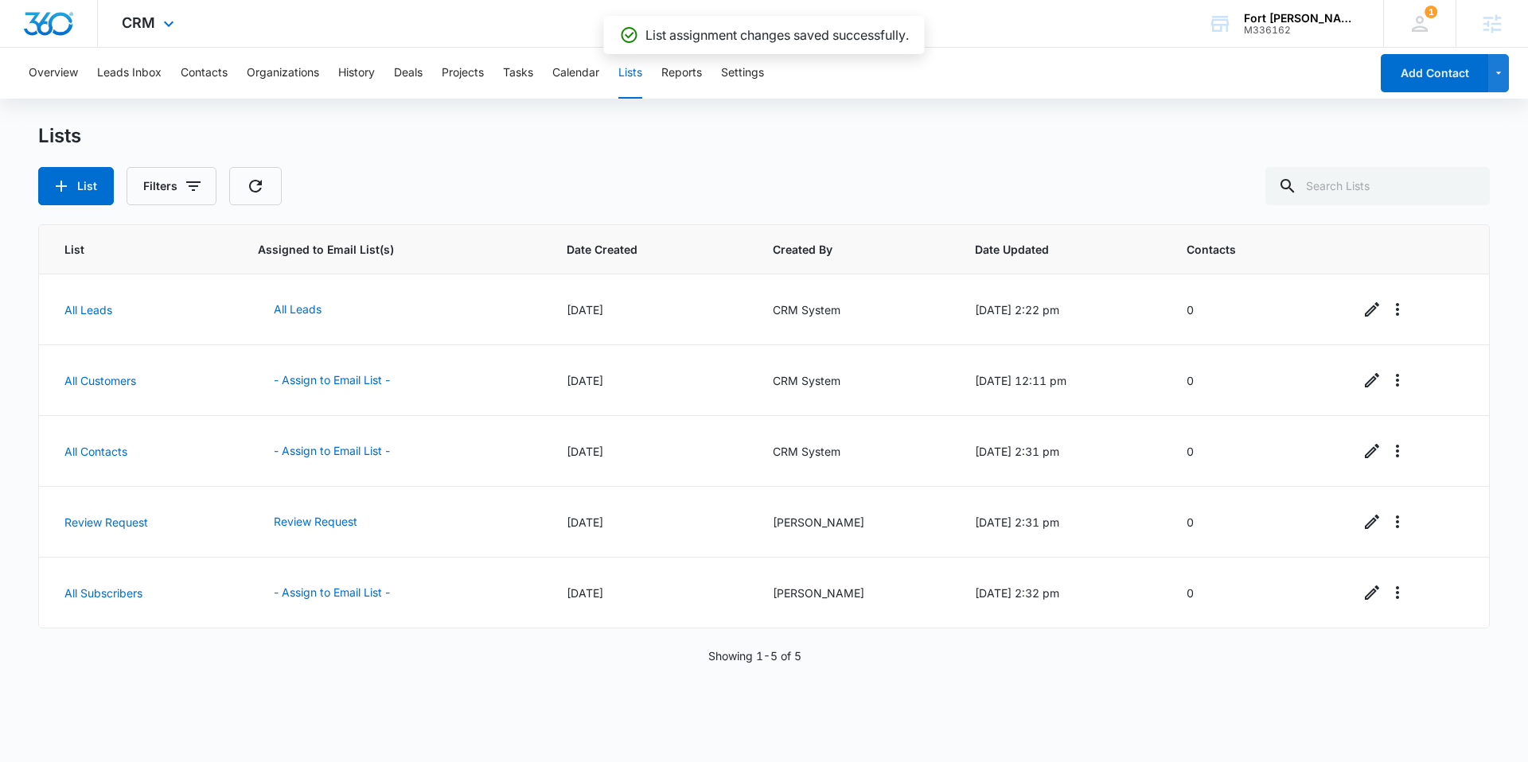
click at [155, 30] on div "CRM Apps Reputation Websites Forms CRM Email Social Shop Content Ads Intelligen…" at bounding box center [150, 23] width 104 height 47
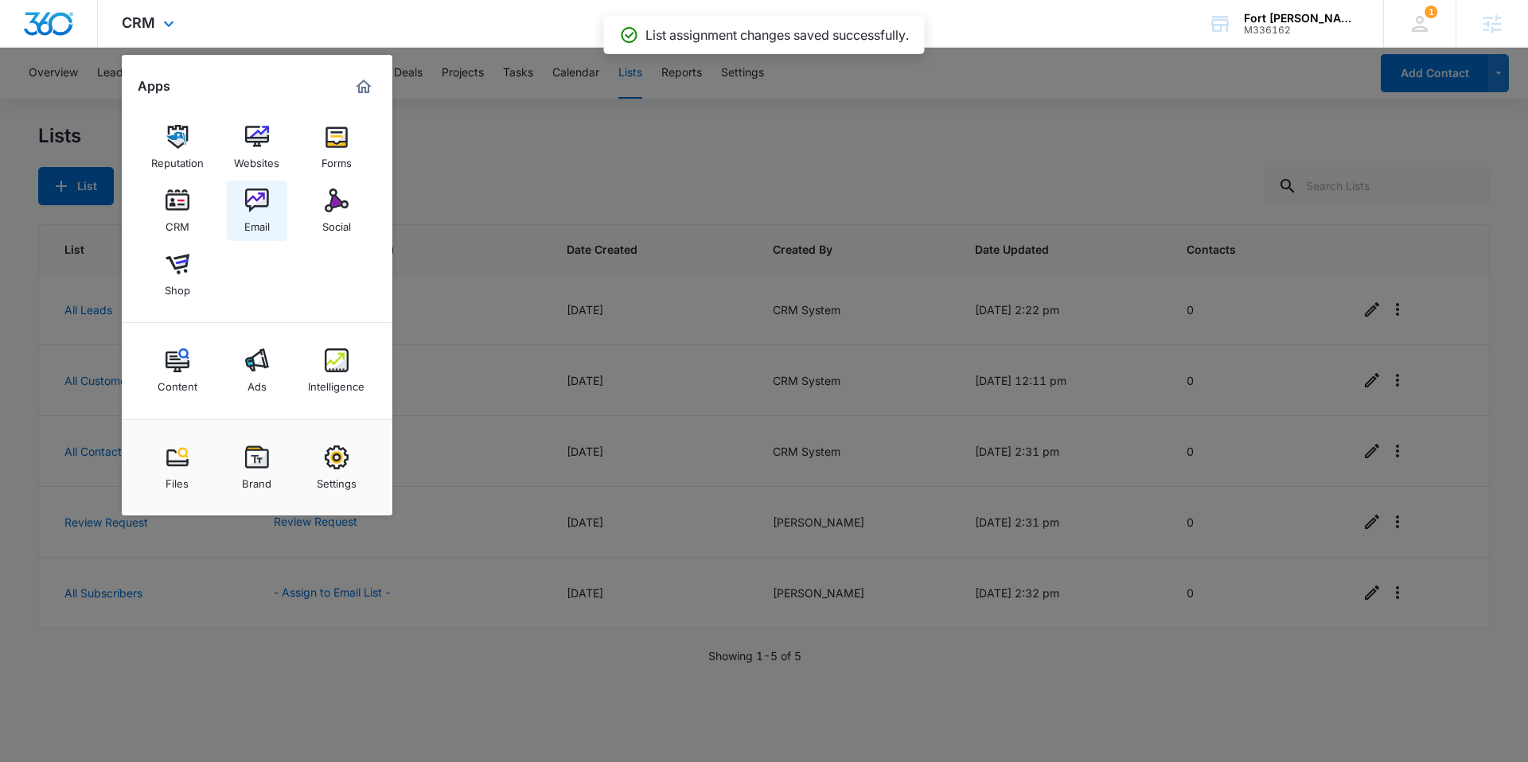
click at [249, 198] on img at bounding box center [257, 201] width 24 height 24
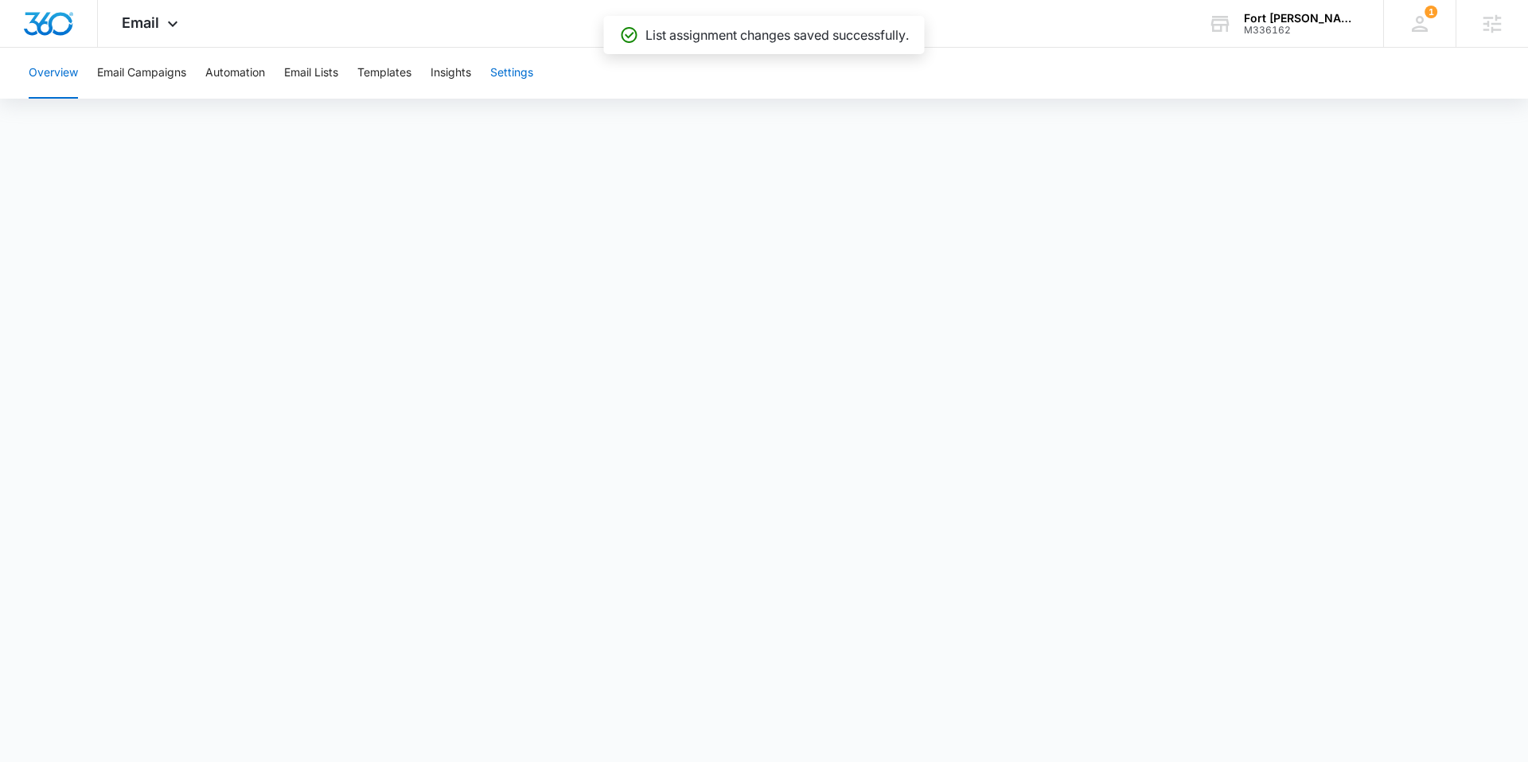
click at [508, 78] on button "Settings" at bounding box center [511, 73] width 43 height 51
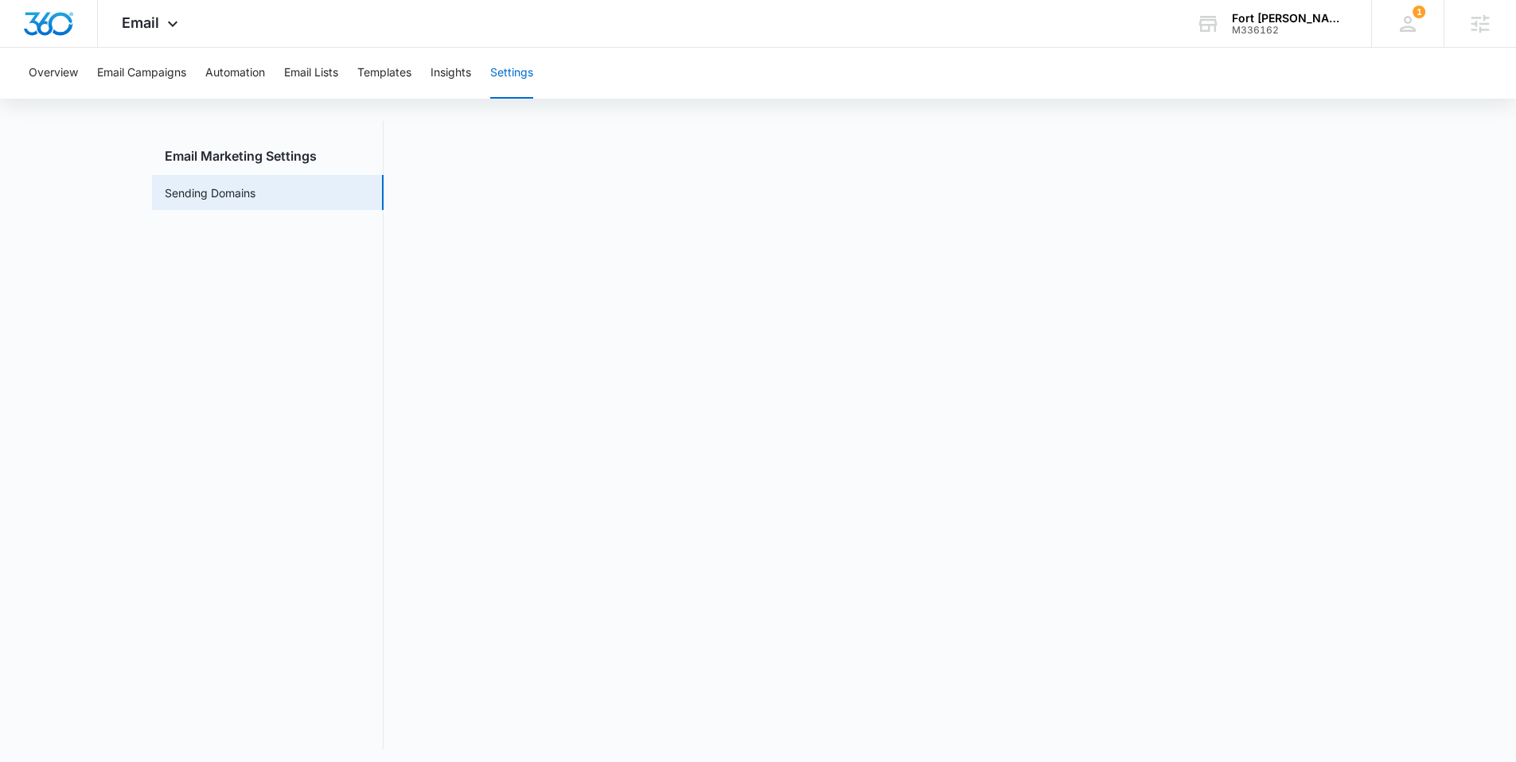
scroll to position [35, 0]
click at [255, 75] on button "Automation" at bounding box center [235, 73] width 60 height 51
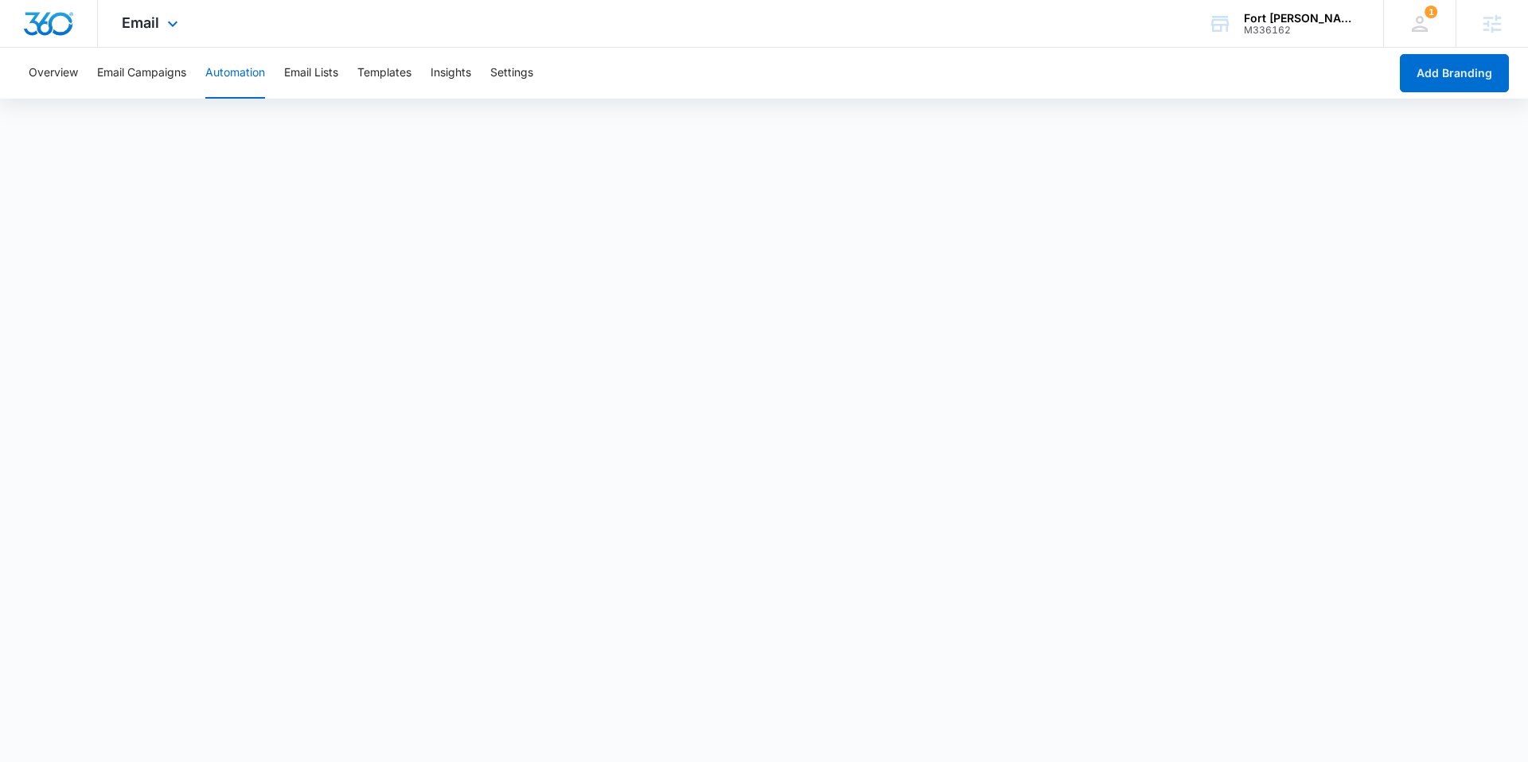
click at [55, 29] on img "Dashboard" at bounding box center [48, 24] width 51 height 24
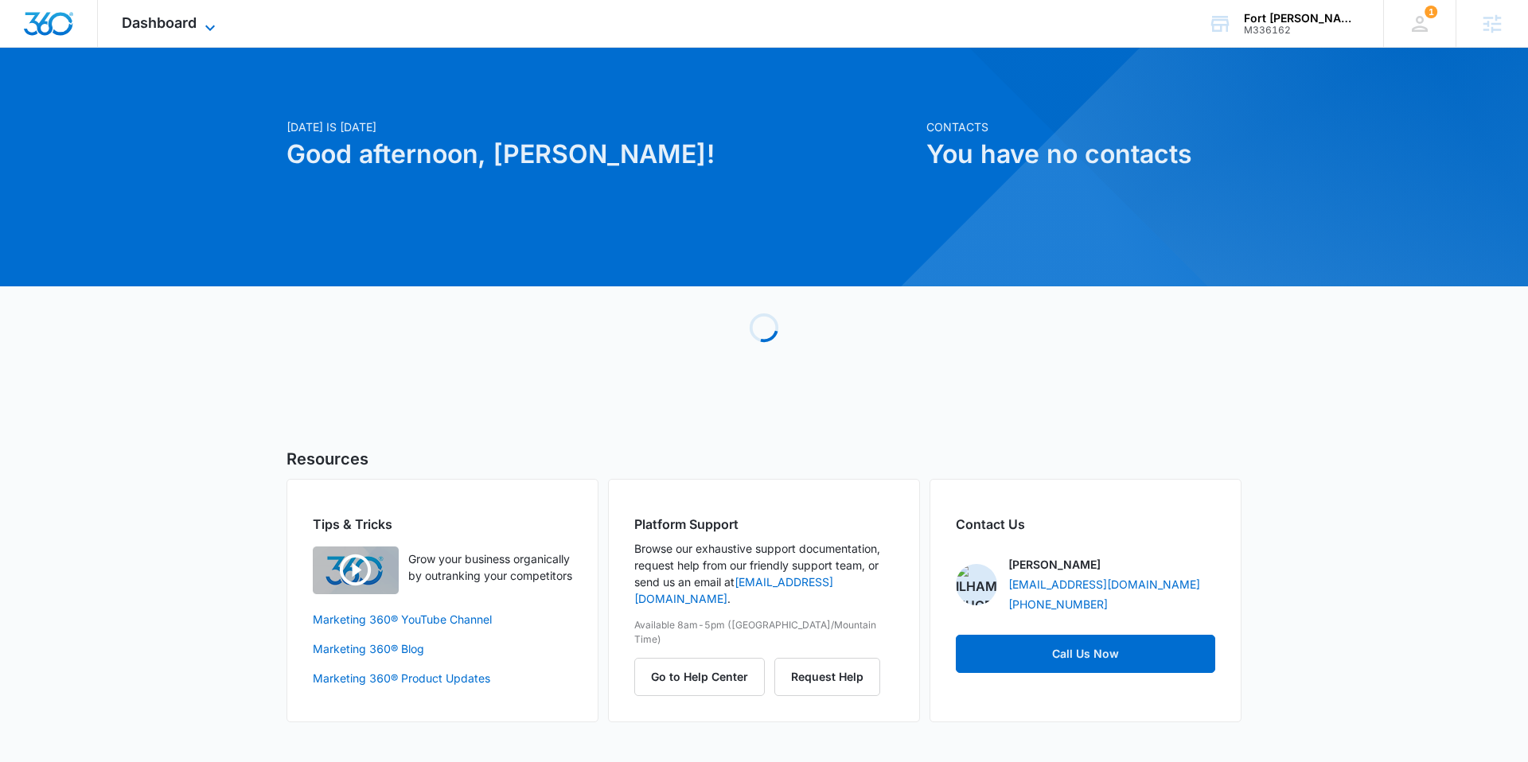
click at [173, 17] on span "Dashboard" at bounding box center [159, 22] width 75 height 17
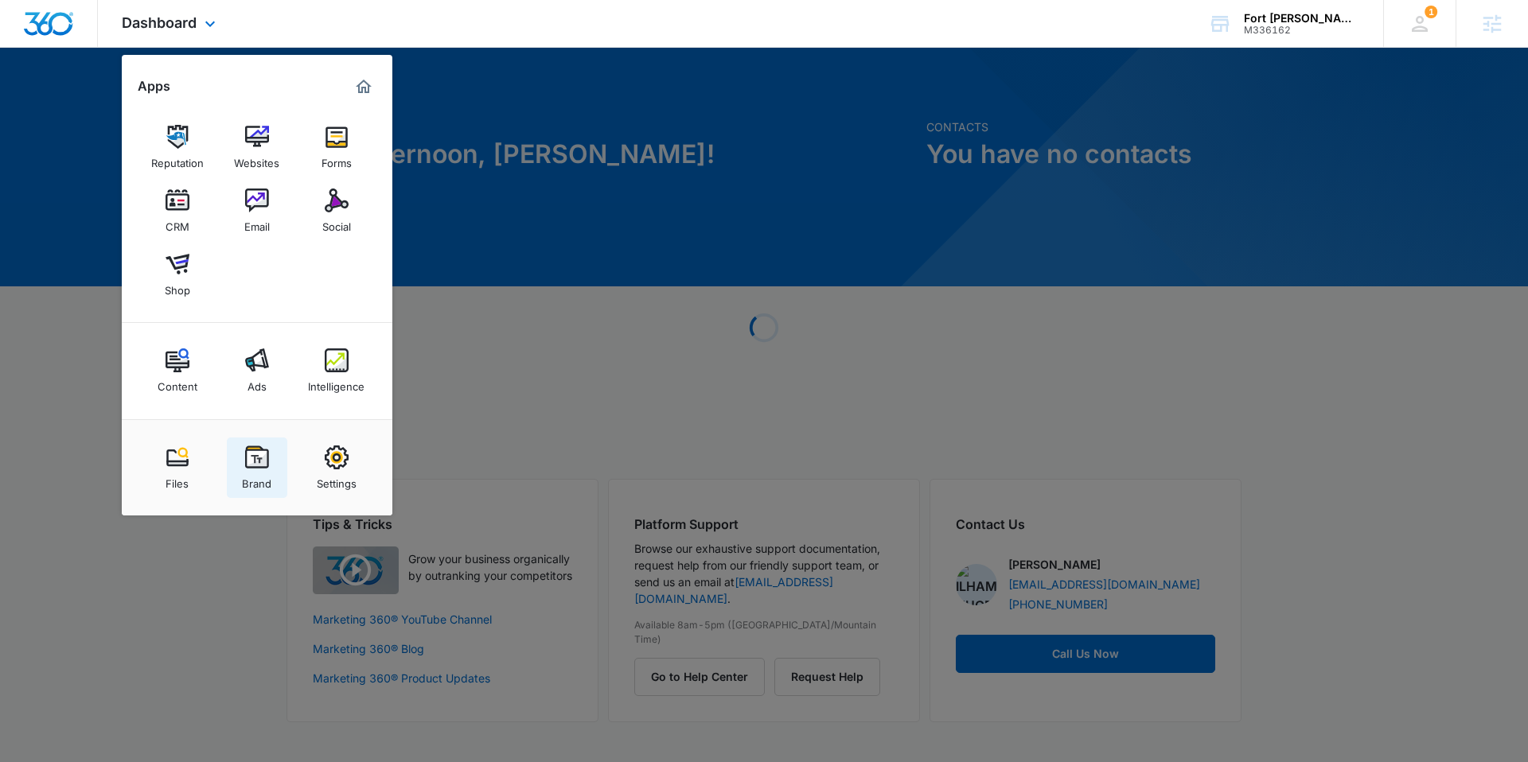
click at [262, 471] on div "Brand" at bounding box center [256, 480] width 29 height 21
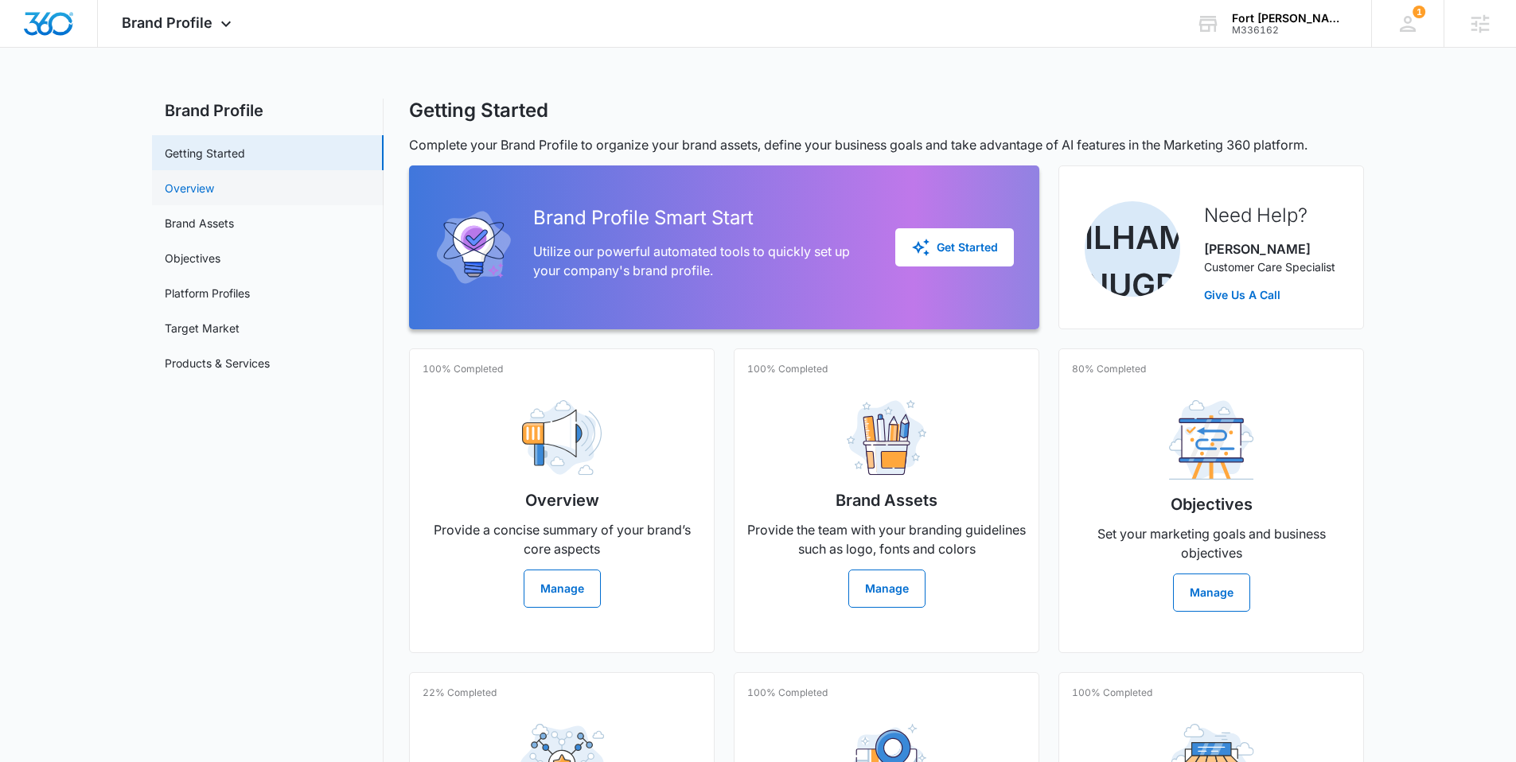
click at [203, 184] on link "Overview" at bounding box center [189, 188] width 49 height 17
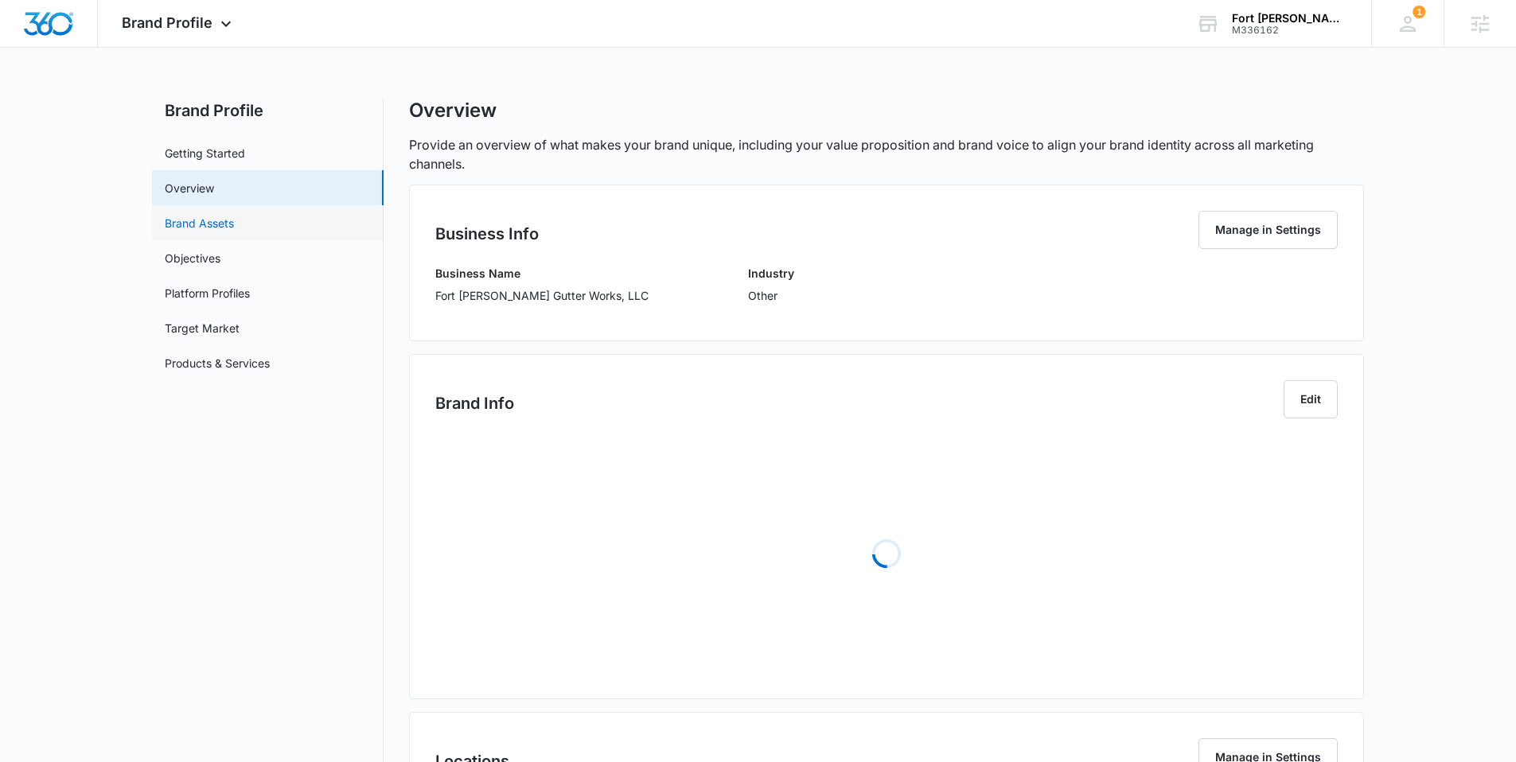
click at [221, 215] on link "Brand Assets" at bounding box center [199, 223] width 69 height 17
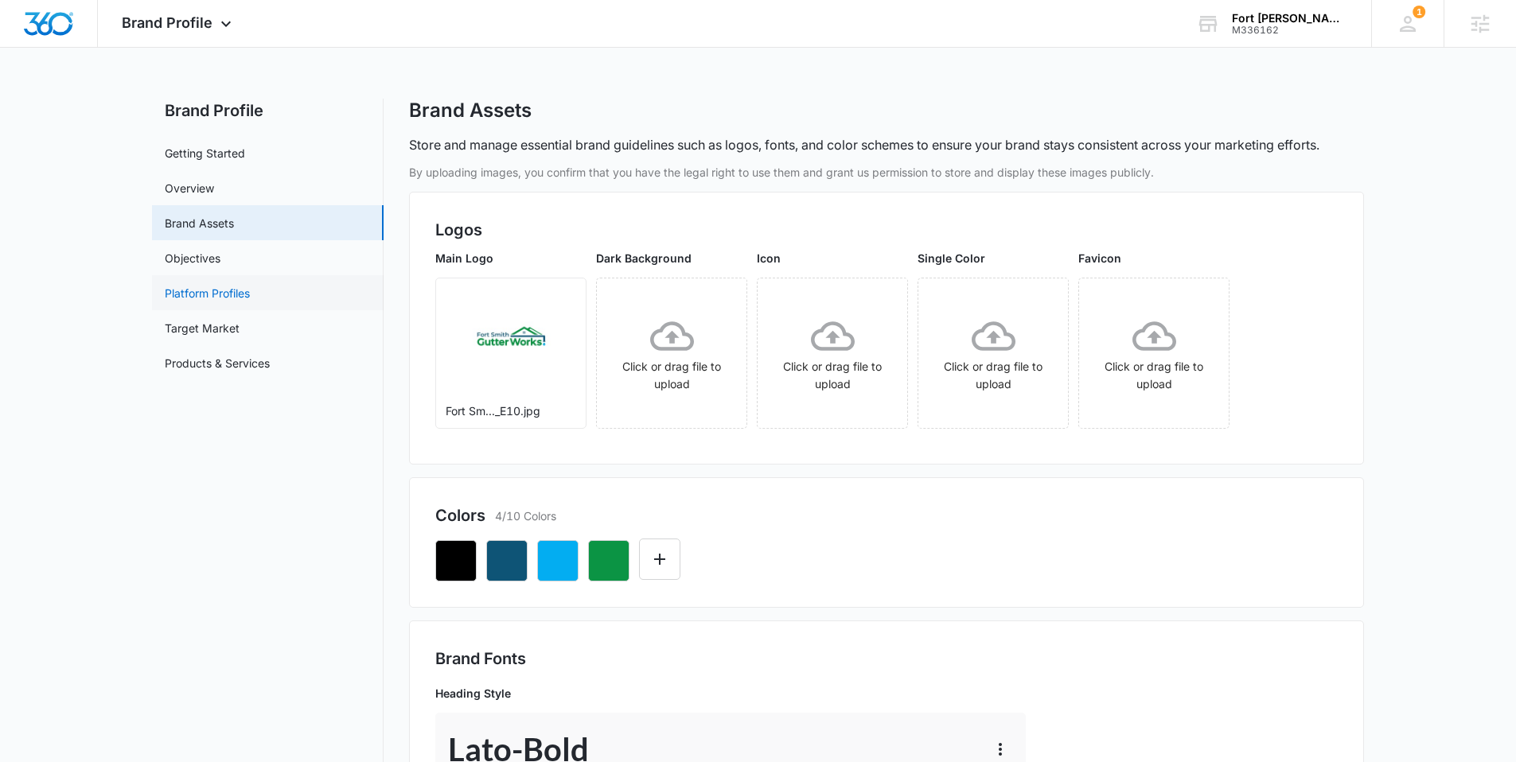
click at [211, 285] on link "Platform Profiles" at bounding box center [207, 293] width 85 height 17
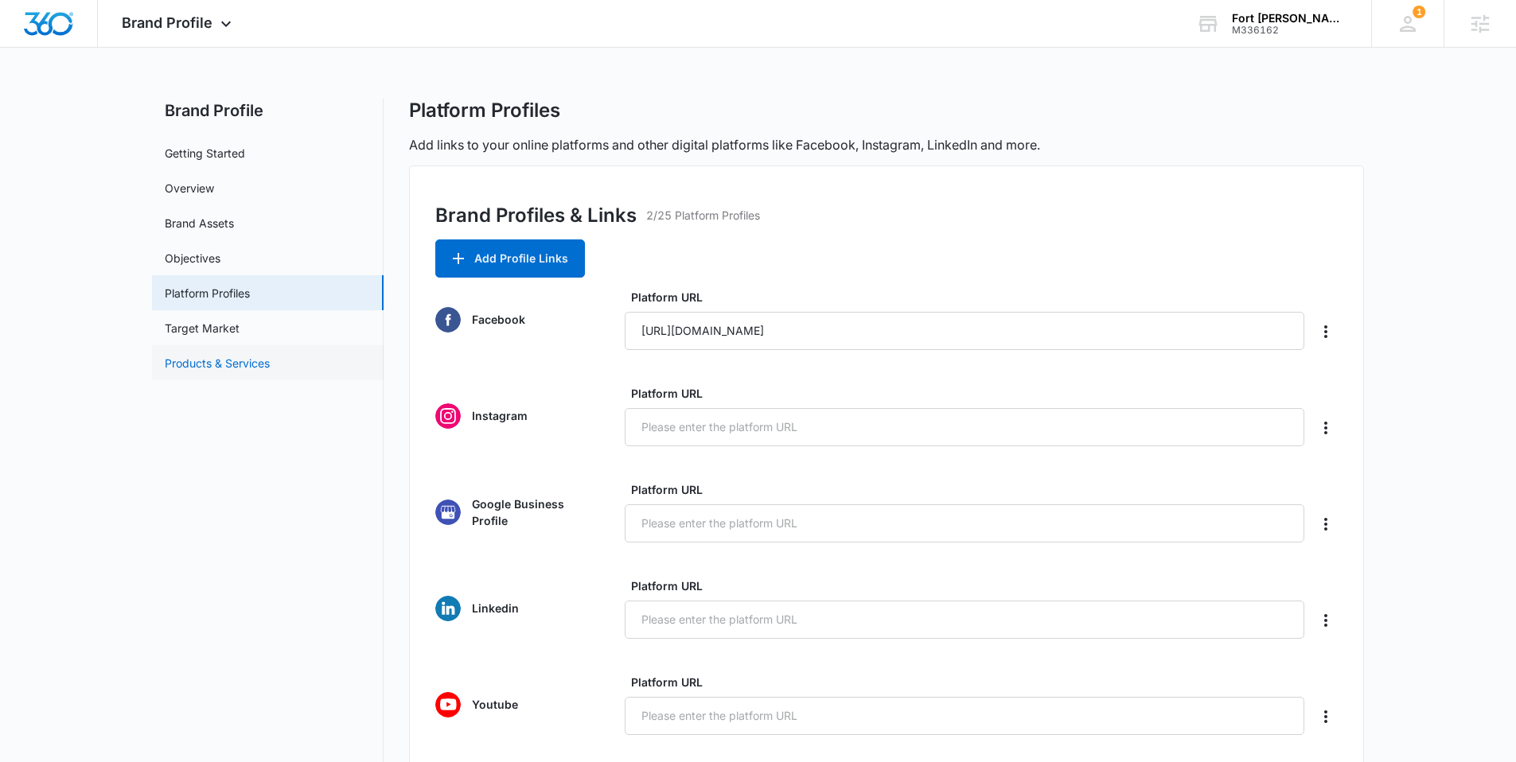
click at [263, 355] on link "Products & Services" at bounding box center [217, 363] width 105 height 17
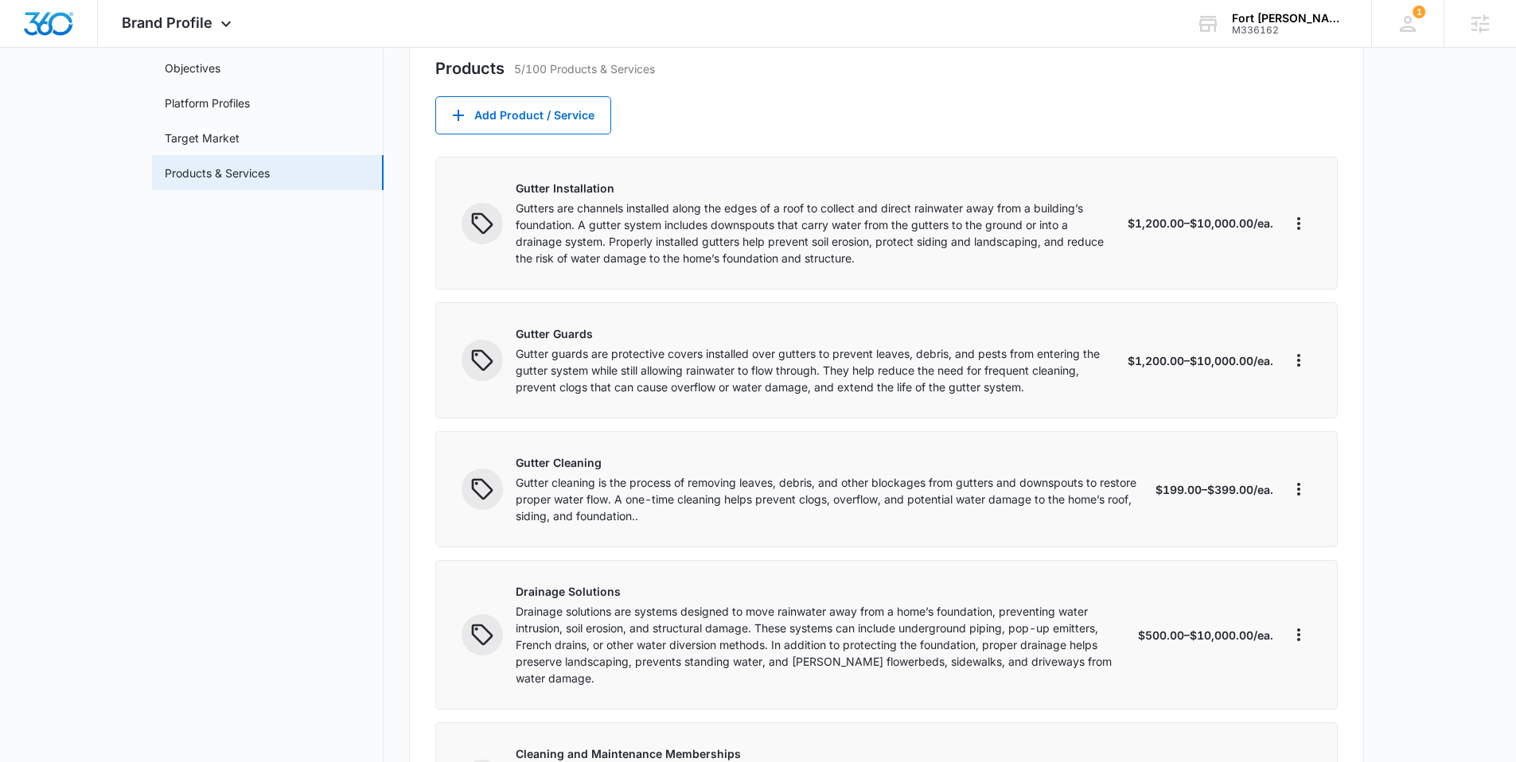
scroll to position [177, 0]
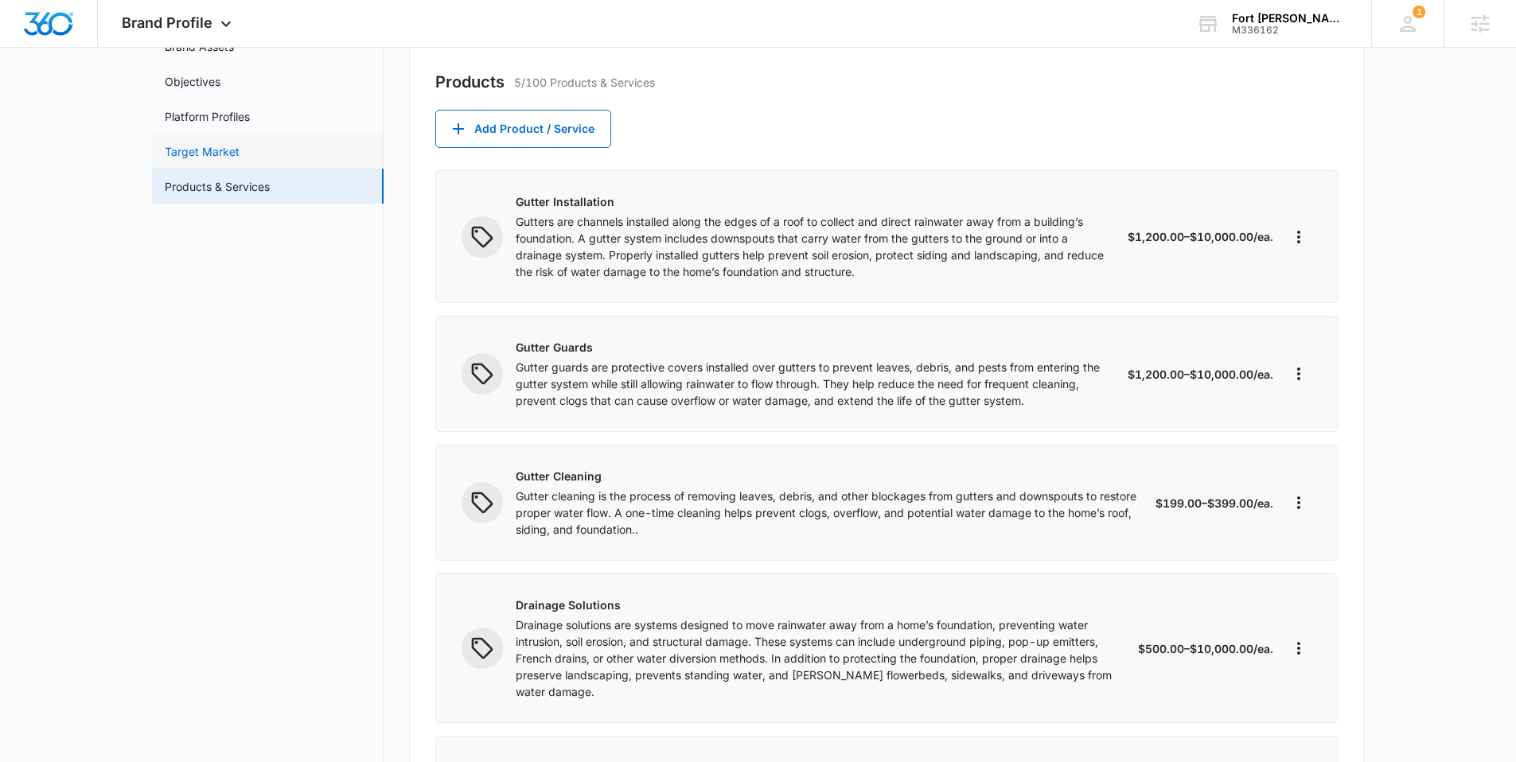
click at [184, 150] on link "Target Market" at bounding box center [202, 151] width 75 height 17
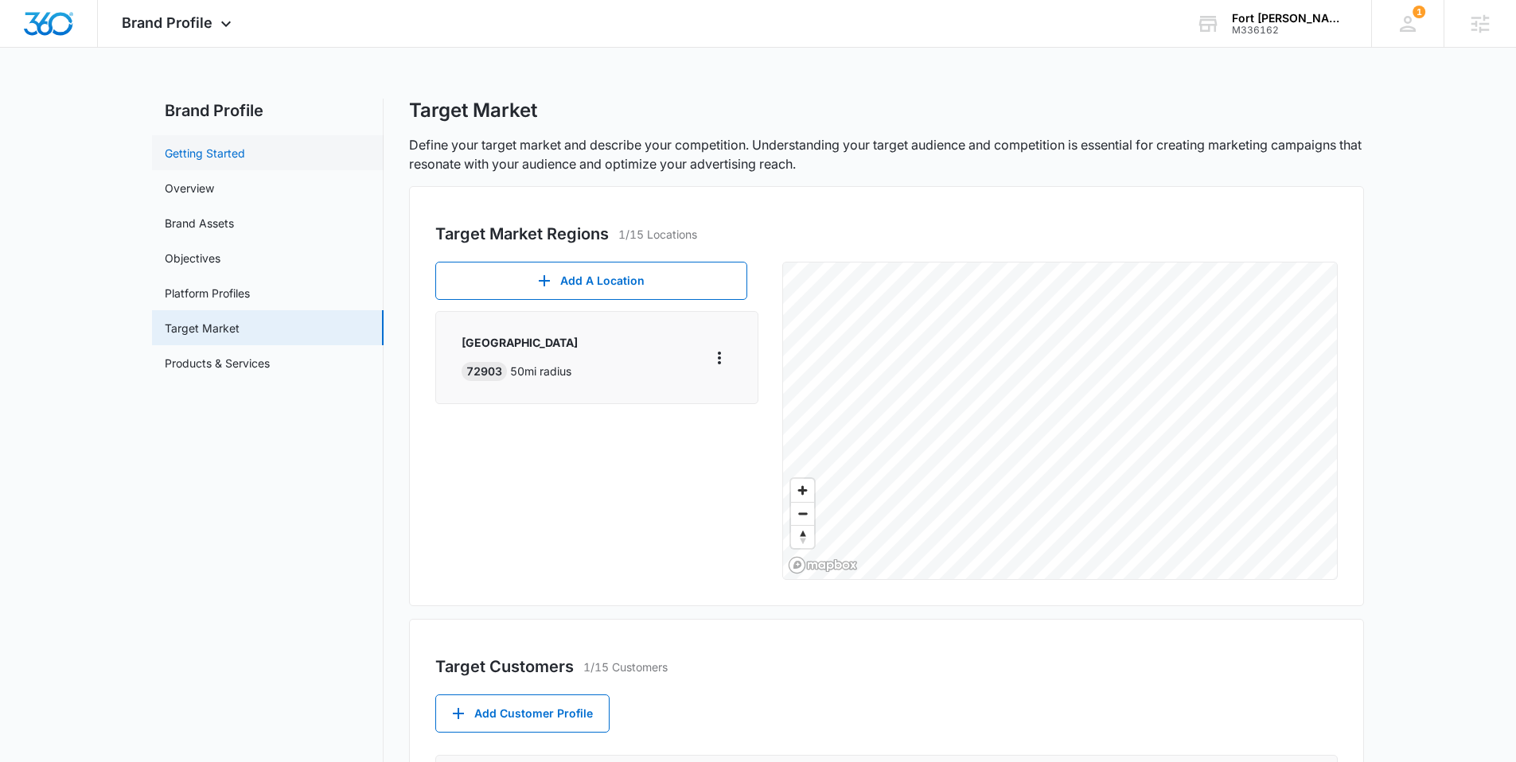
click at [195, 145] on link "Getting Started" at bounding box center [205, 153] width 80 height 17
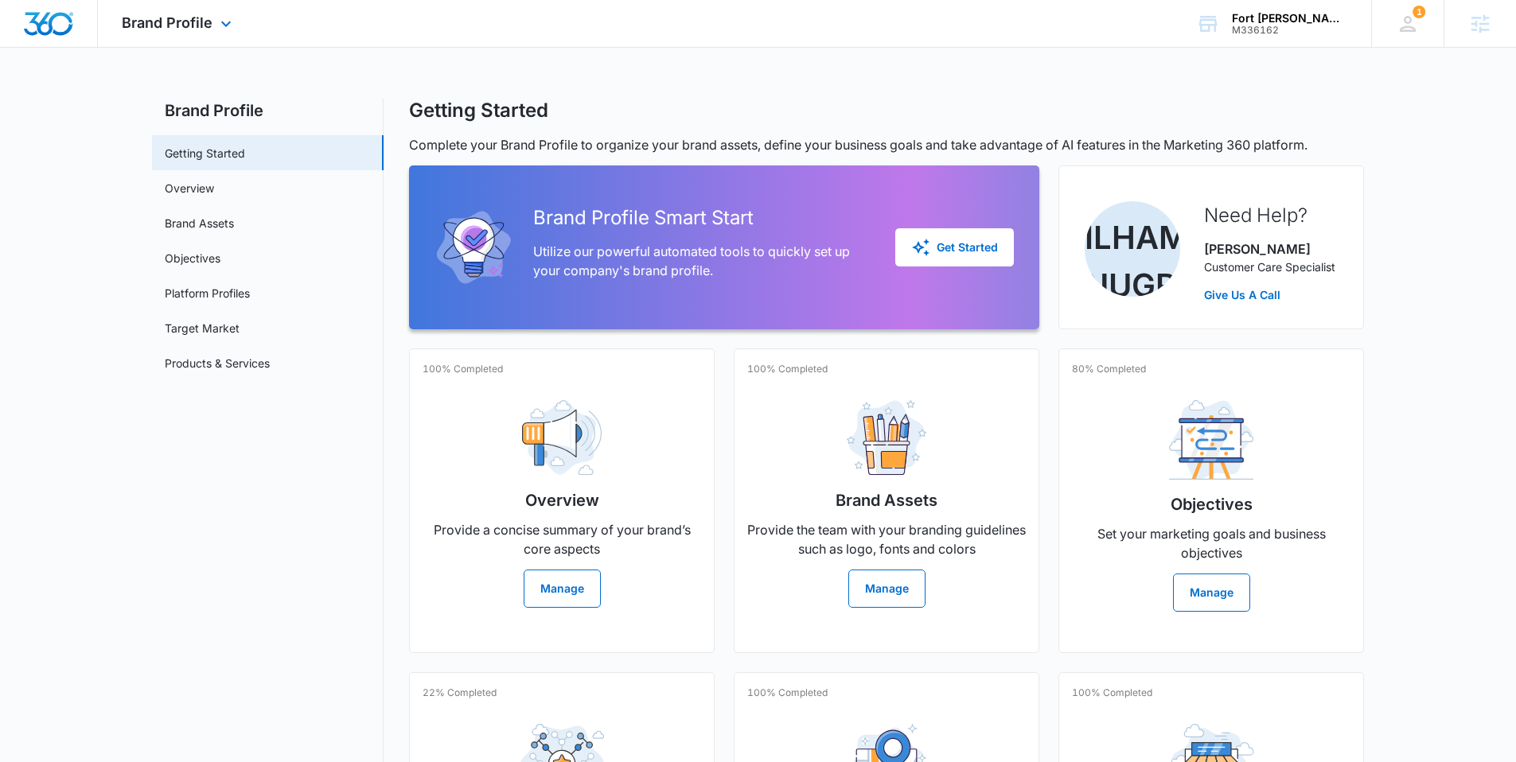
click at [41, 29] on img "Dashboard" at bounding box center [48, 24] width 51 height 24
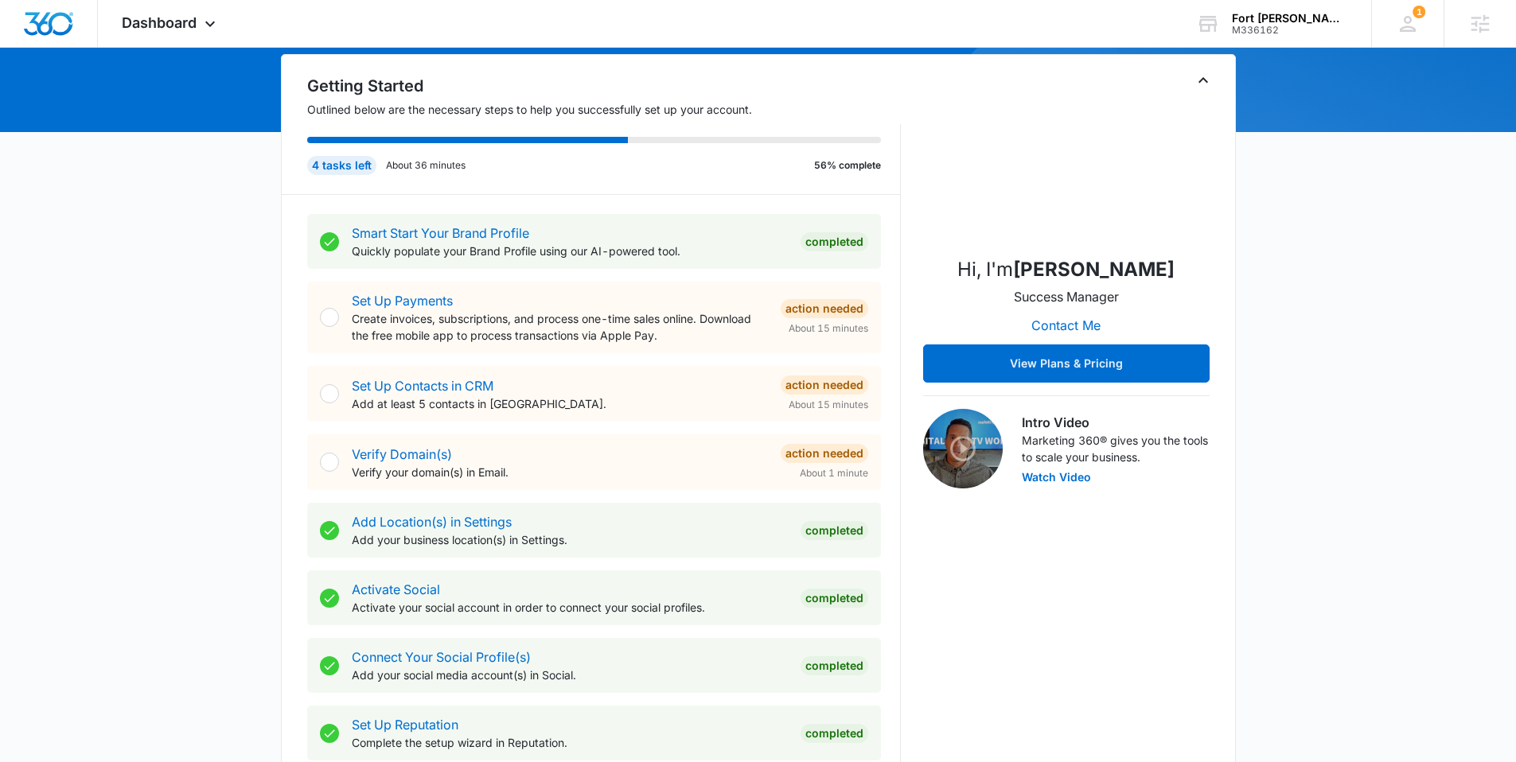
scroll to position [156, 0]
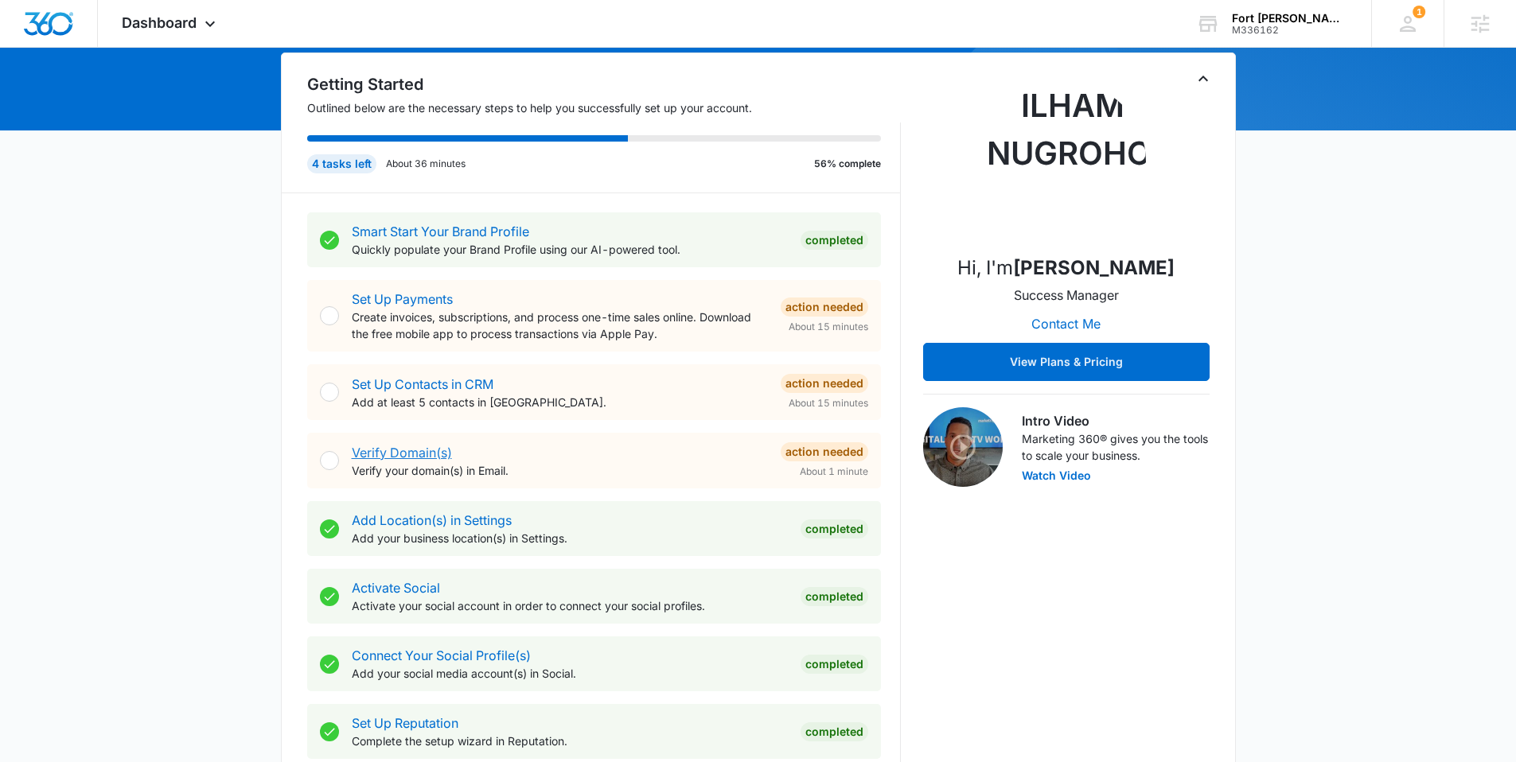
click at [399, 451] on link "Verify Domain(s)" at bounding box center [402, 453] width 100 height 16
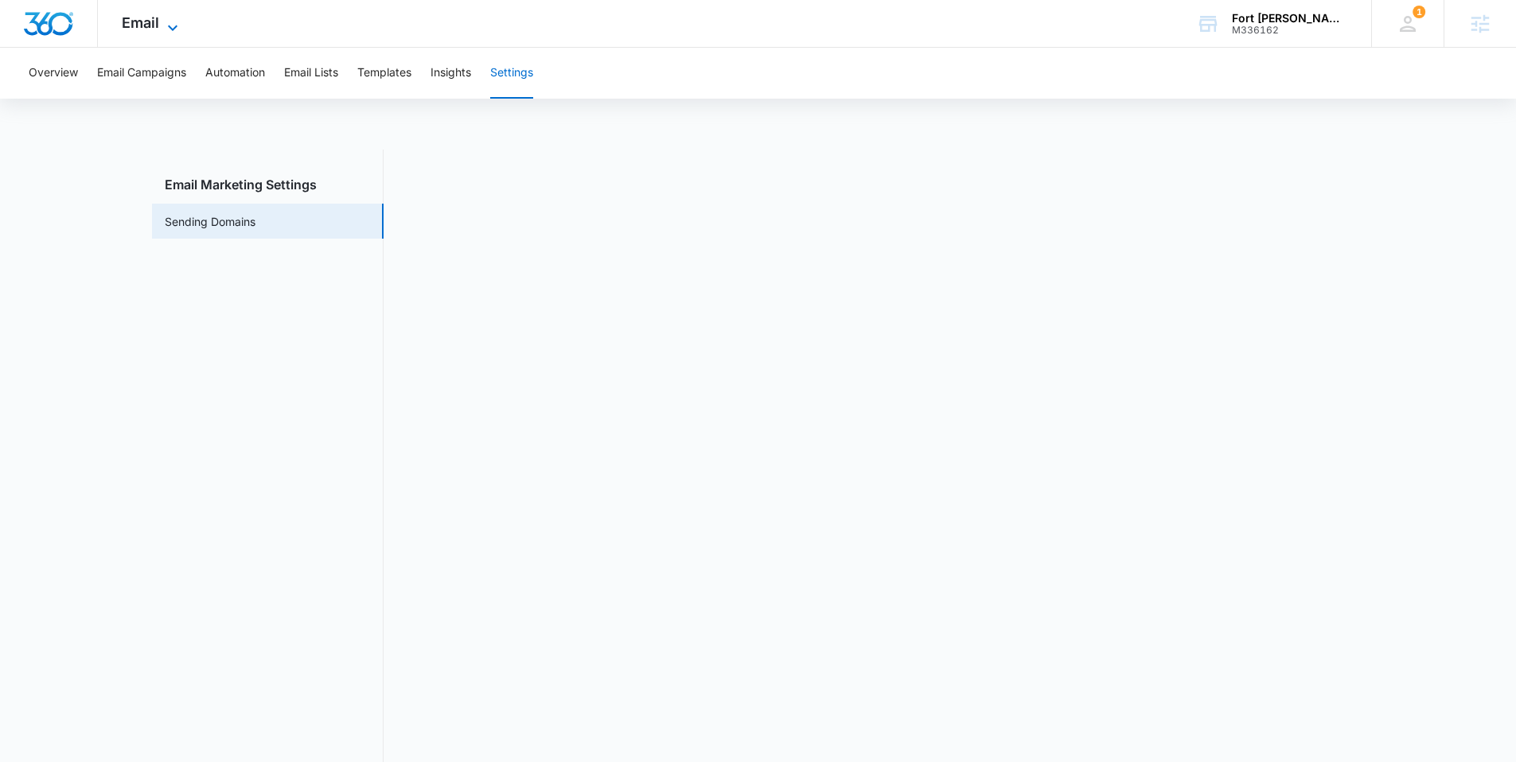
click at [179, 21] on icon at bounding box center [172, 27] width 19 height 19
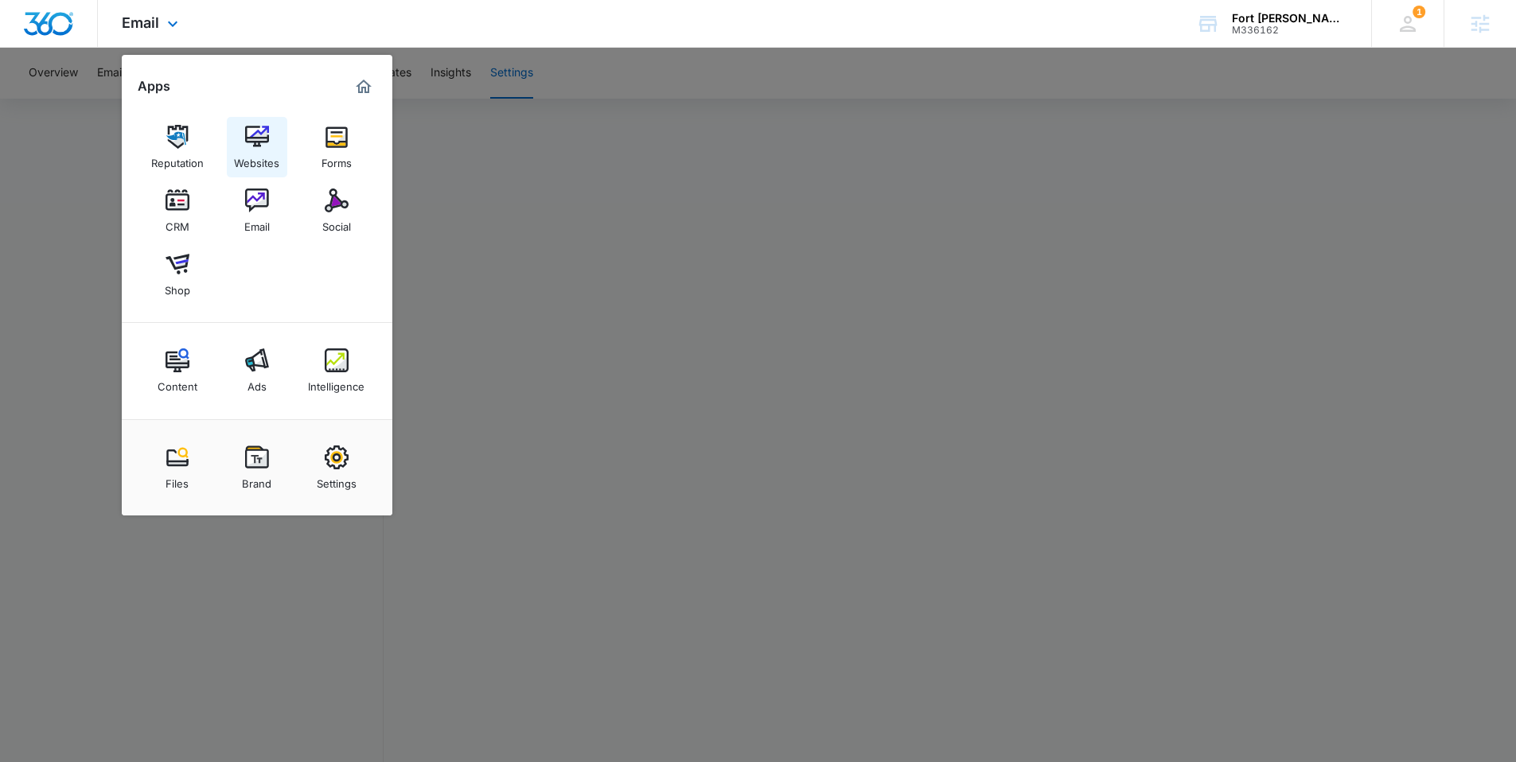
click at [252, 142] on img at bounding box center [257, 137] width 24 height 24
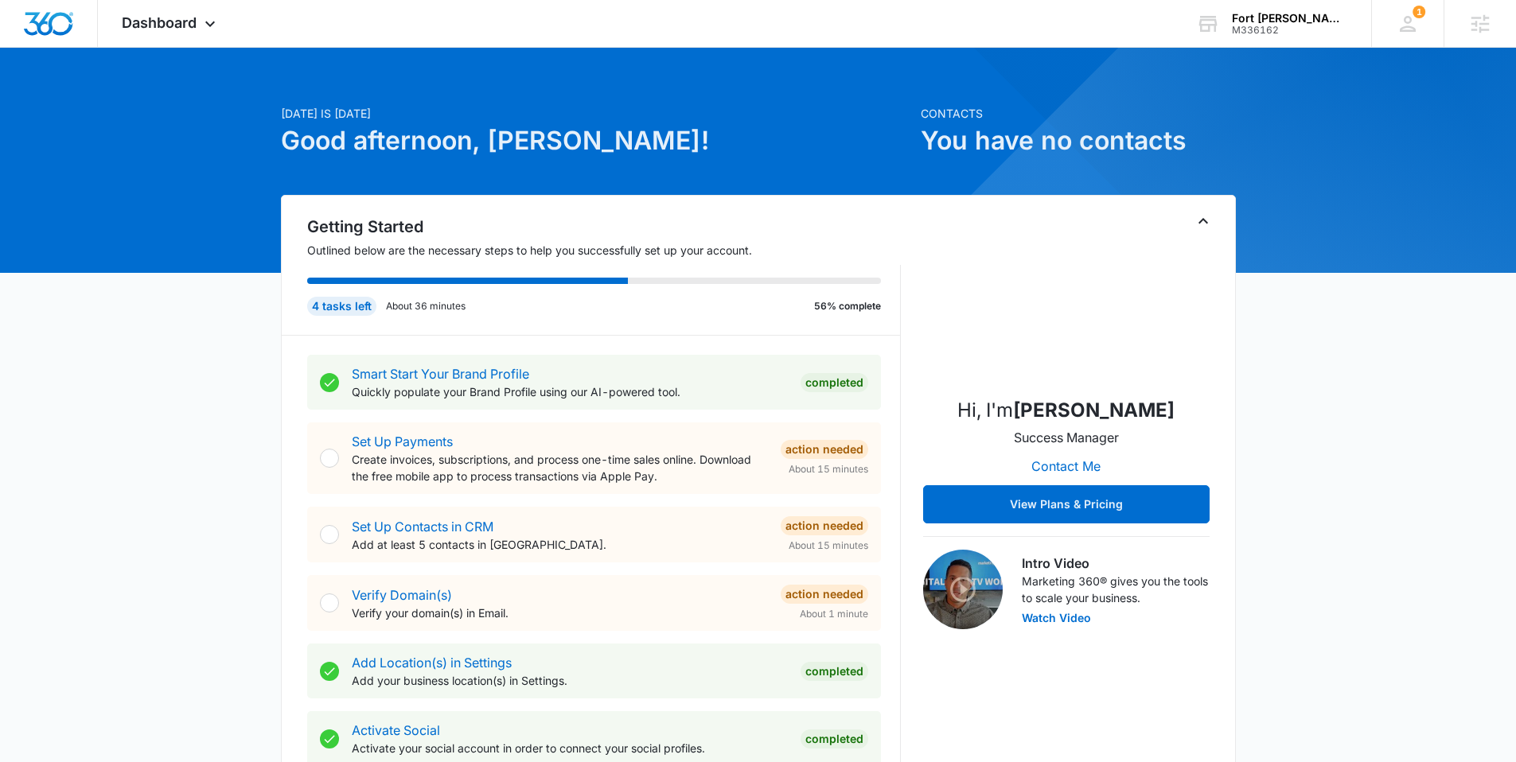
scroll to position [36, 0]
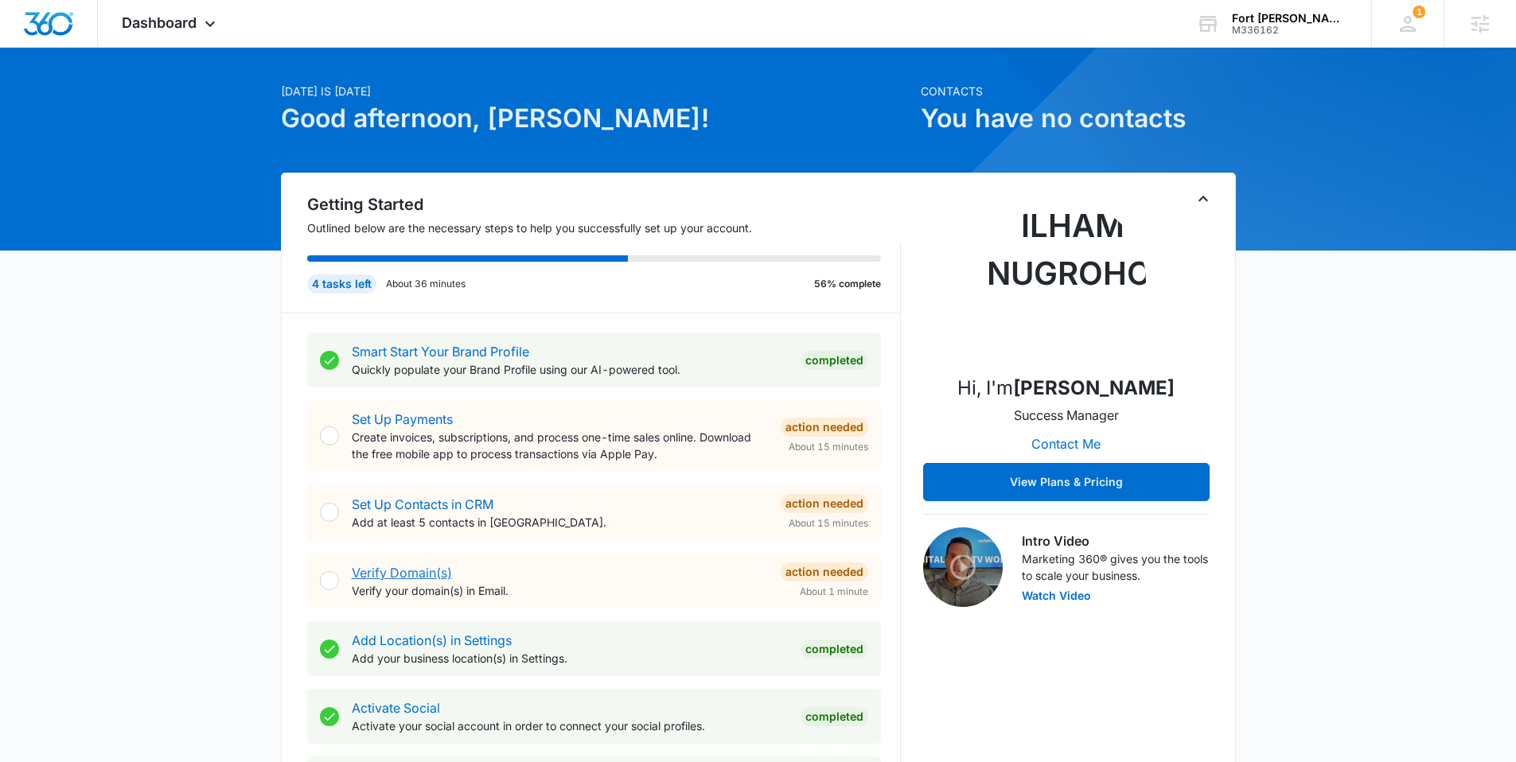
click at [421, 565] on link "Verify Domain(s)" at bounding box center [402, 573] width 100 height 16
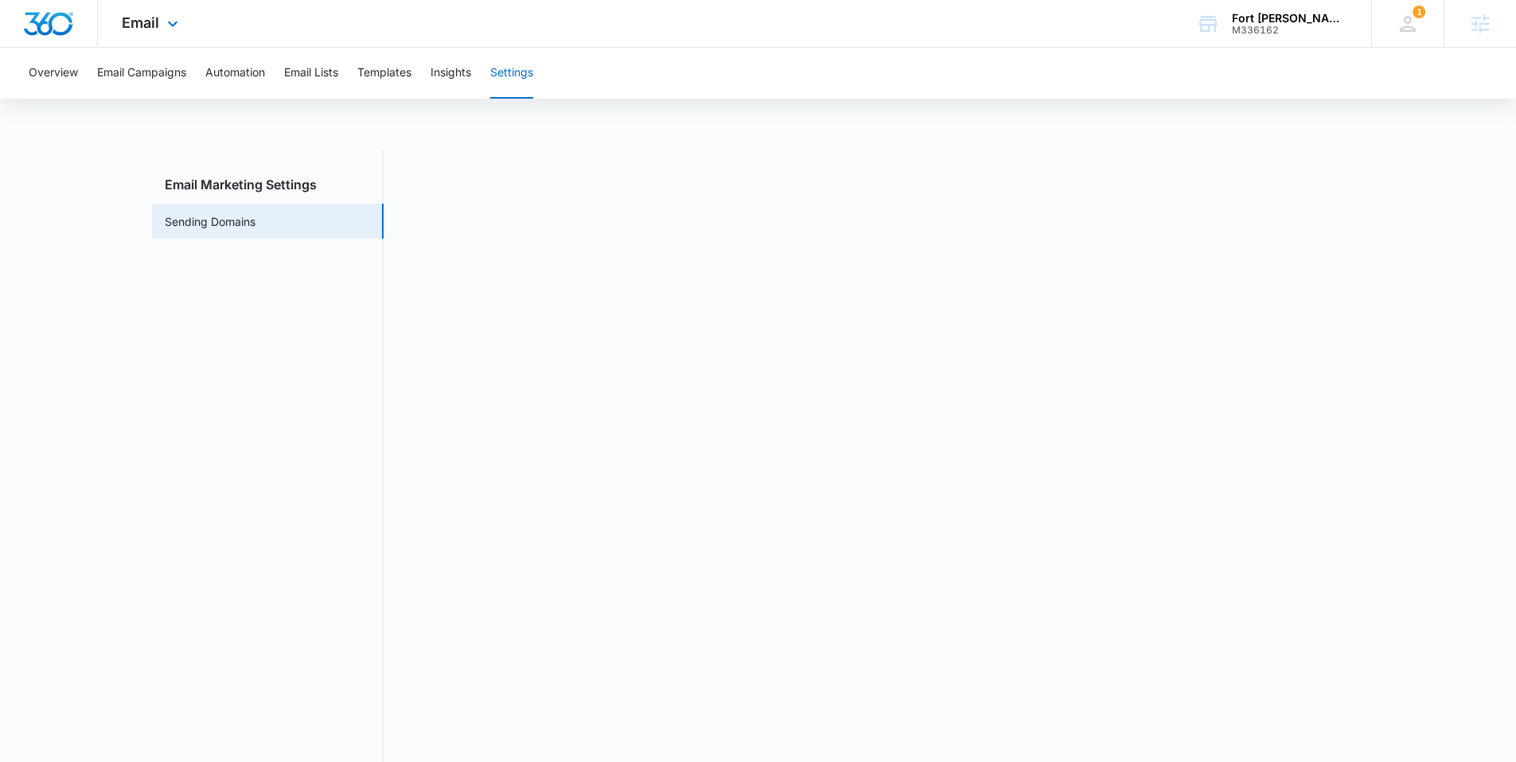
click at [64, 25] on img "Dashboard" at bounding box center [48, 24] width 51 height 24
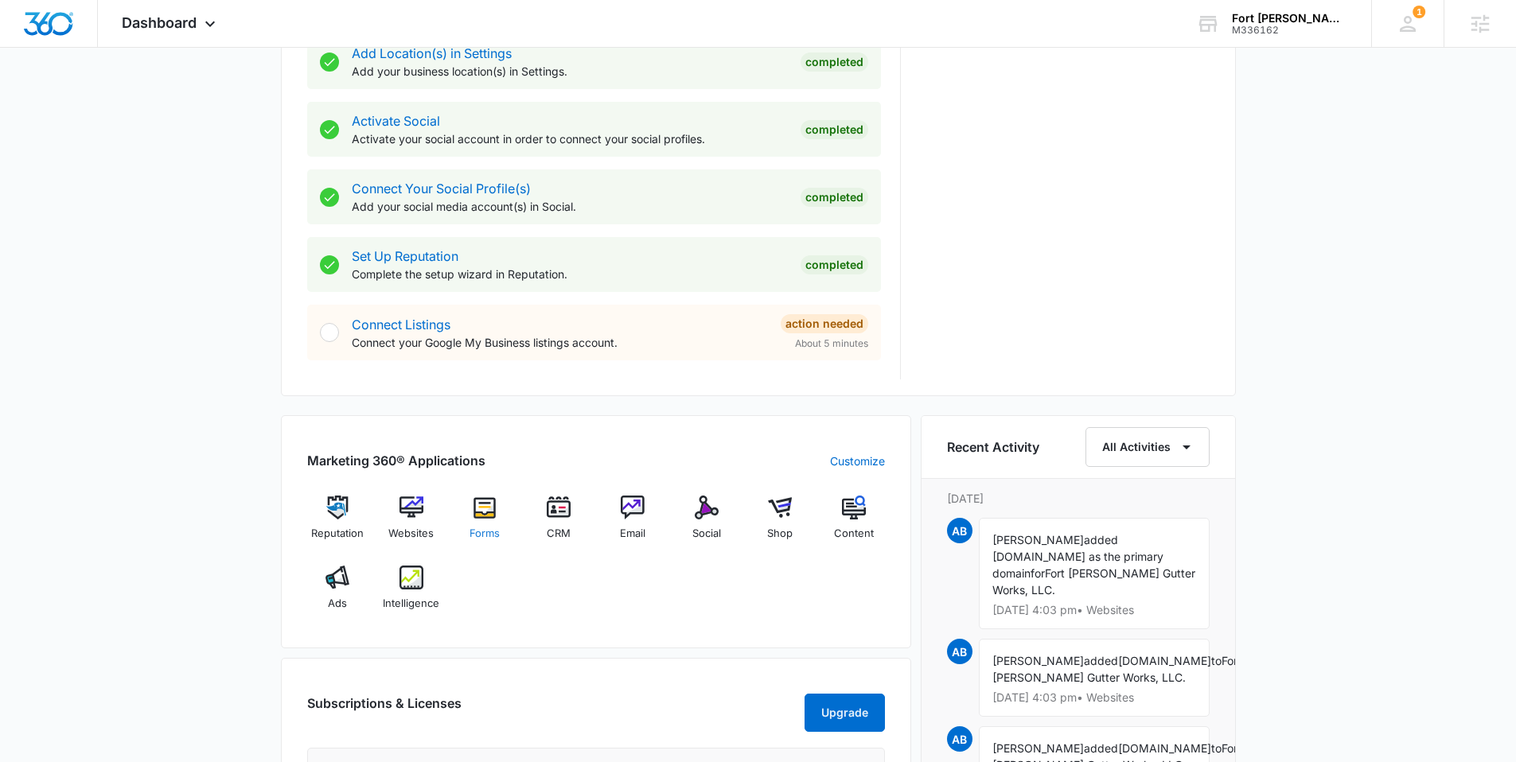
scroll to position [633, 0]
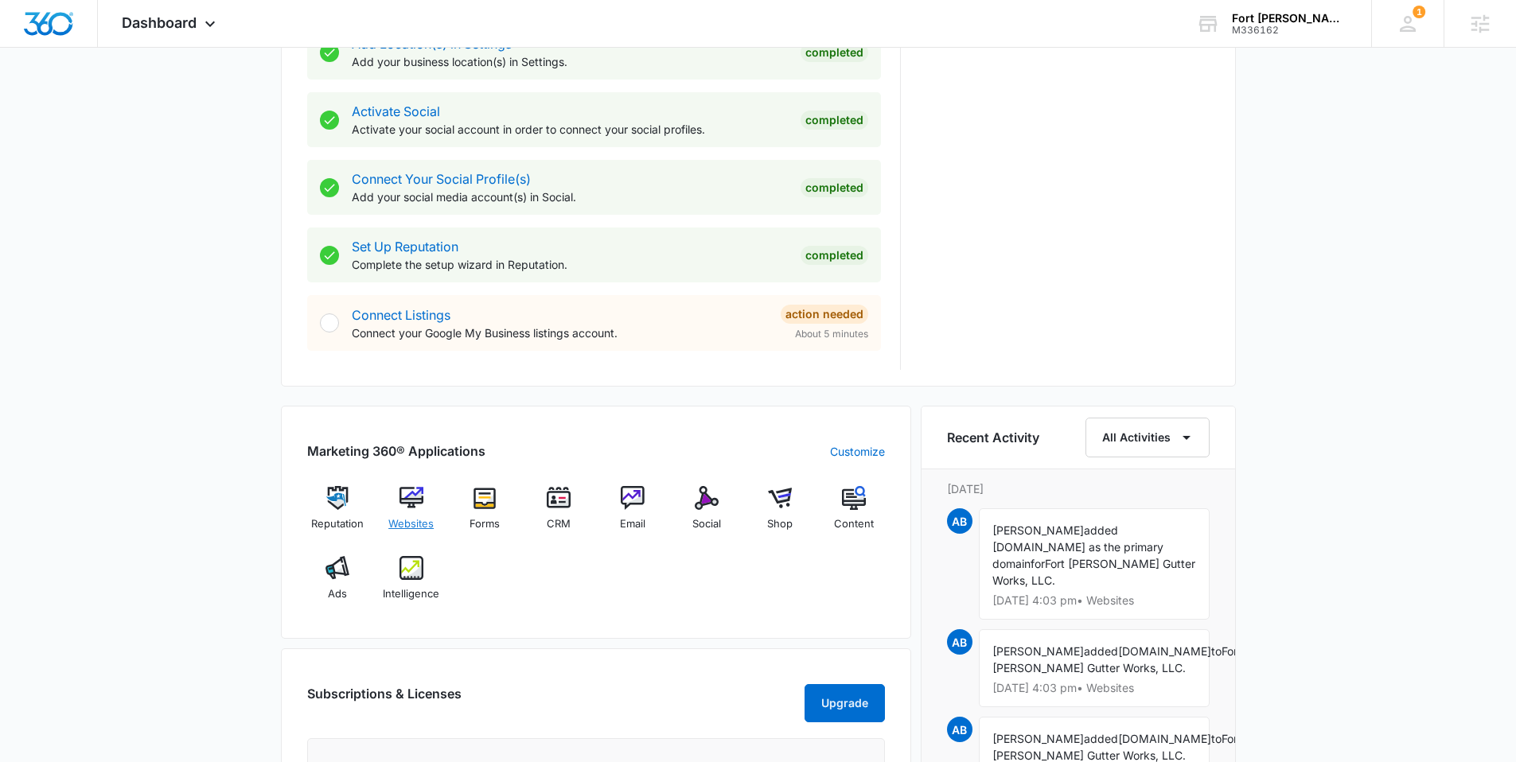
click at [408, 490] on img at bounding box center [411, 498] width 24 height 24
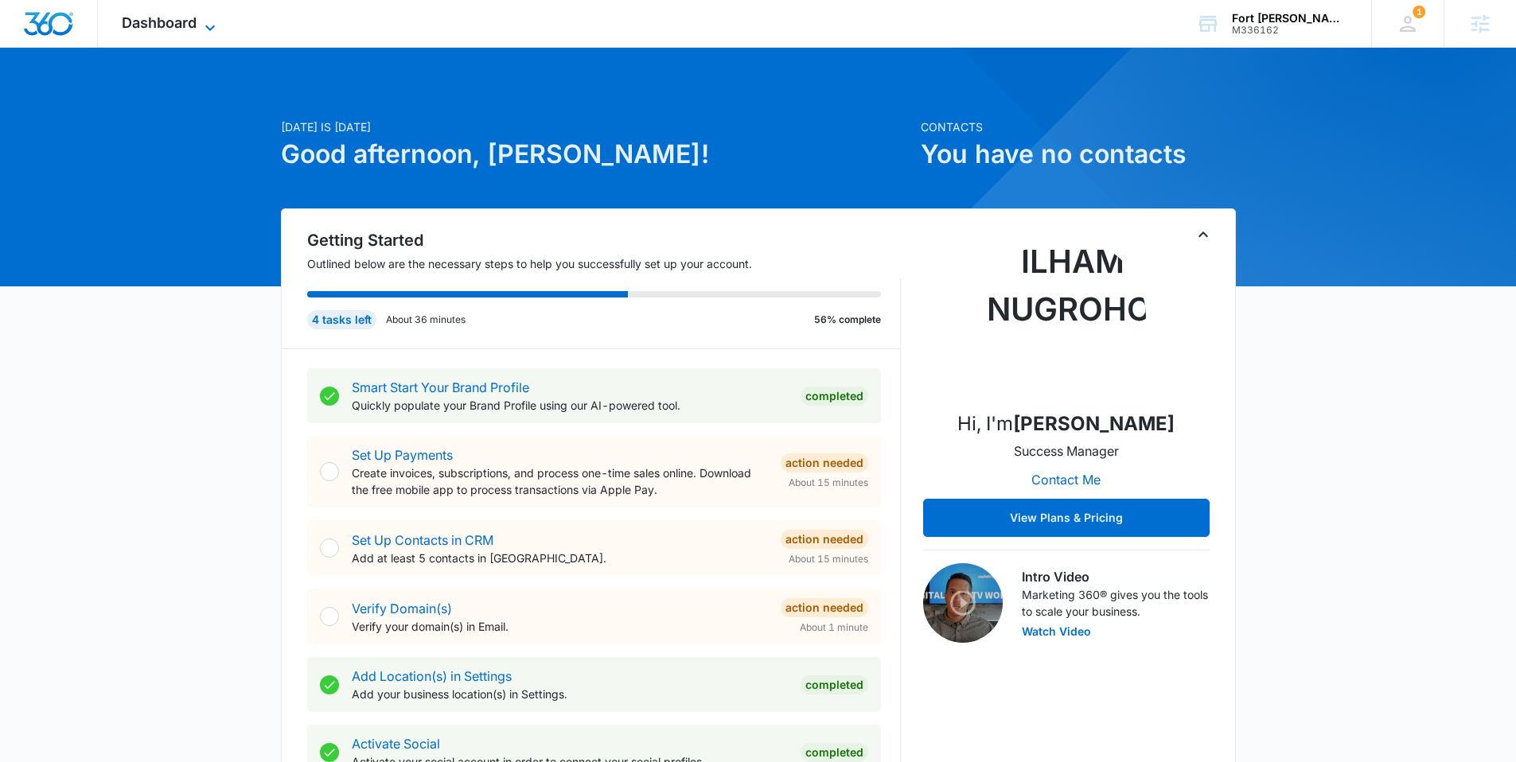
click at [202, 21] on icon at bounding box center [210, 27] width 19 height 19
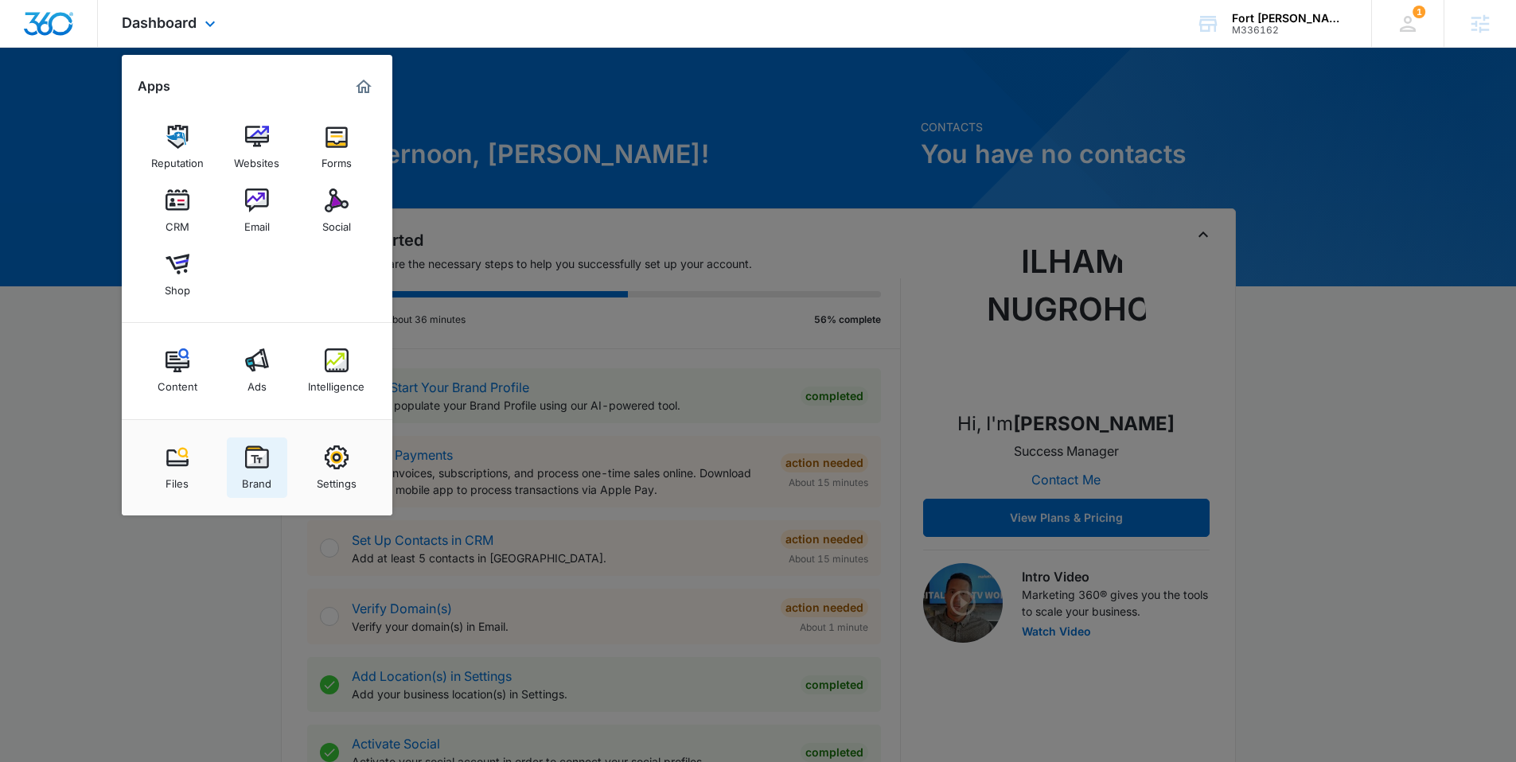
click at [255, 441] on link "Brand" at bounding box center [257, 468] width 60 height 60
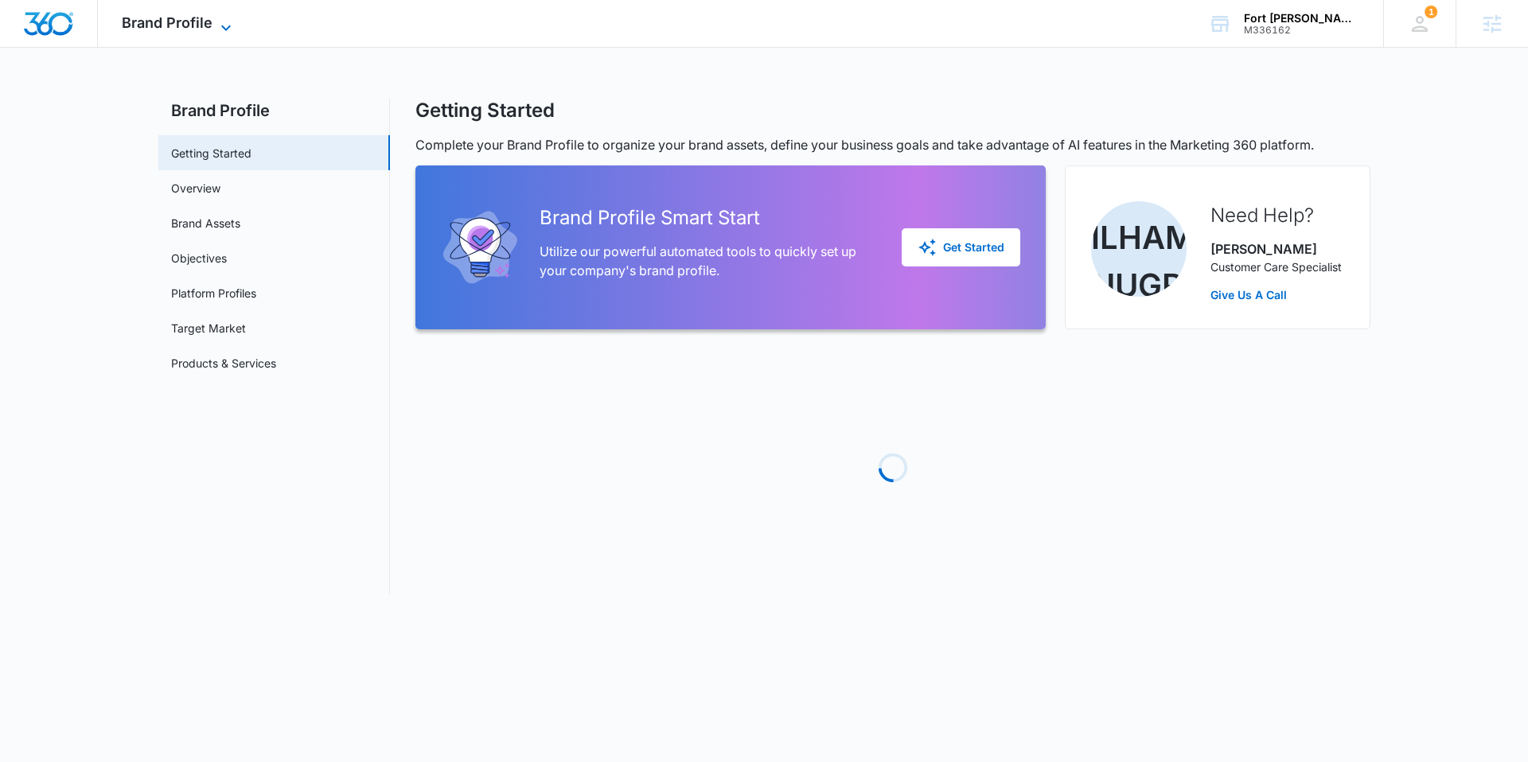
click at [194, 21] on span "Brand Profile" at bounding box center [167, 22] width 91 height 17
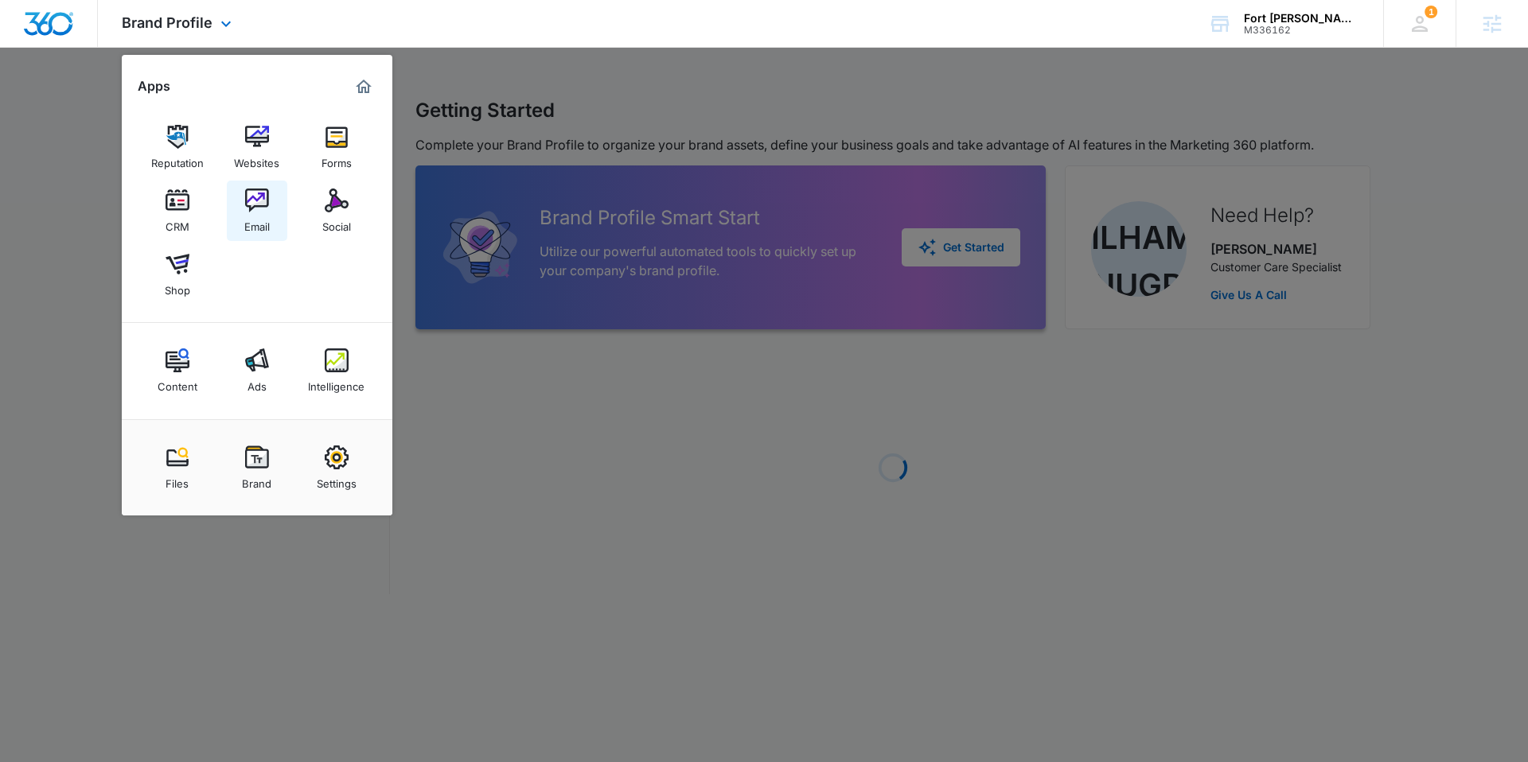
click at [248, 224] on div "Email" at bounding box center [256, 222] width 25 height 21
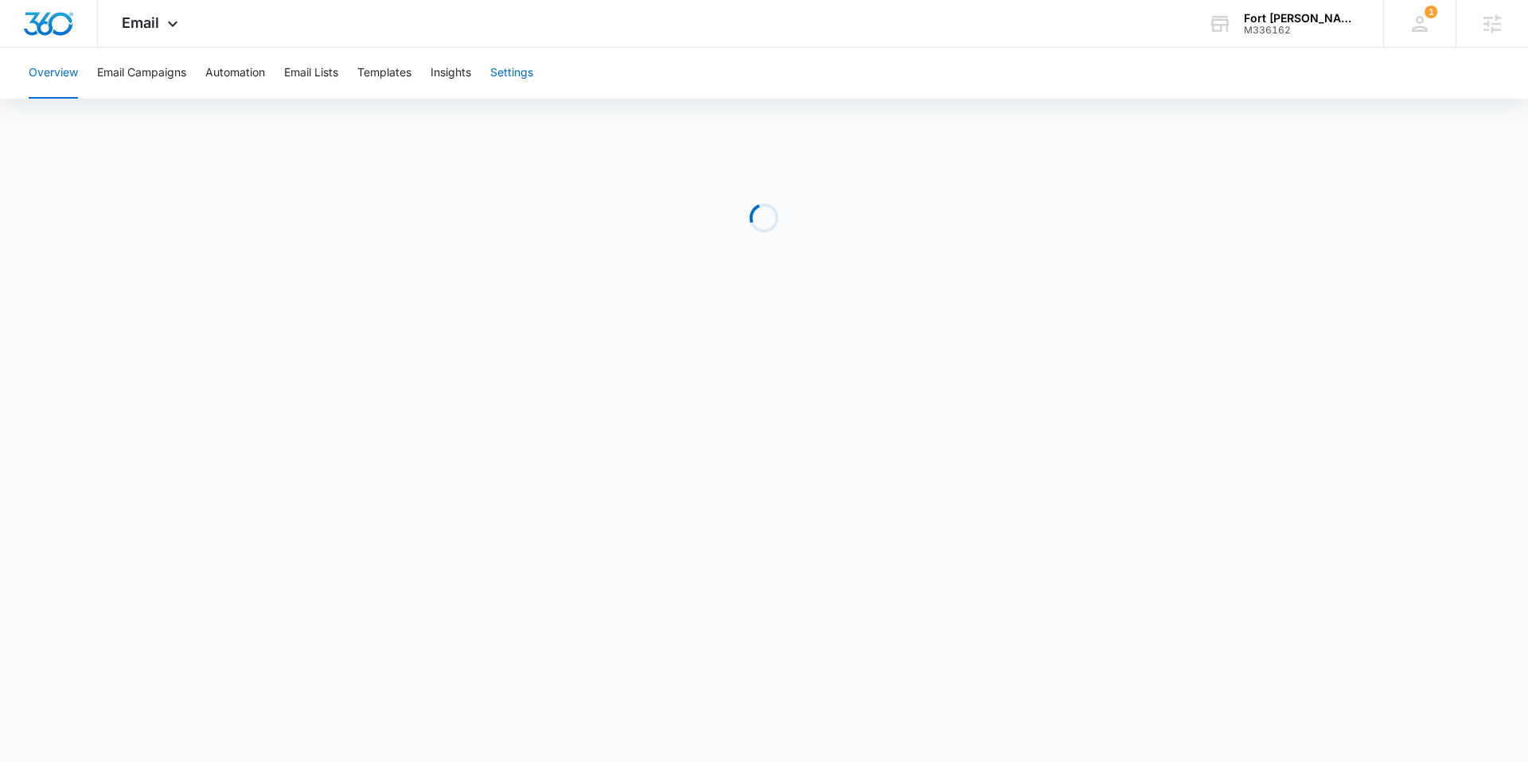
click at [509, 71] on button "Settings" at bounding box center [511, 73] width 43 height 51
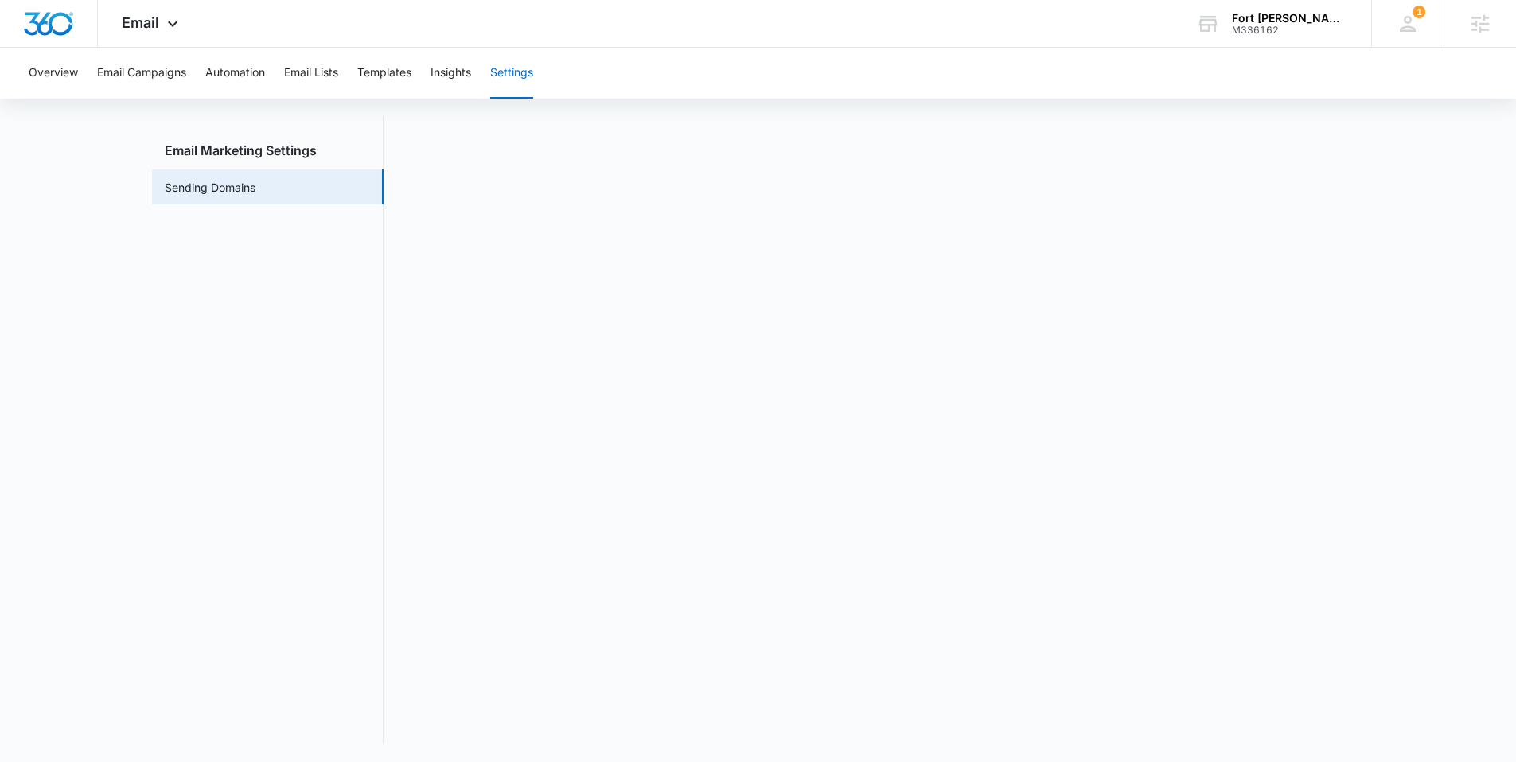
scroll to position [35, 0]
click at [71, 23] on img "Dashboard" at bounding box center [48, 24] width 51 height 24
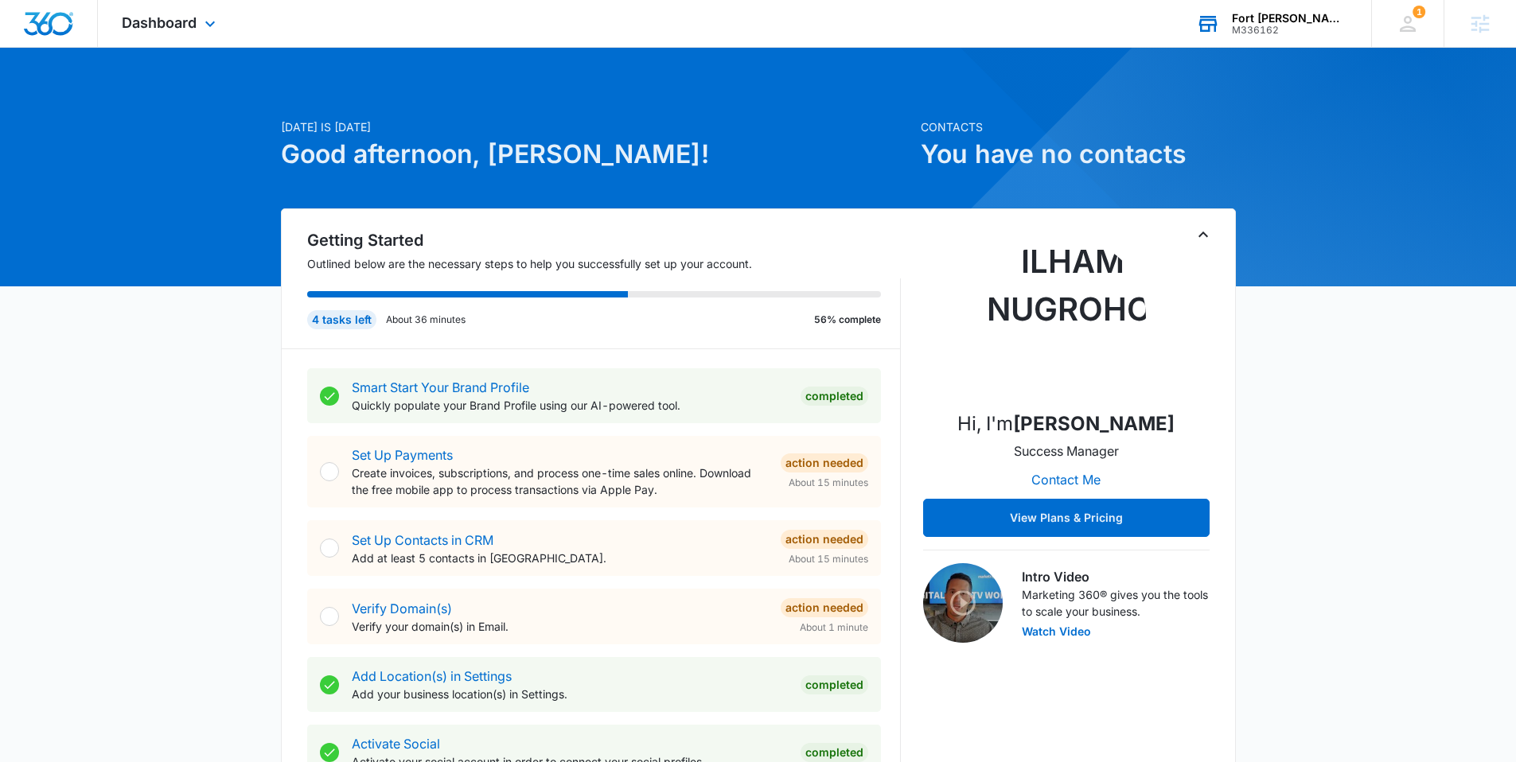
click at [1232, 31] on div "M336162" at bounding box center [1290, 30] width 116 height 11
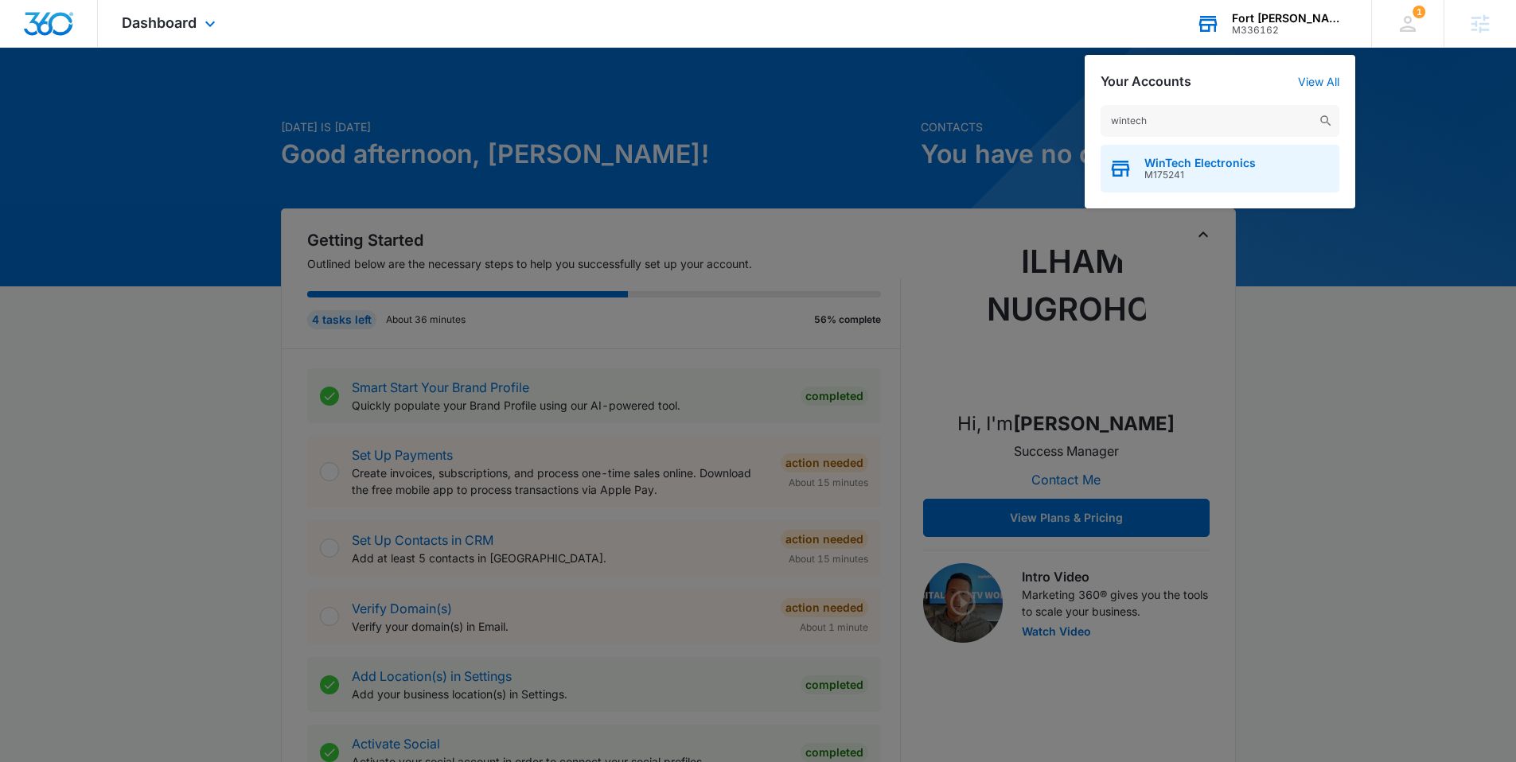
type input "wintech"
click at [1159, 161] on span "WinTech Electronics" at bounding box center [1199, 163] width 111 height 13
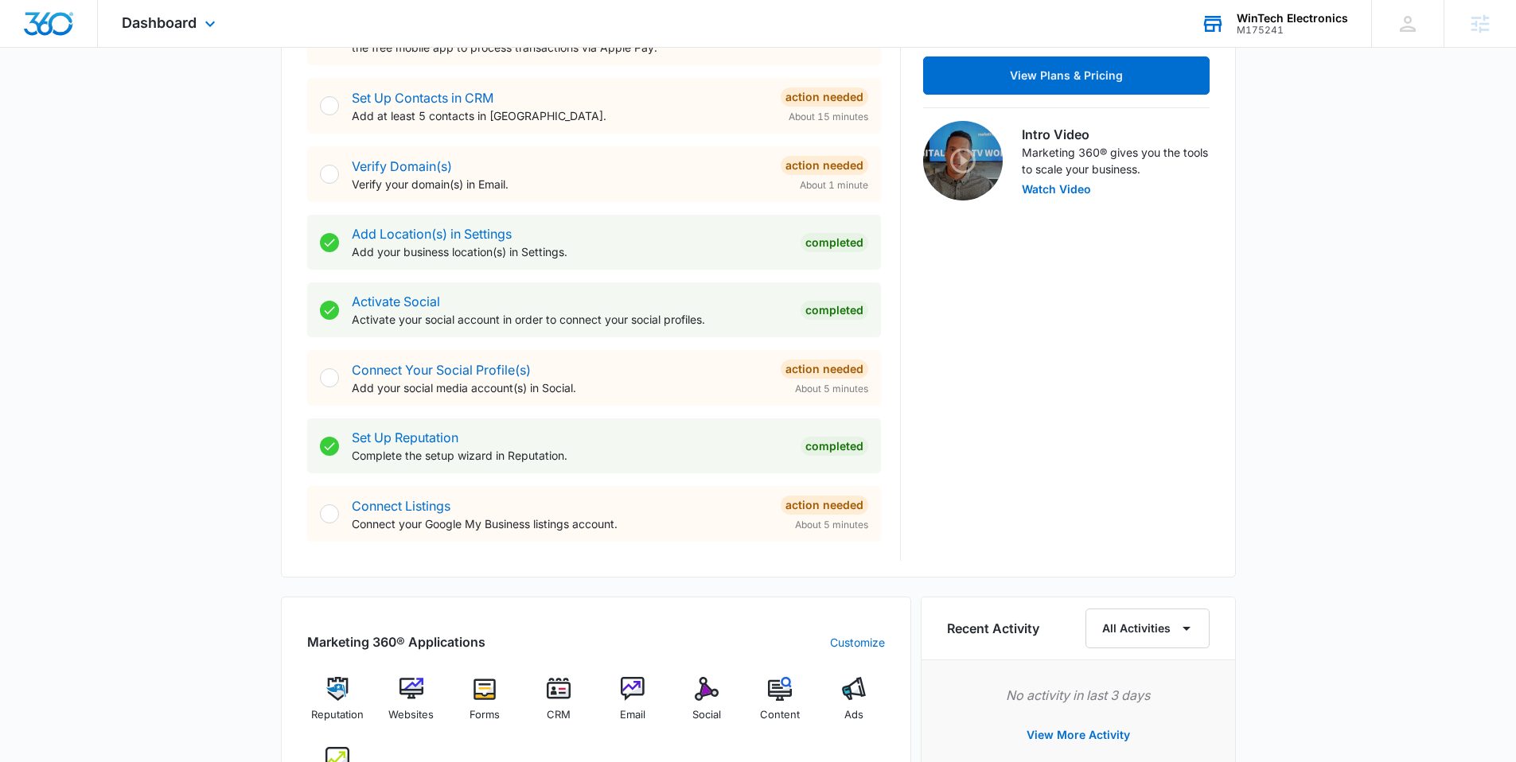
scroll to position [444, 0]
click at [419, 692] on img at bounding box center [411, 688] width 24 height 24
